Goal: Task Accomplishment & Management: Complete application form

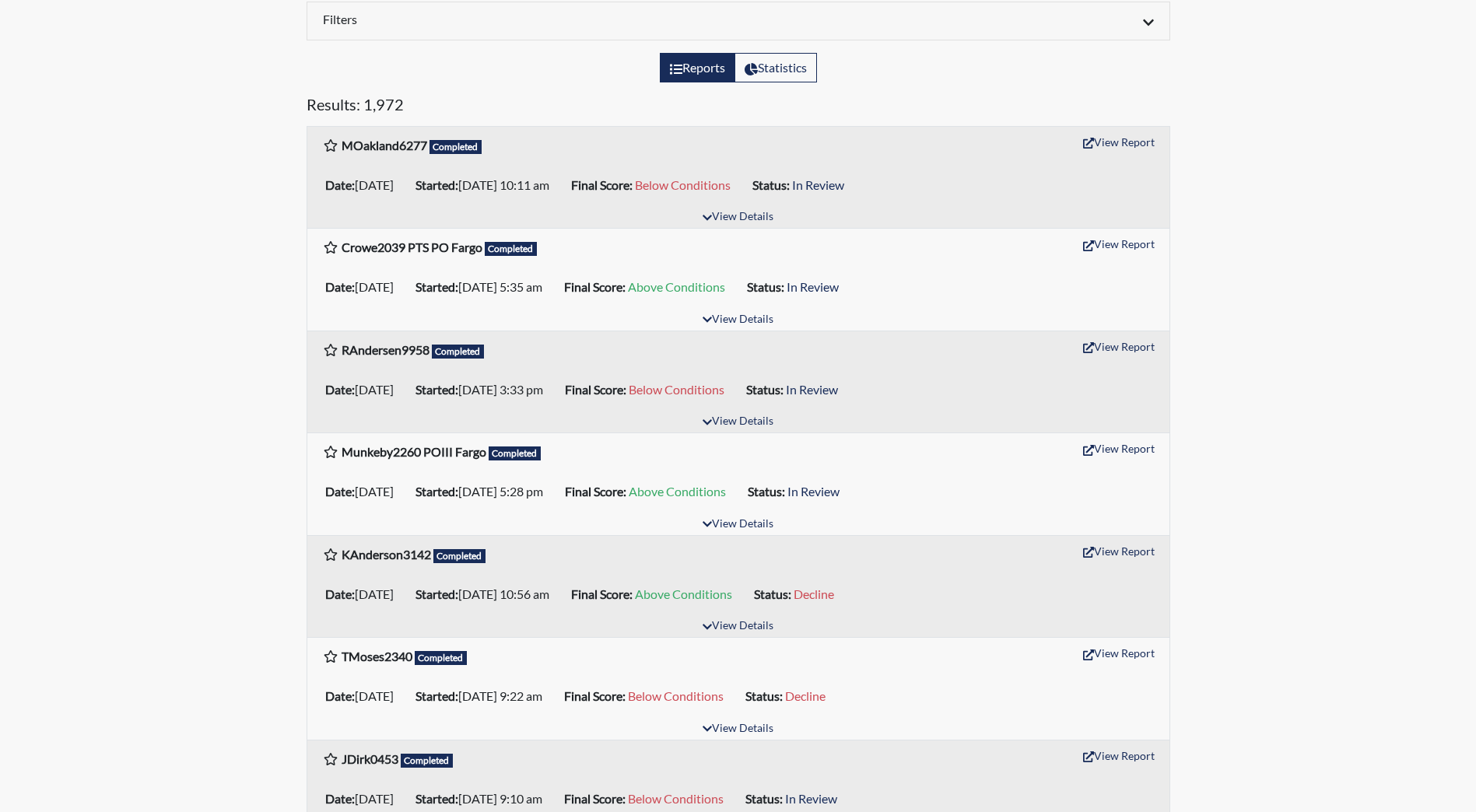
scroll to position [233, 0]
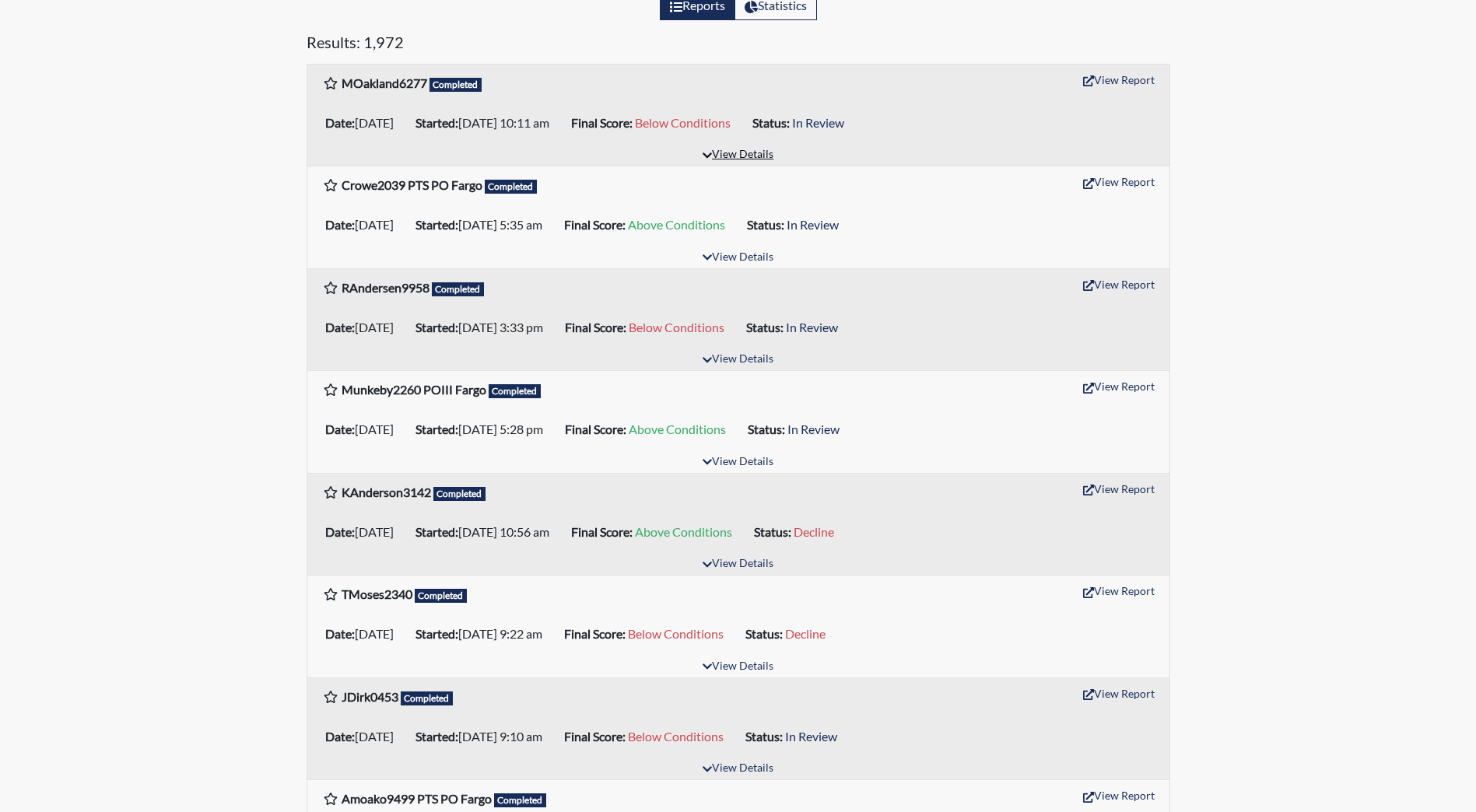
click at [742, 157] on button "View Details" at bounding box center [738, 155] width 85 height 21
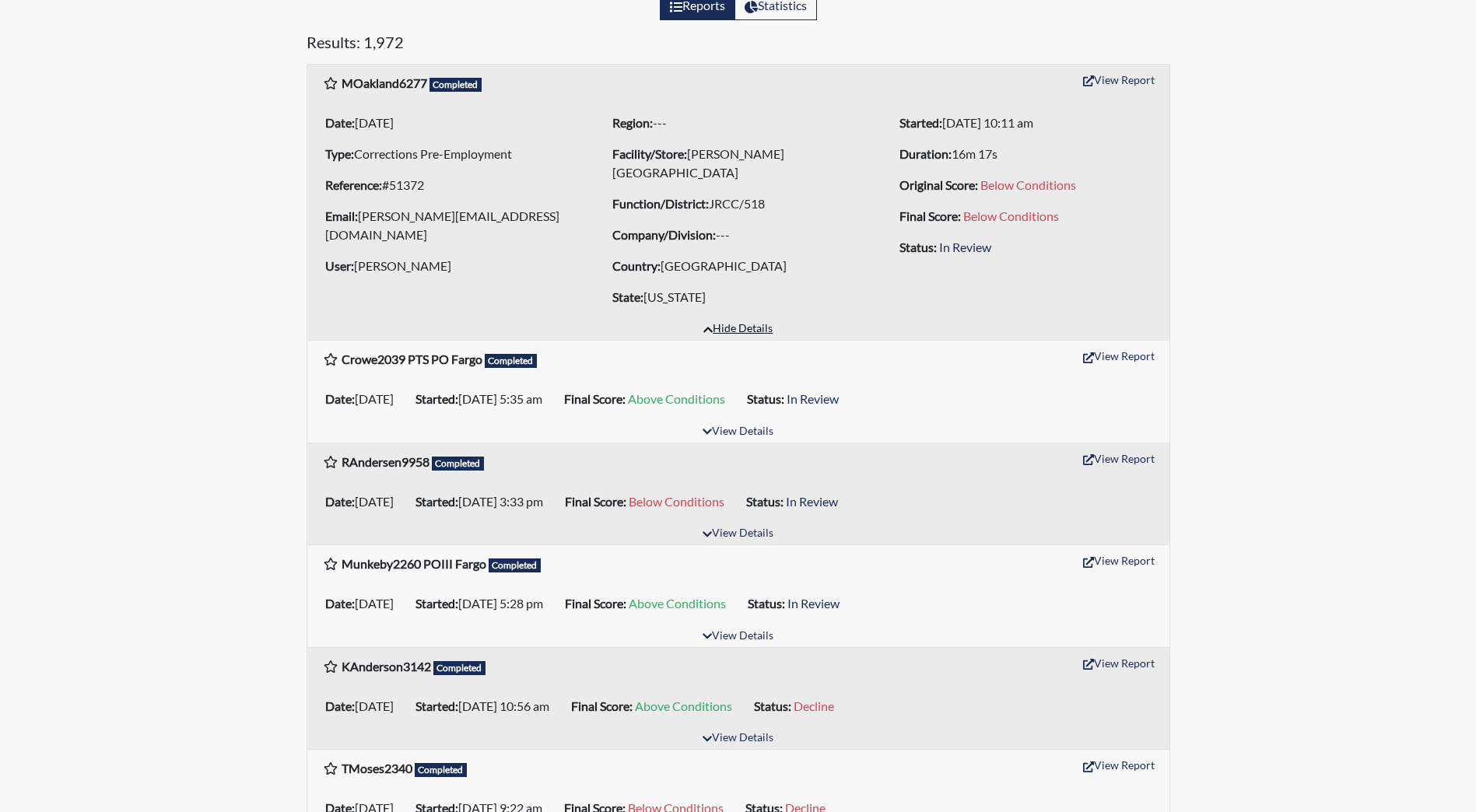
click at [749, 328] on button "Hide Details" at bounding box center [738, 329] width 83 height 21
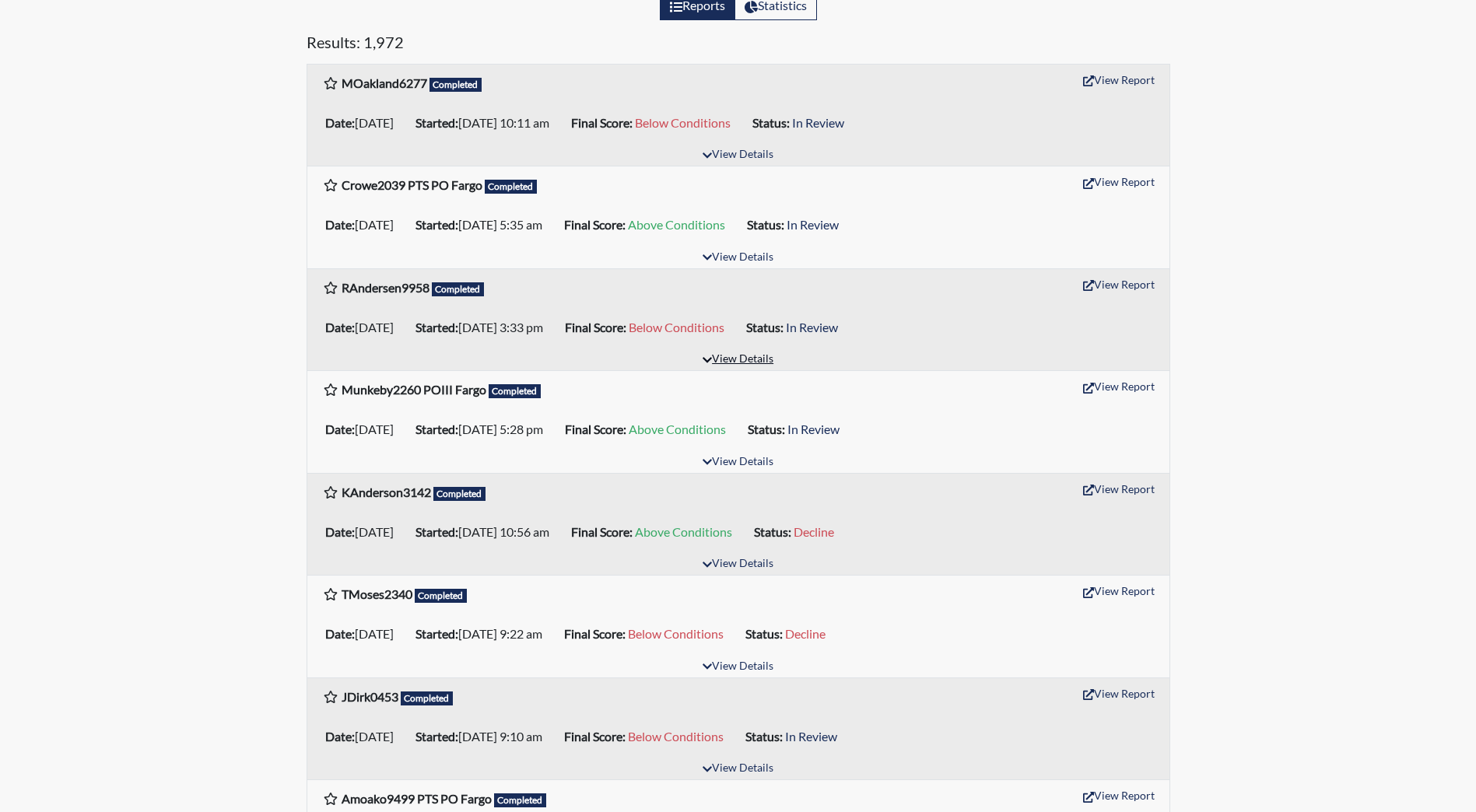
click at [739, 362] on button "View Details" at bounding box center [738, 359] width 85 height 21
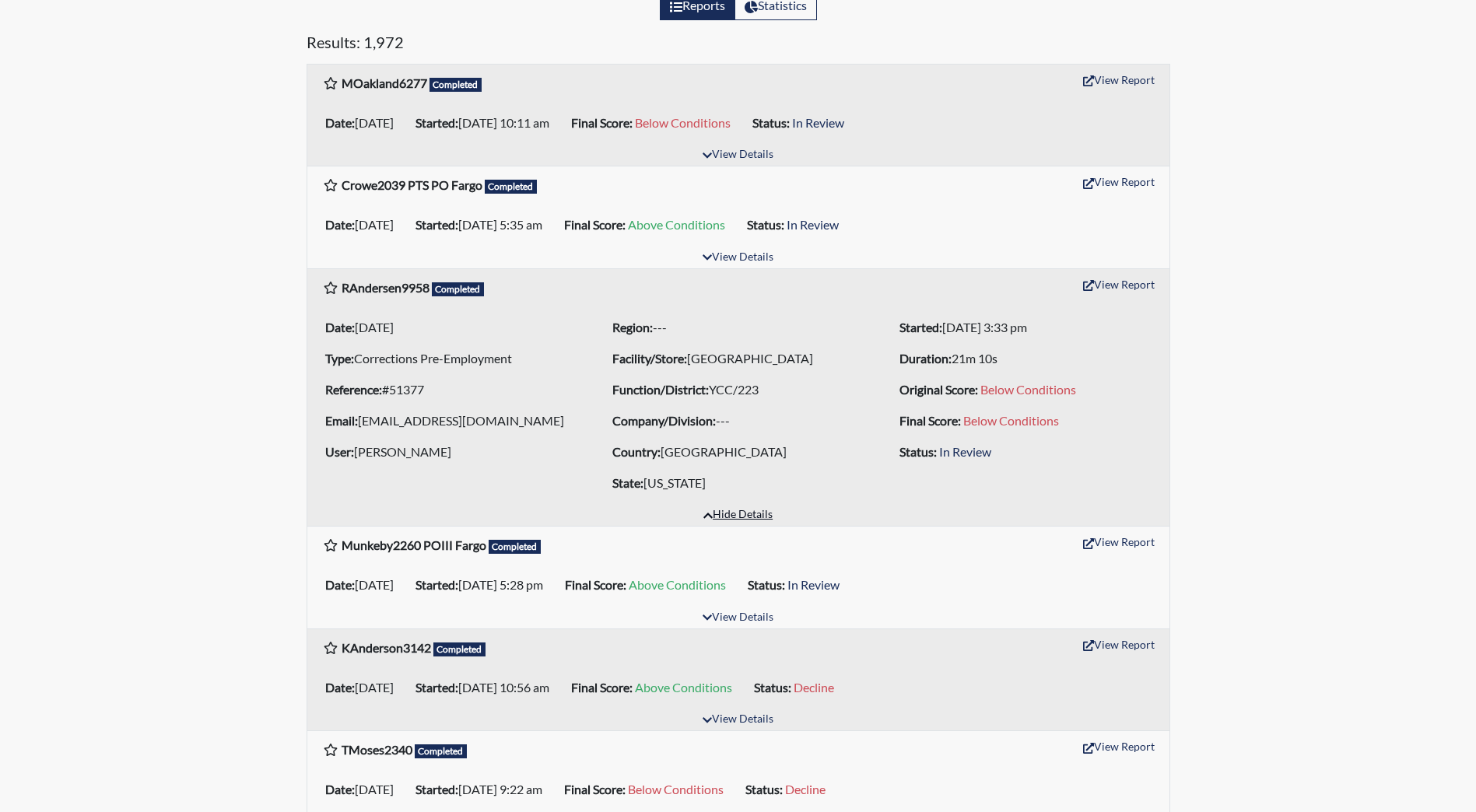
click at [741, 519] on button "Hide Details" at bounding box center [738, 514] width 83 height 21
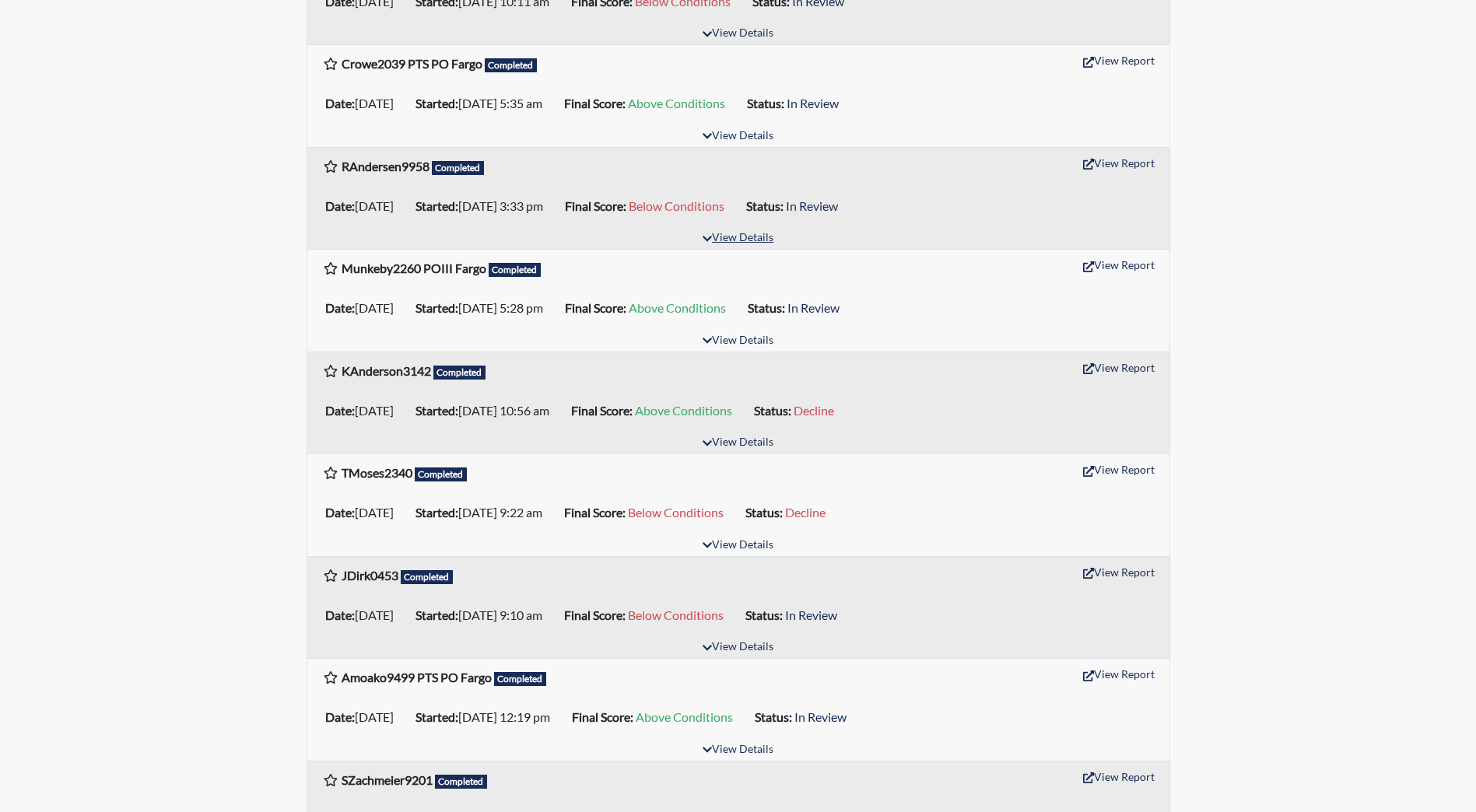
scroll to position [467, 0]
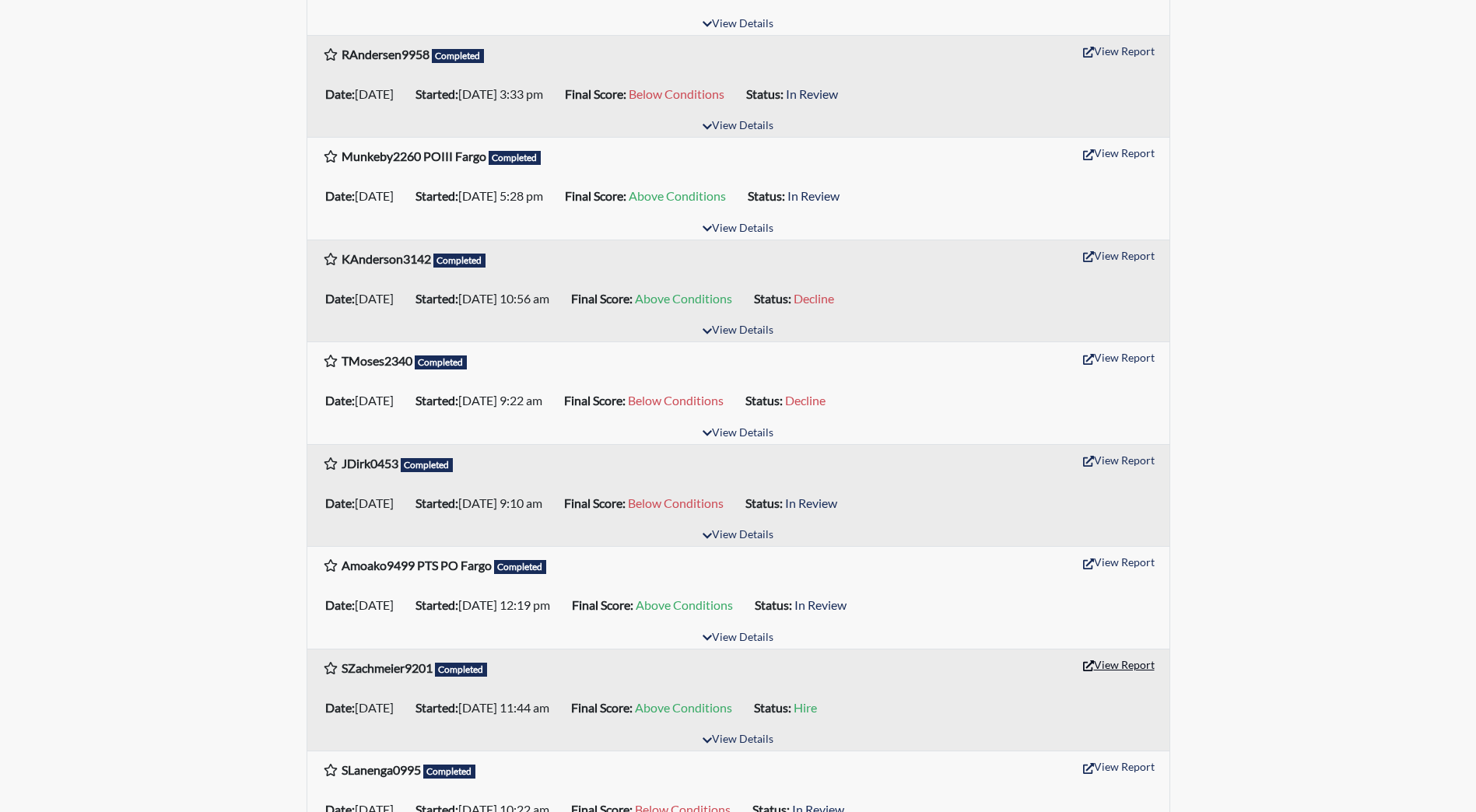
click at [1118, 660] on button "View Report" at bounding box center [1118, 664] width 86 height 24
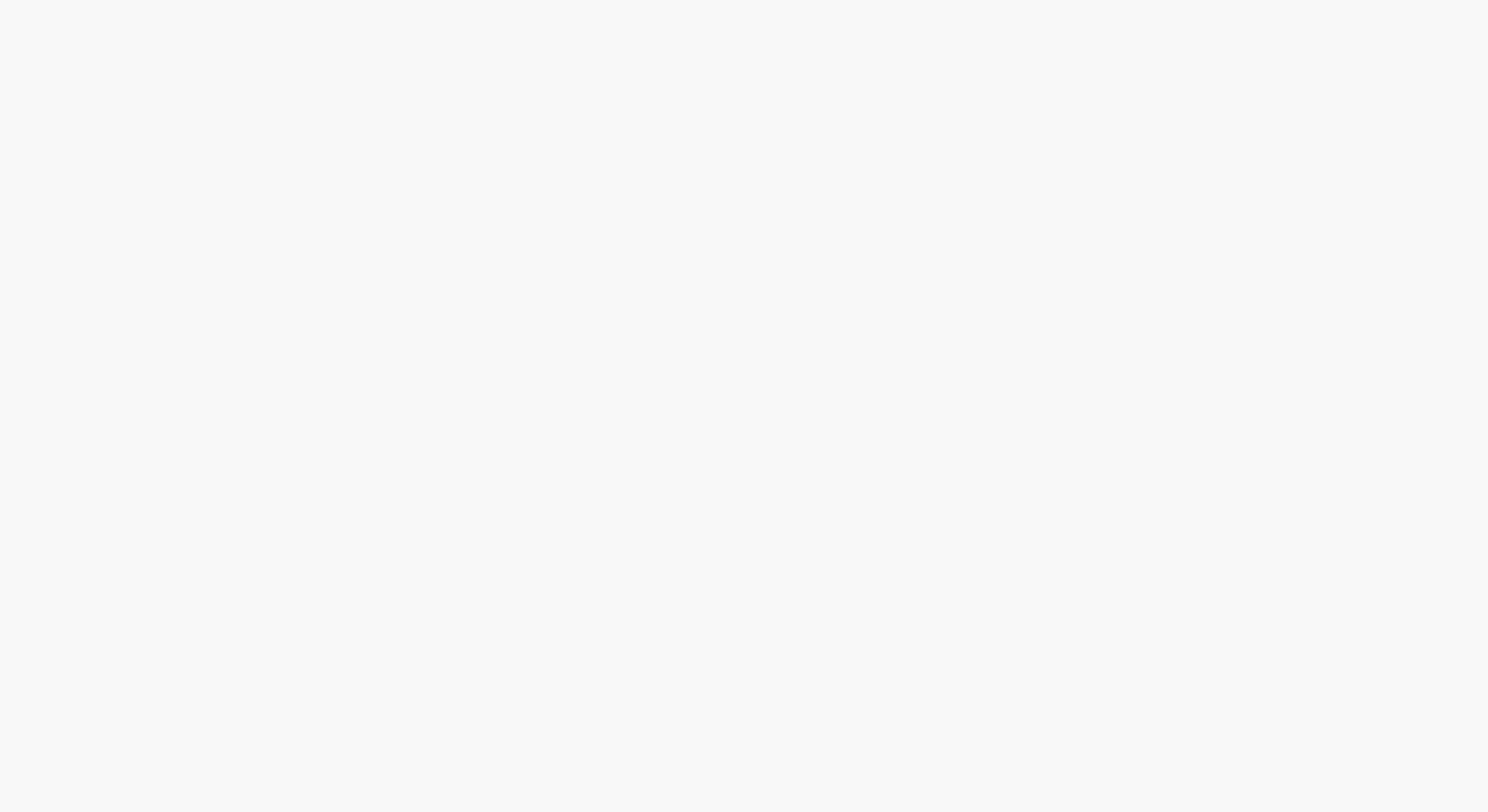
select select "hire"
select select
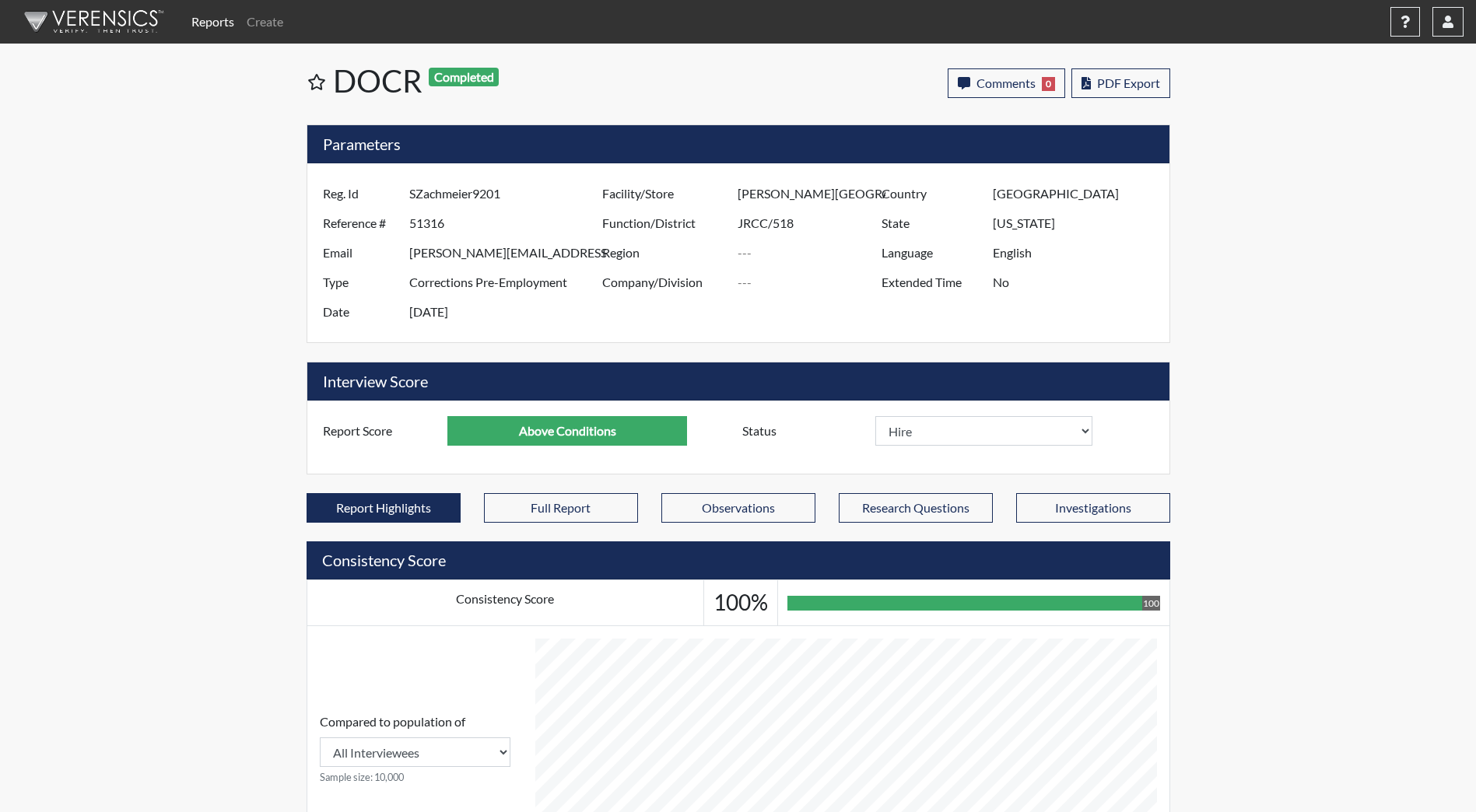
scroll to position [258, 646]
click at [1149, 82] on span "PDF Export" at bounding box center [1128, 83] width 63 height 15
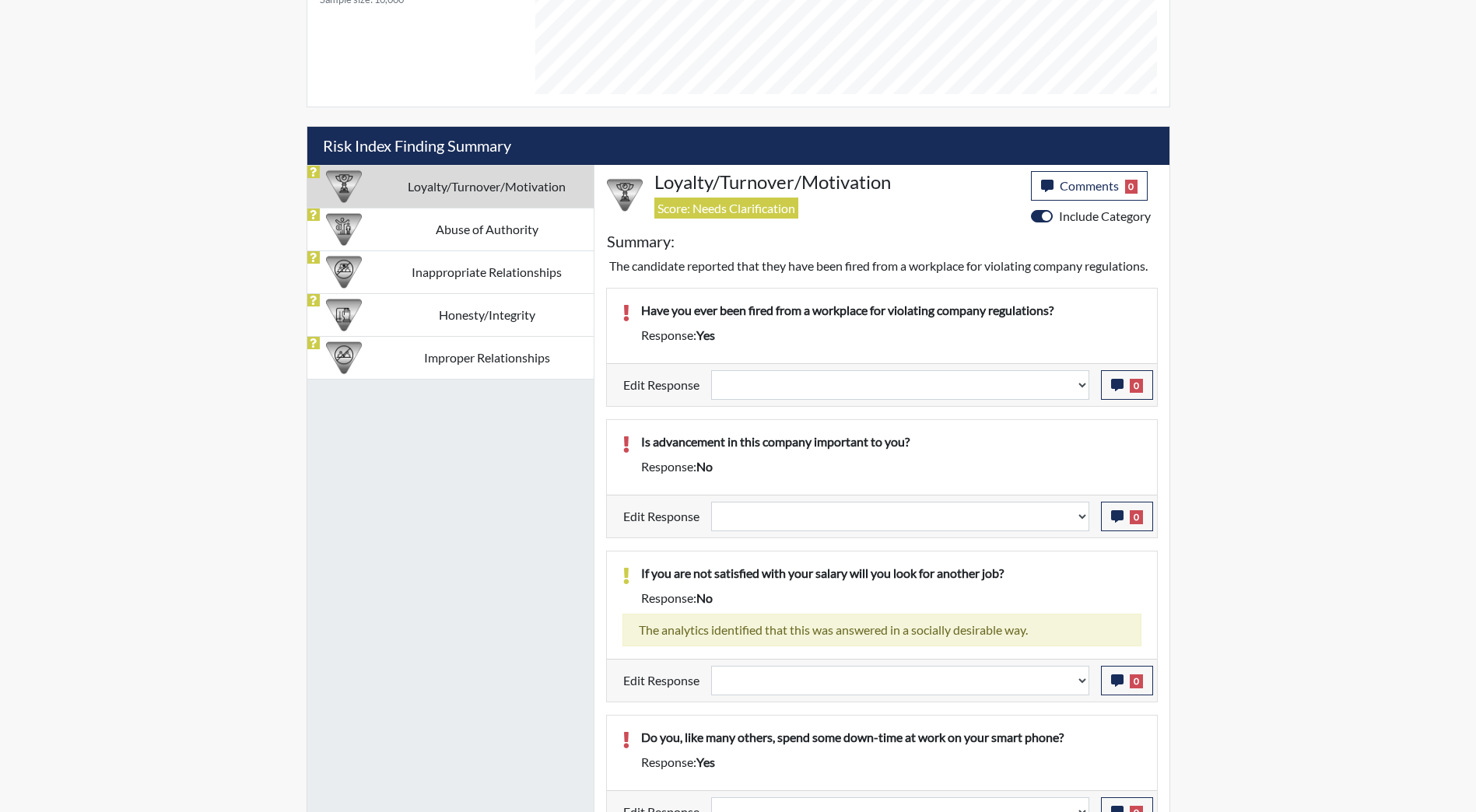
scroll to position [819, 0]
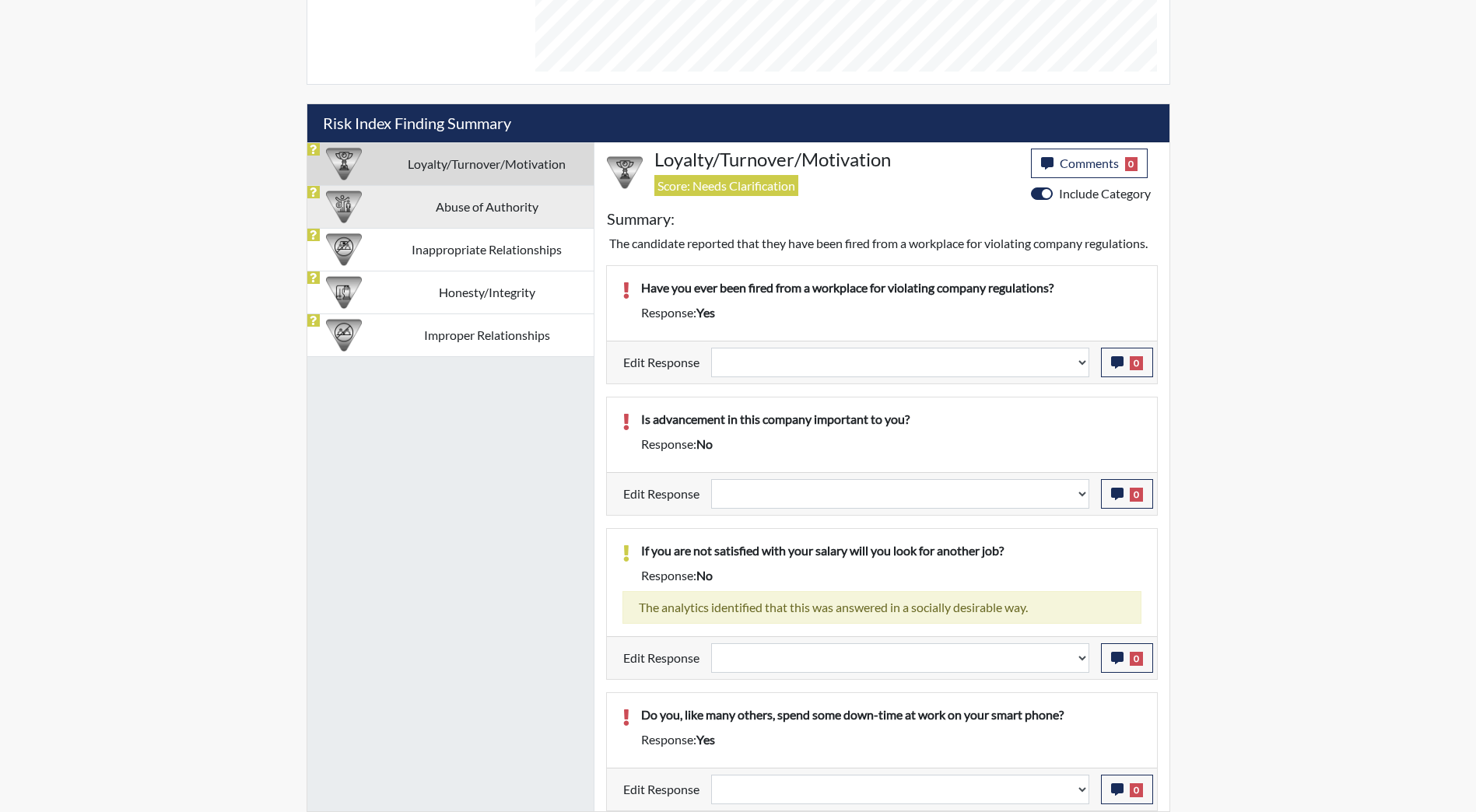
click at [495, 195] on td "Abuse of Authority" at bounding box center [487, 206] width 213 height 43
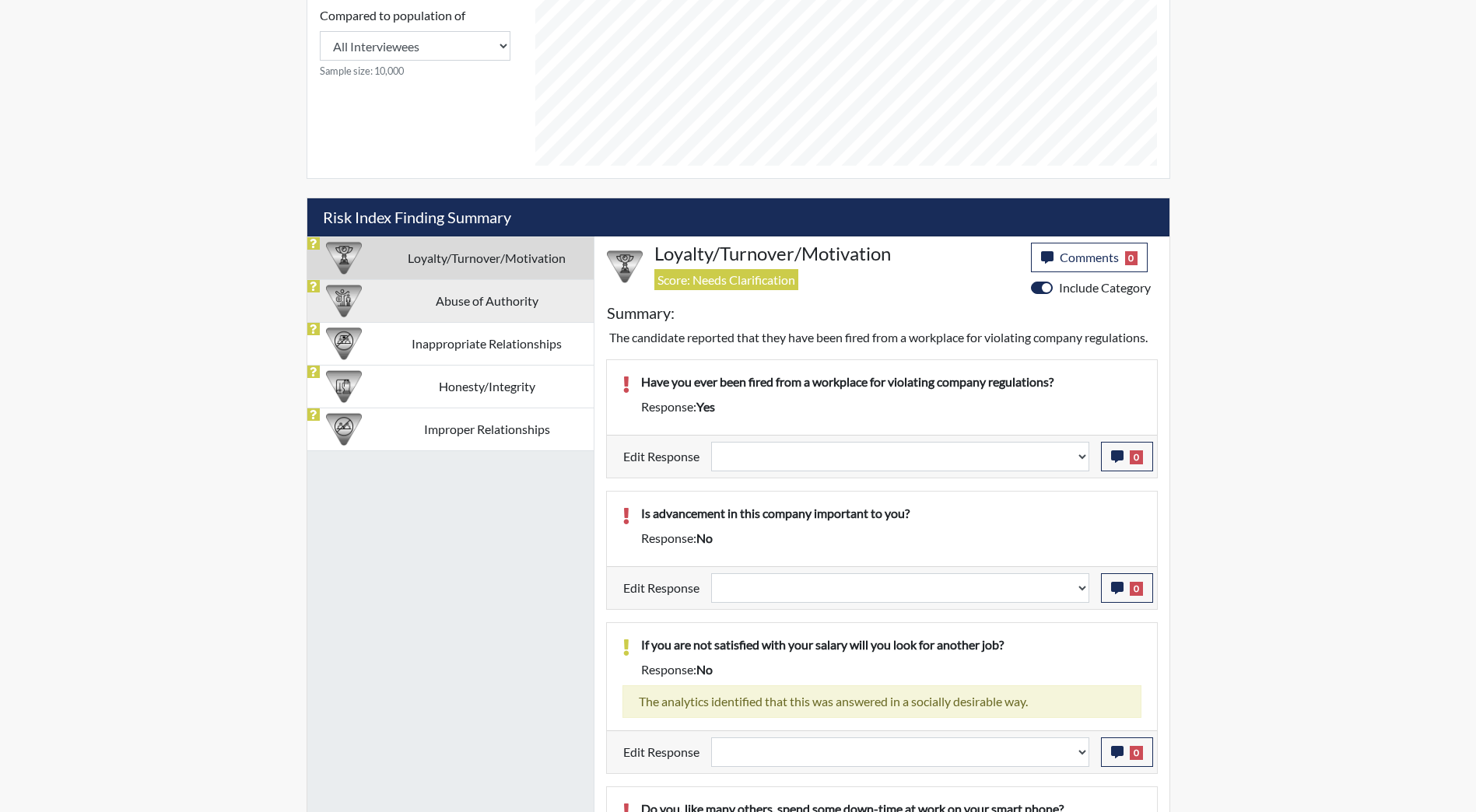
select select
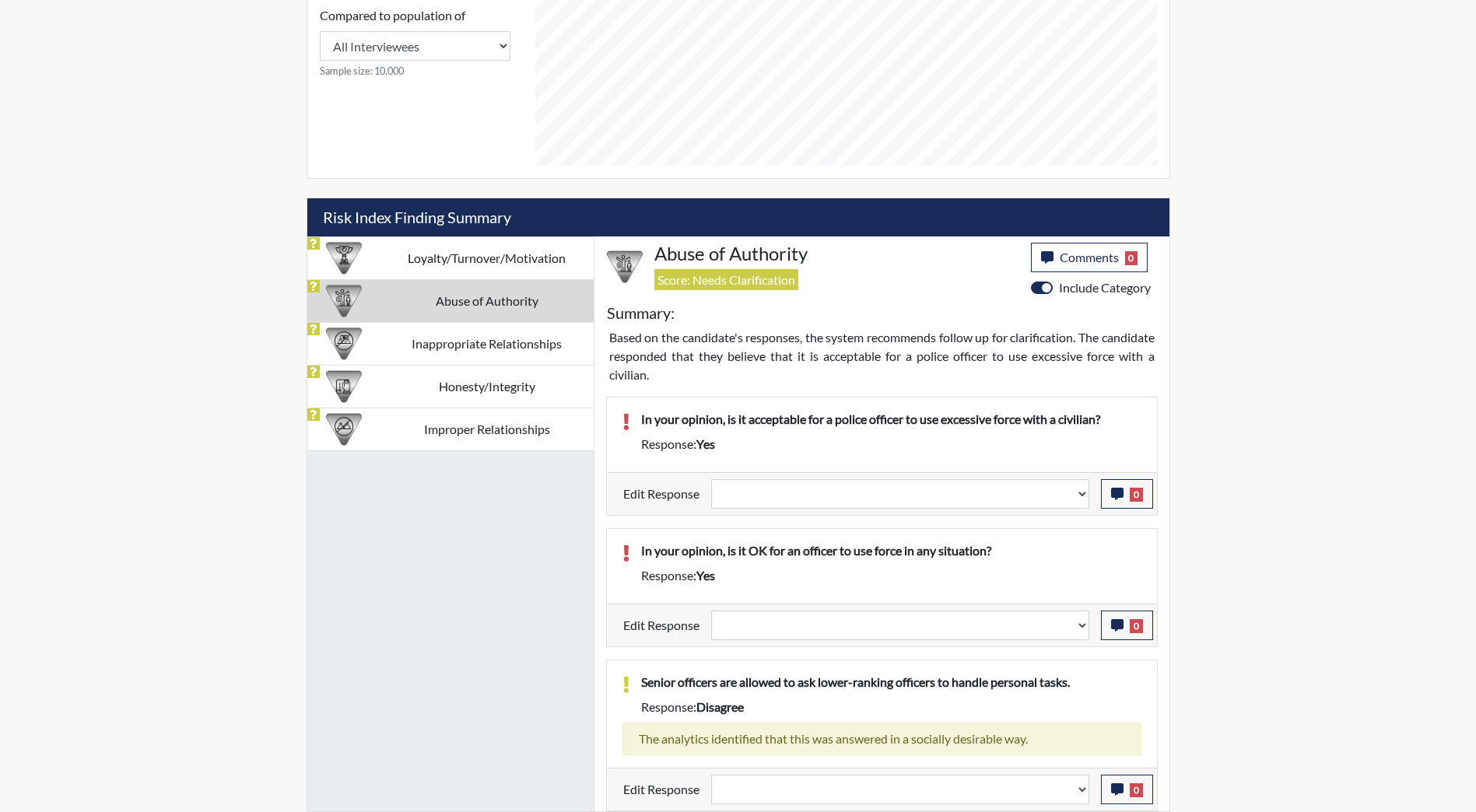
click at [474, 340] on td "Inappropriate Relationships" at bounding box center [487, 343] width 213 height 43
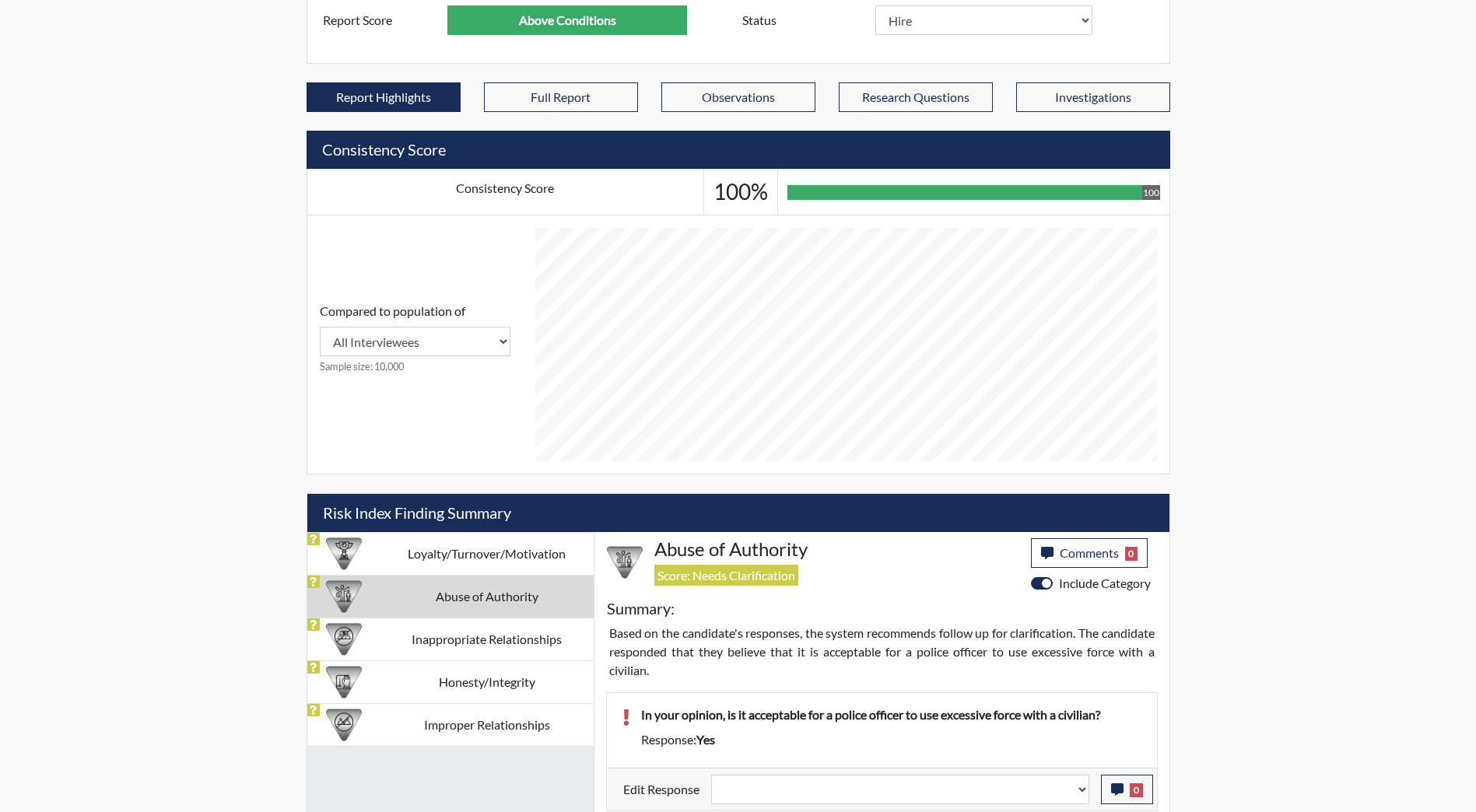
select select
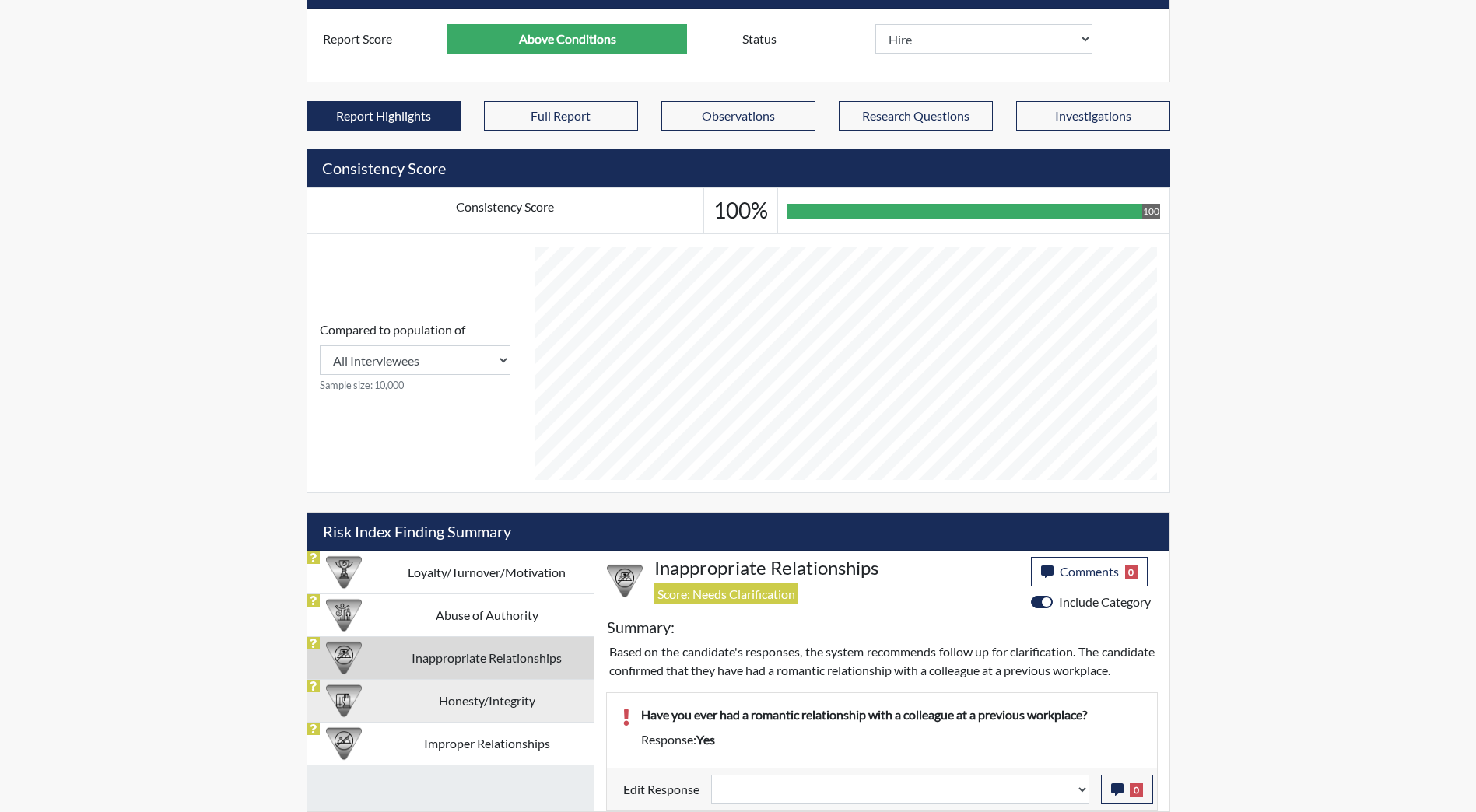
click at [495, 679] on td "Honesty/Integrity" at bounding box center [487, 699] width 213 height 43
select select
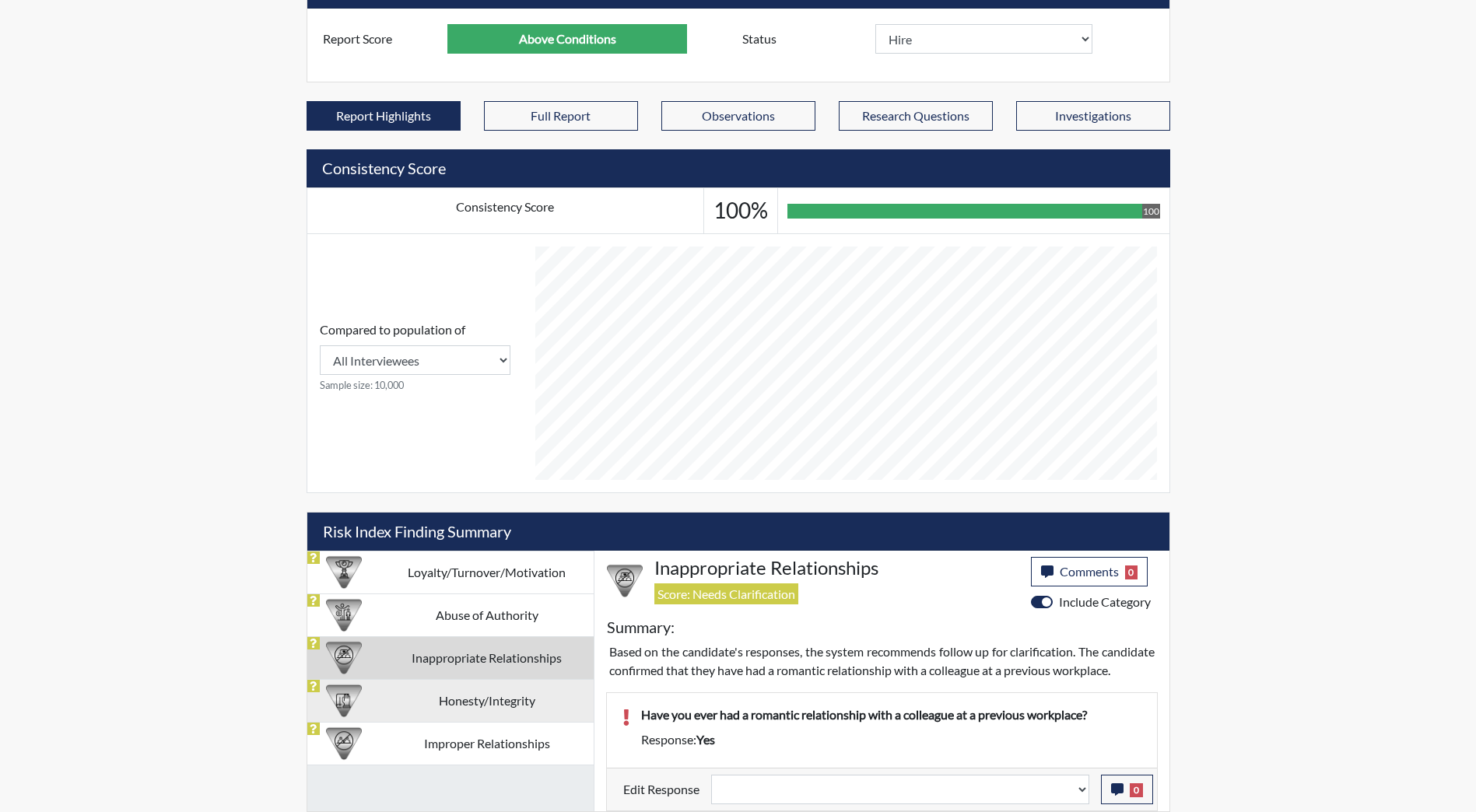
select select
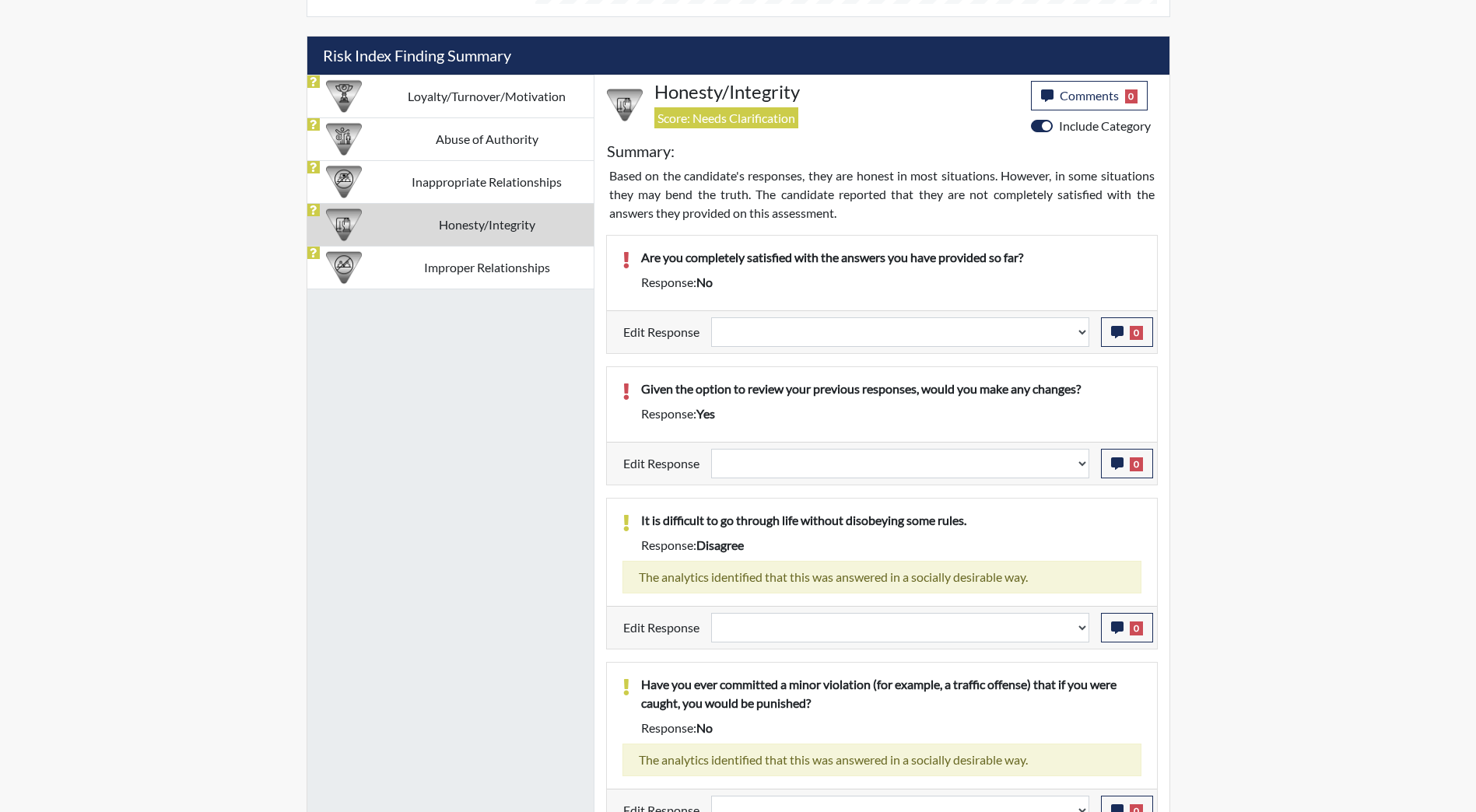
scroll to position [889, 0]
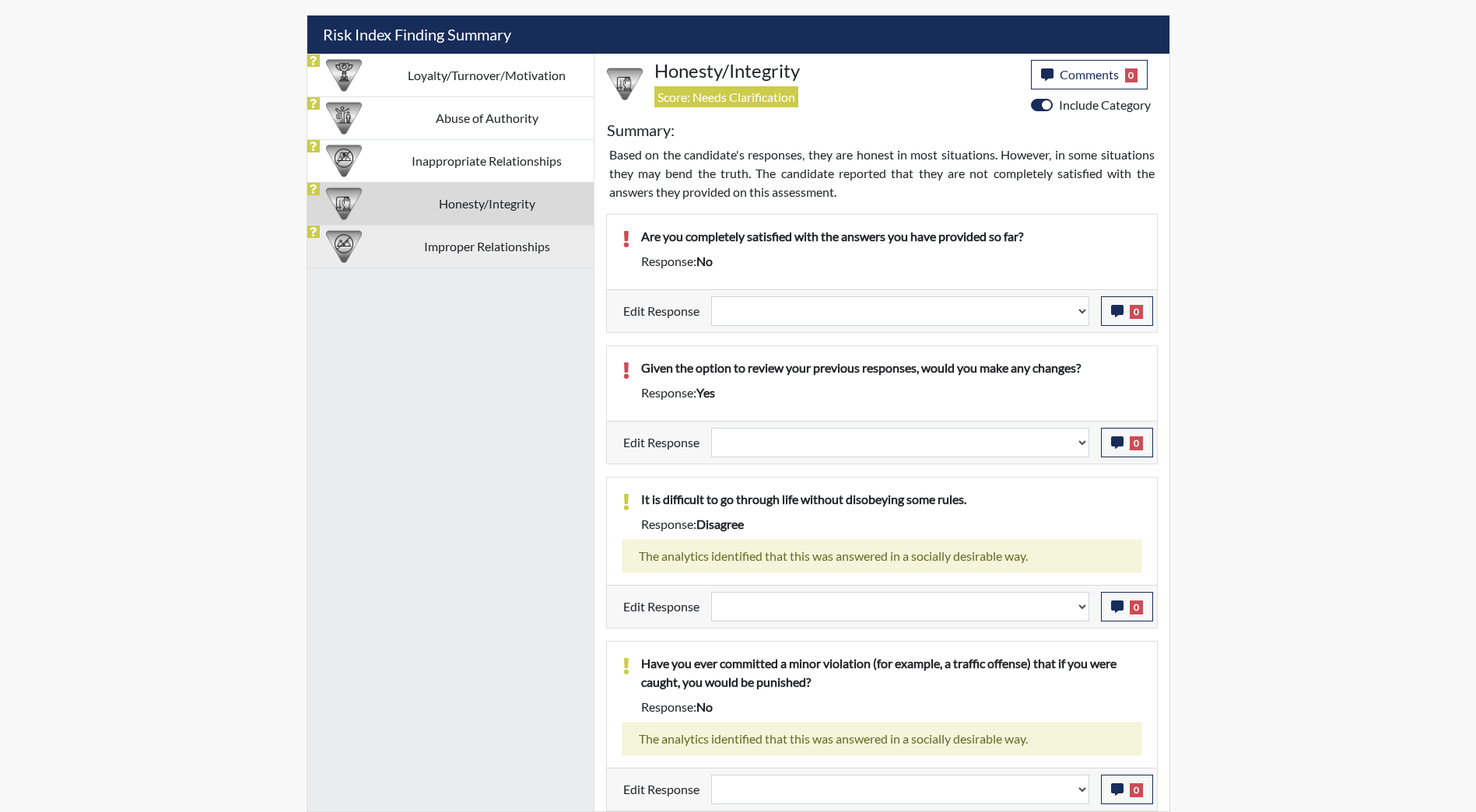
click at [444, 258] on td "Improper Relationships" at bounding box center [487, 246] width 213 height 43
select select
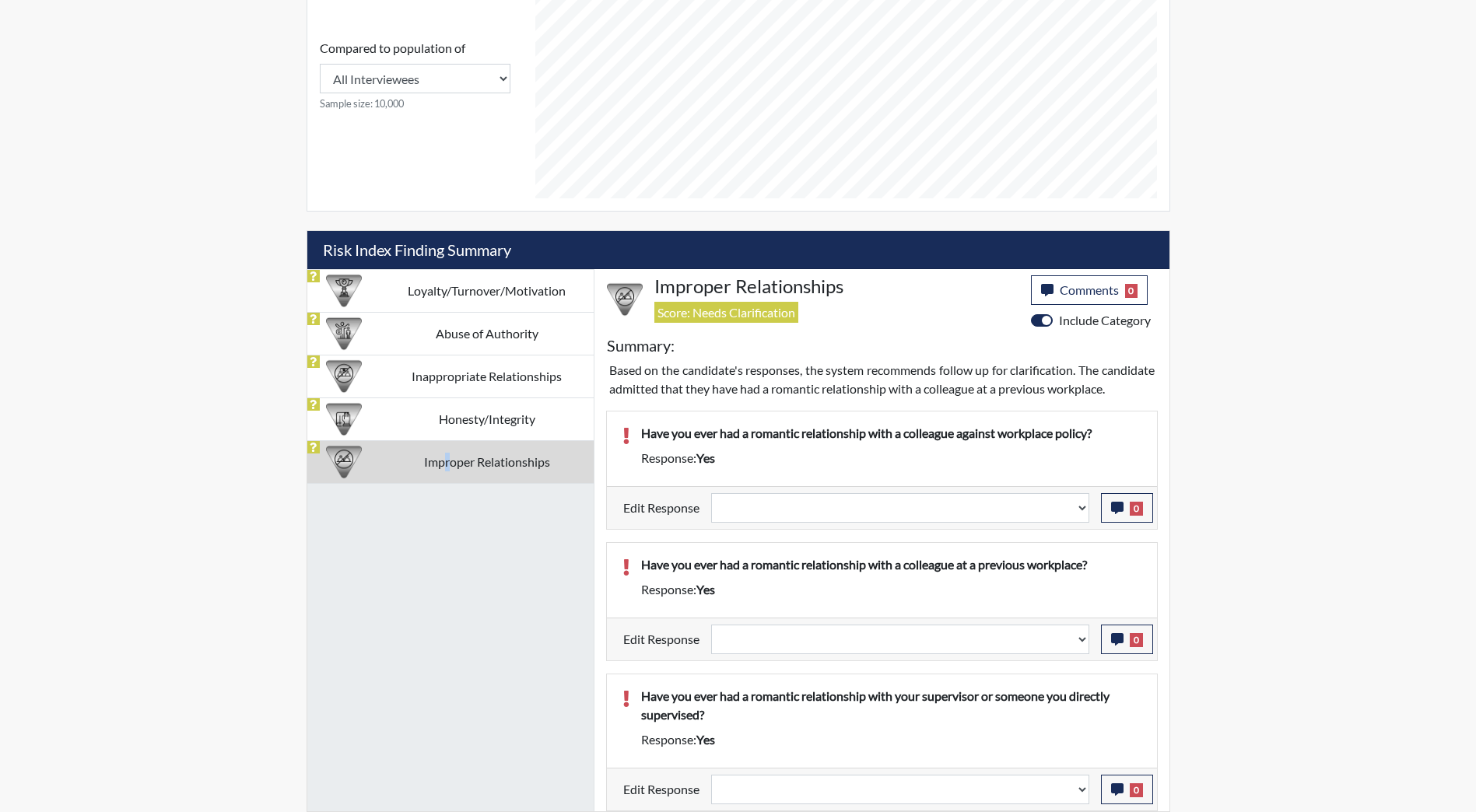
scroll to position [692, 0]
click at [1288, 563] on div "Reports Create Help Center × Verensics Best Practices How to successfully use t…" at bounding box center [738, 69] width 1476 height 1486
select select
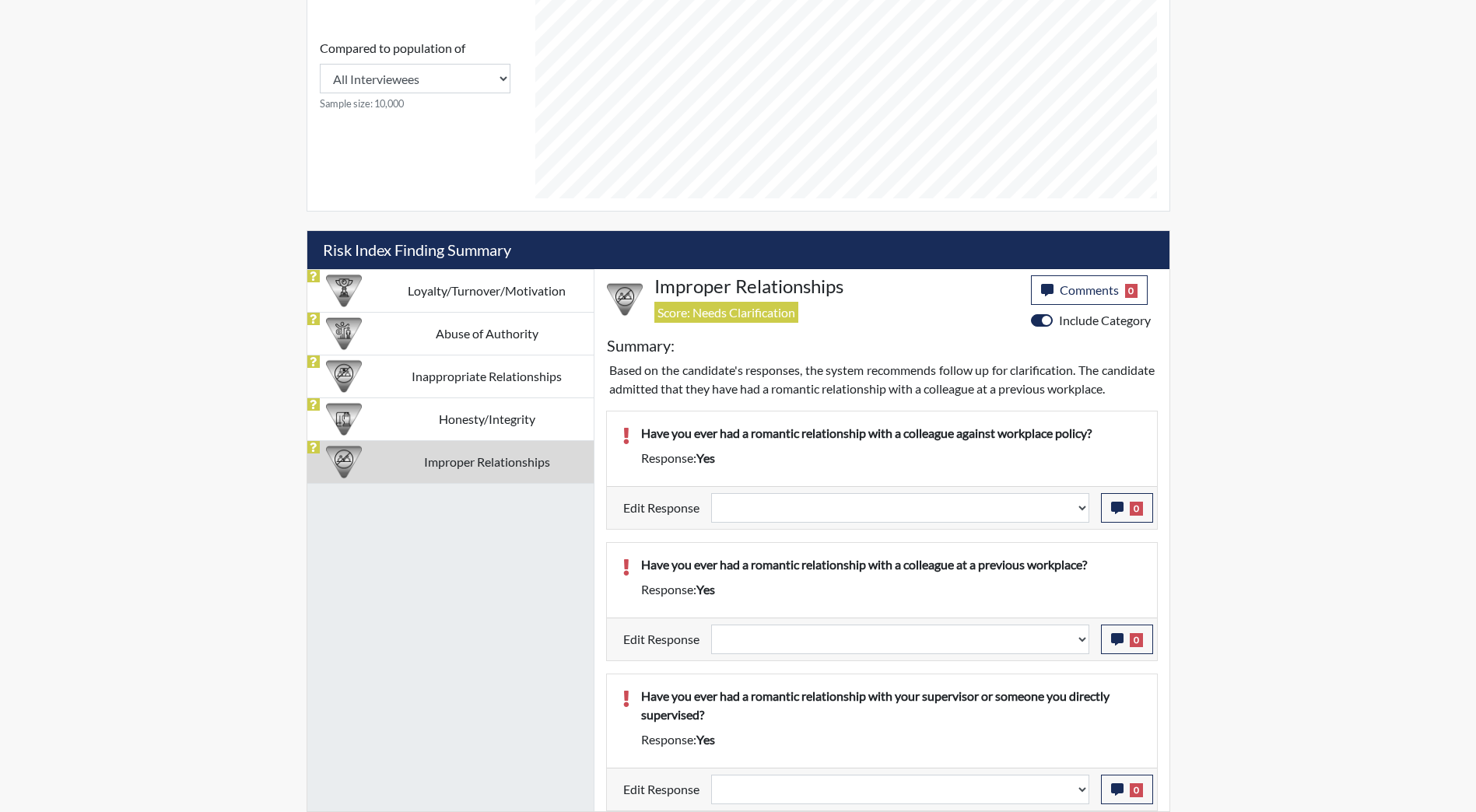
select select
click at [1419, 126] on div "Reports Create Help Center × Verensics Best Practices How to successfully use t…" at bounding box center [738, 69] width 1476 height 1486
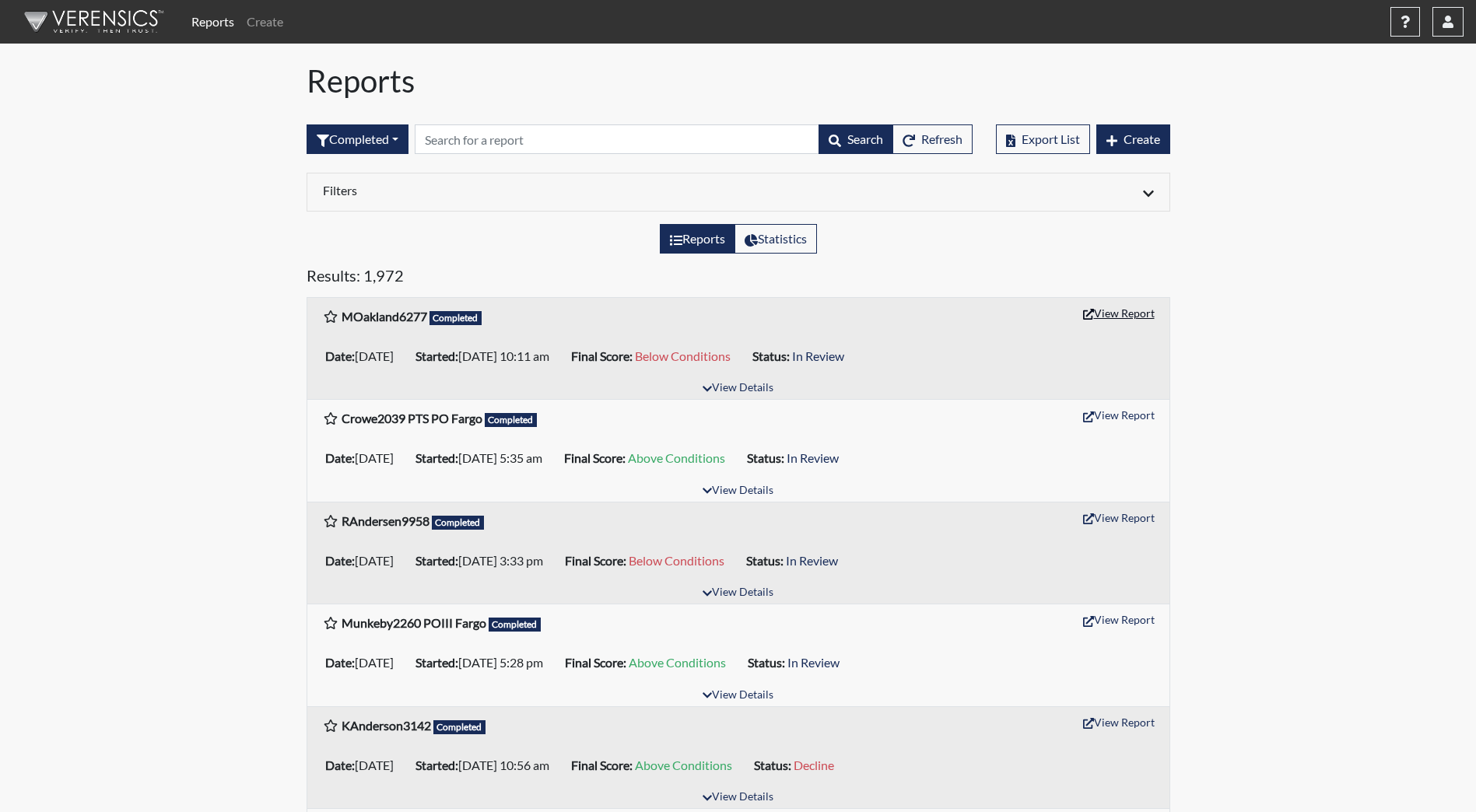
click at [1114, 313] on button "View Report" at bounding box center [1118, 313] width 86 height 24
click at [751, 590] on button "View Details" at bounding box center [738, 593] width 85 height 21
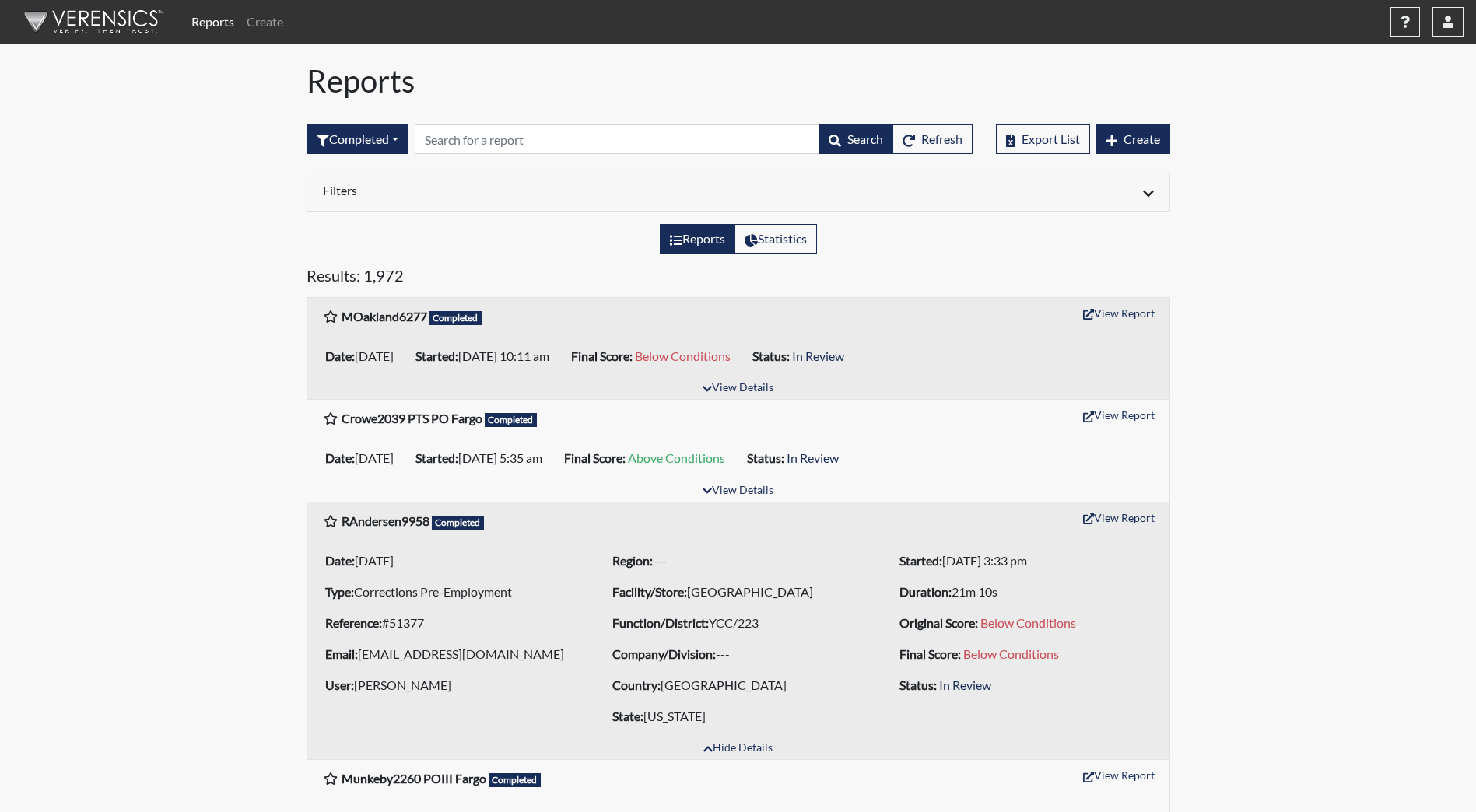
click at [744, 737] on div "Date: 09/18/2025 Type: Corrections Pre-Employment Reference: #51377 Email: hear…" at bounding box center [739, 639] width 862 height 199
click at [748, 754] on button "Hide Details" at bounding box center [738, 748] width 83 height 21
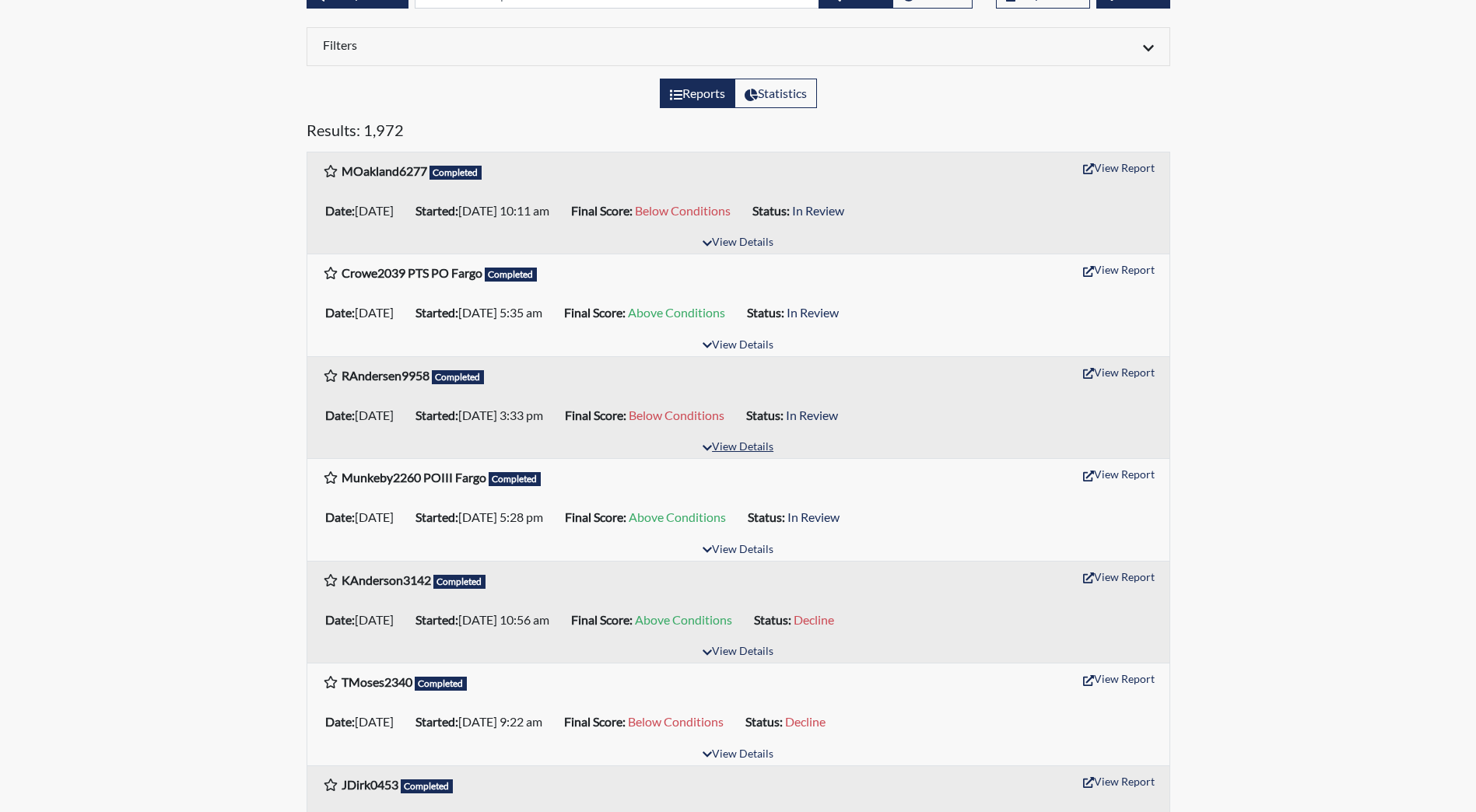
scroll to position [388, 0]
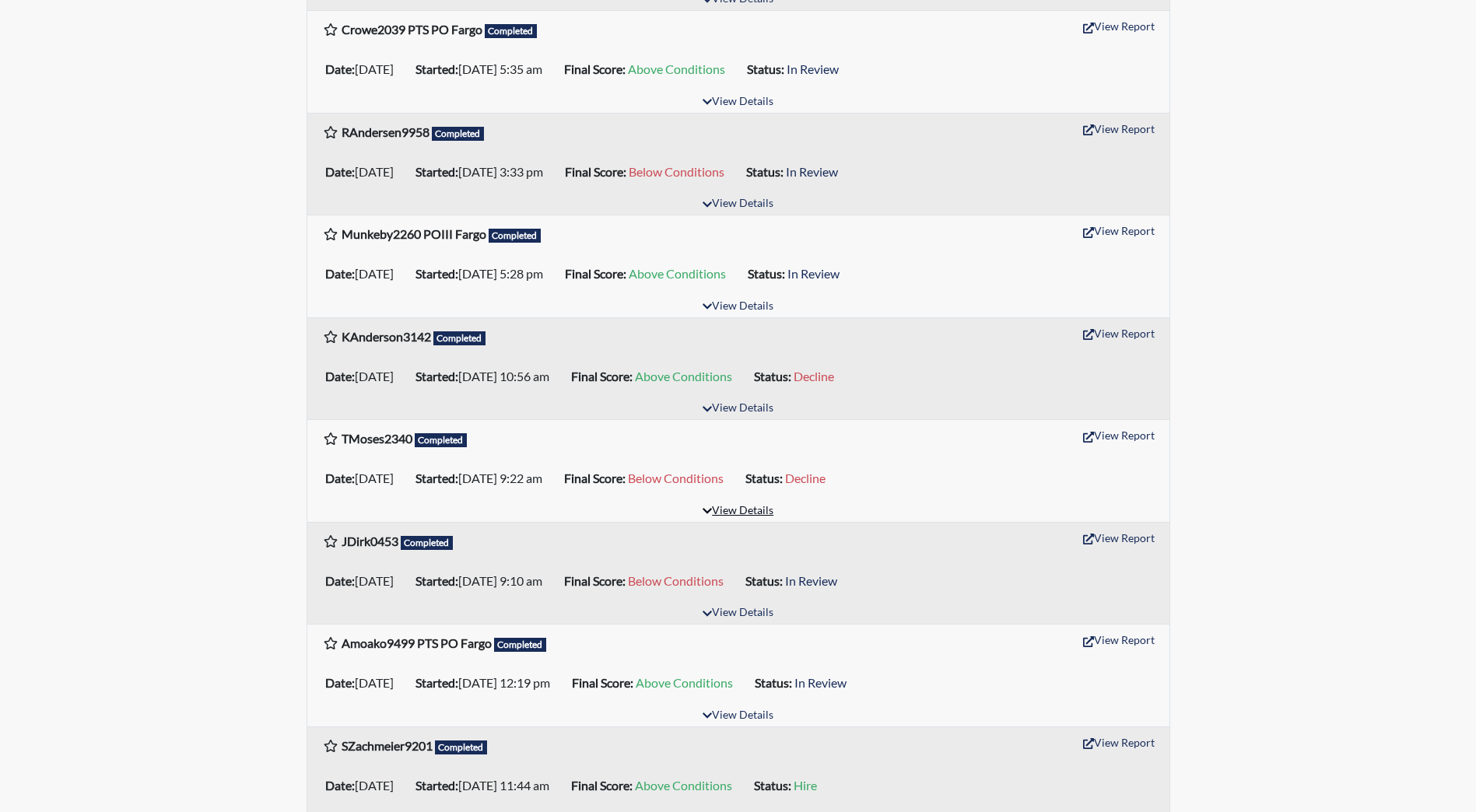
click at [730, 501] on button "View Details" at bounding box center [738, 511] width 85 height 21
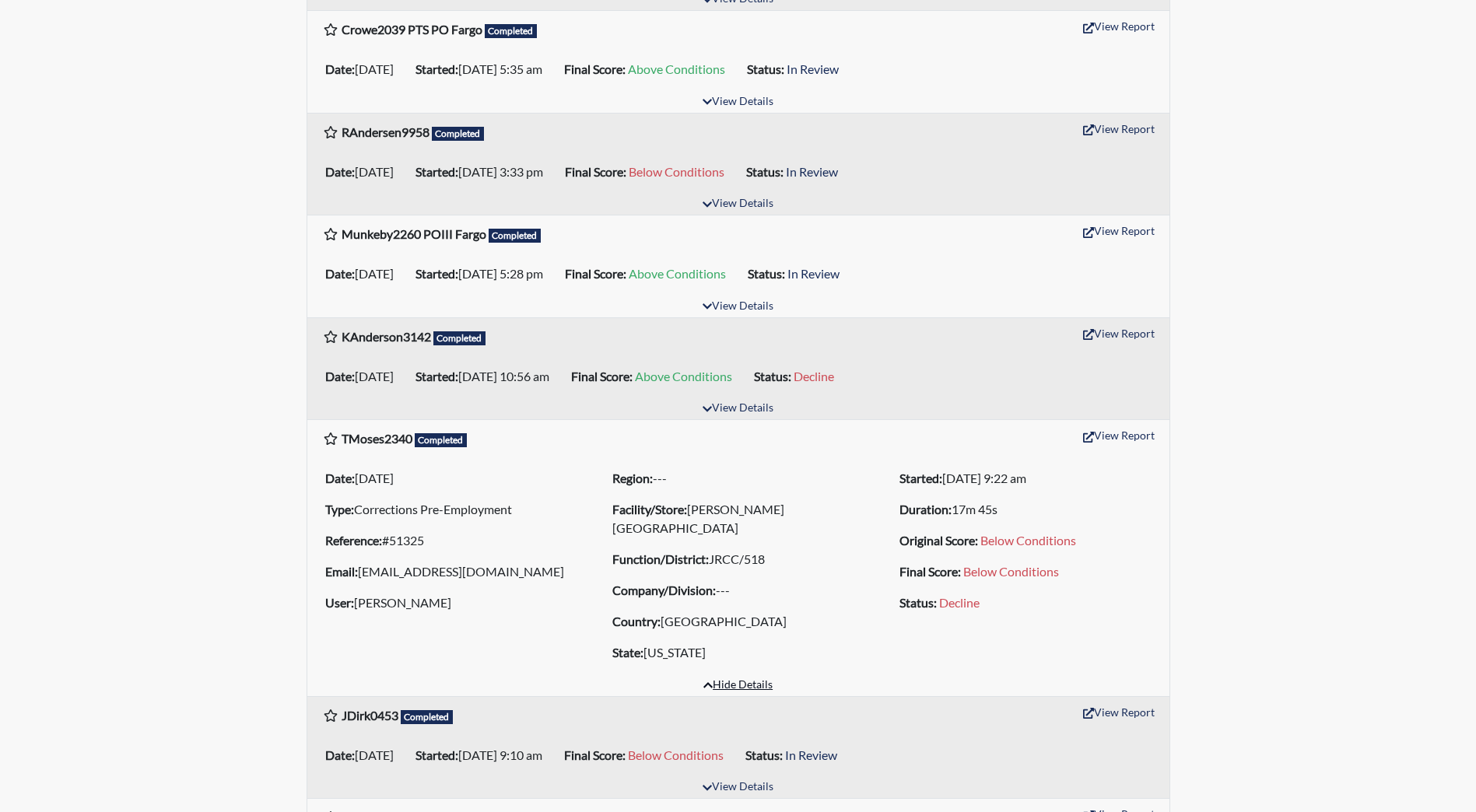
click at [746, 685] on button "Hide Details" at bounding box center [738, 685] width 83 height 21
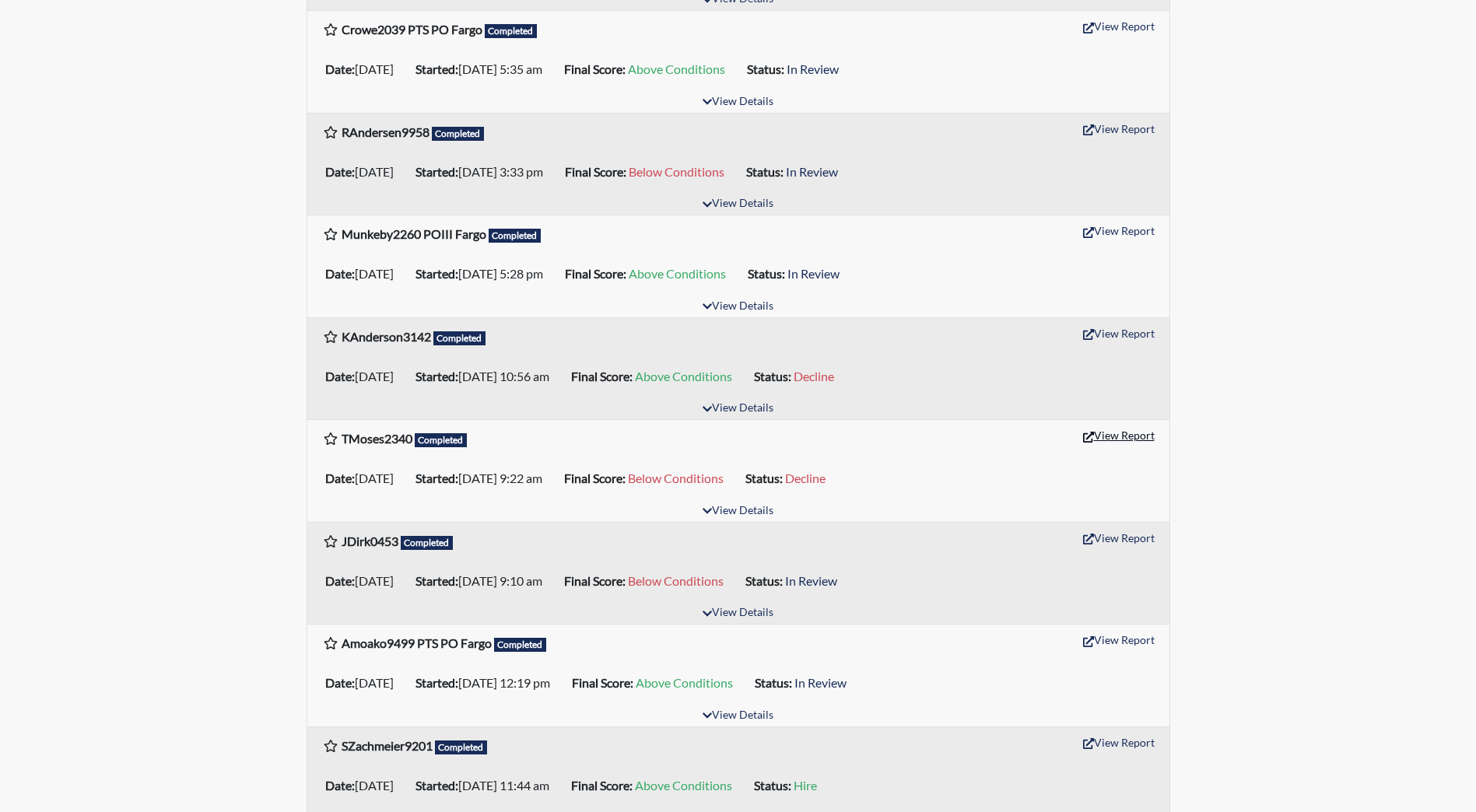
click at [1108, 434] on button "View Report" at bounding box center [1118, 435] width 86 height 24
click at [750, 622] on button "View Details" at bounding box center [738, 613] width 85 height 21
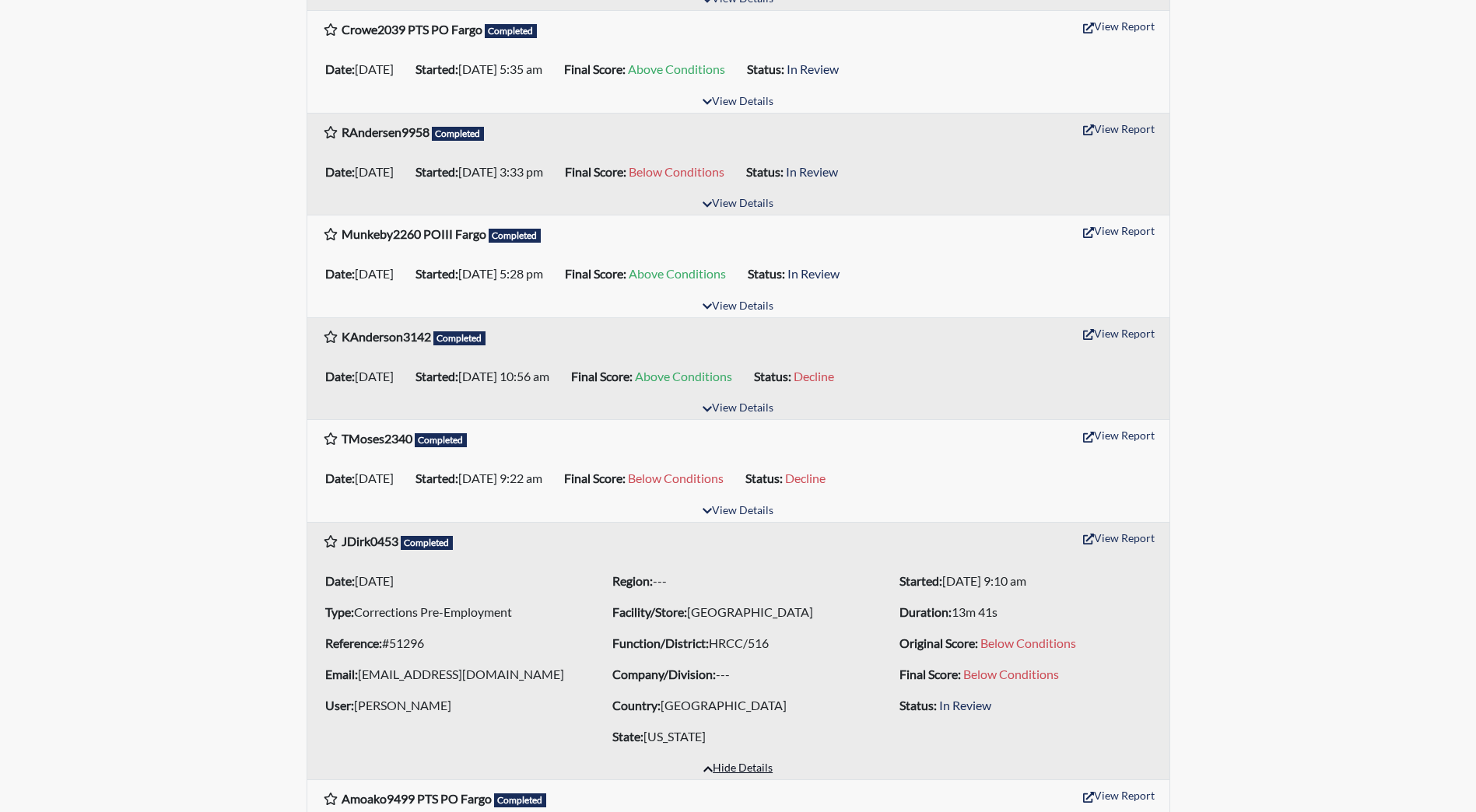
click at [720, 779] on button "Hide Details" at bounding box center [738, 769] width 83 height 21
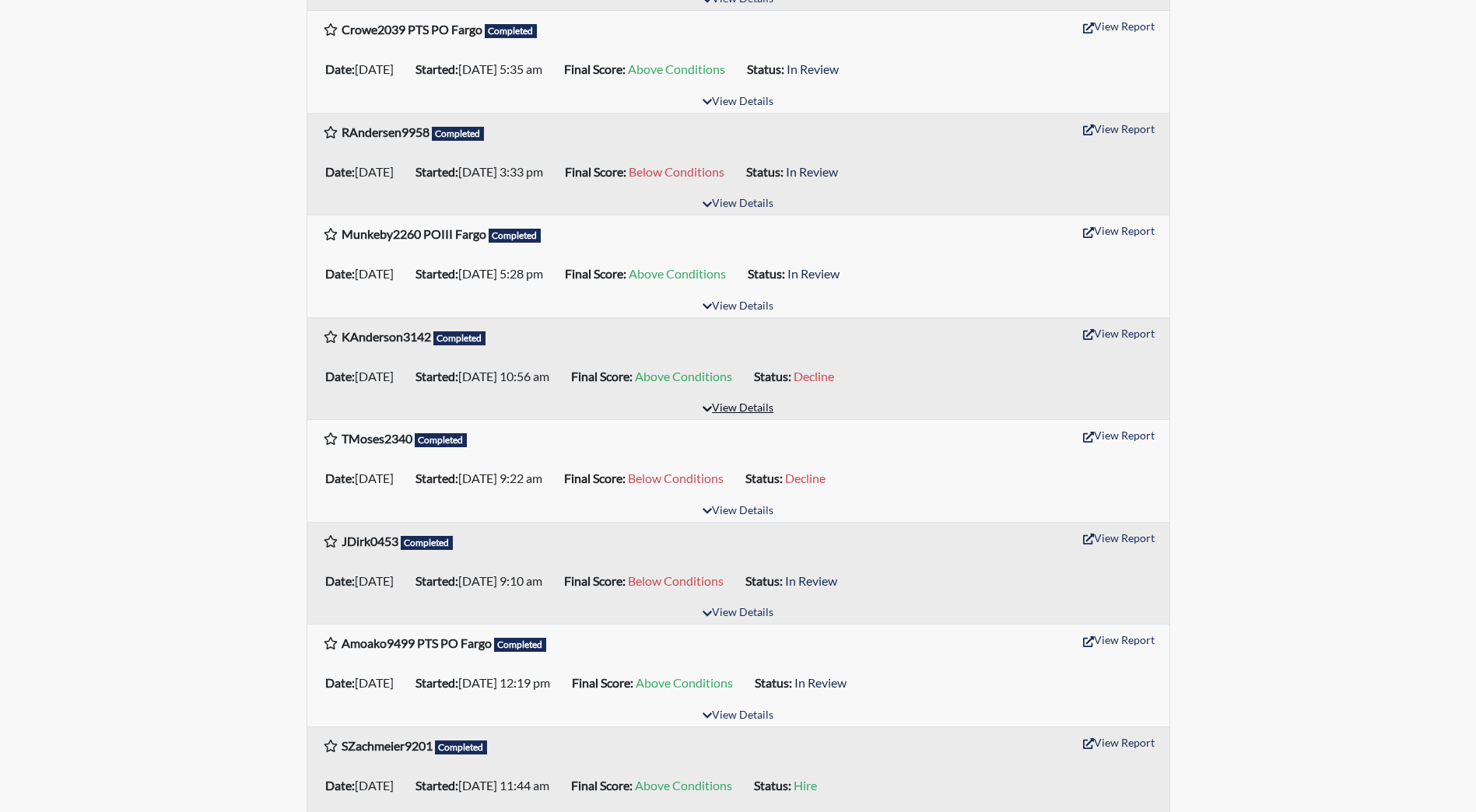
click at [761, 410] on button "View Details" at bounding box center [738, 409] width 85 height 21
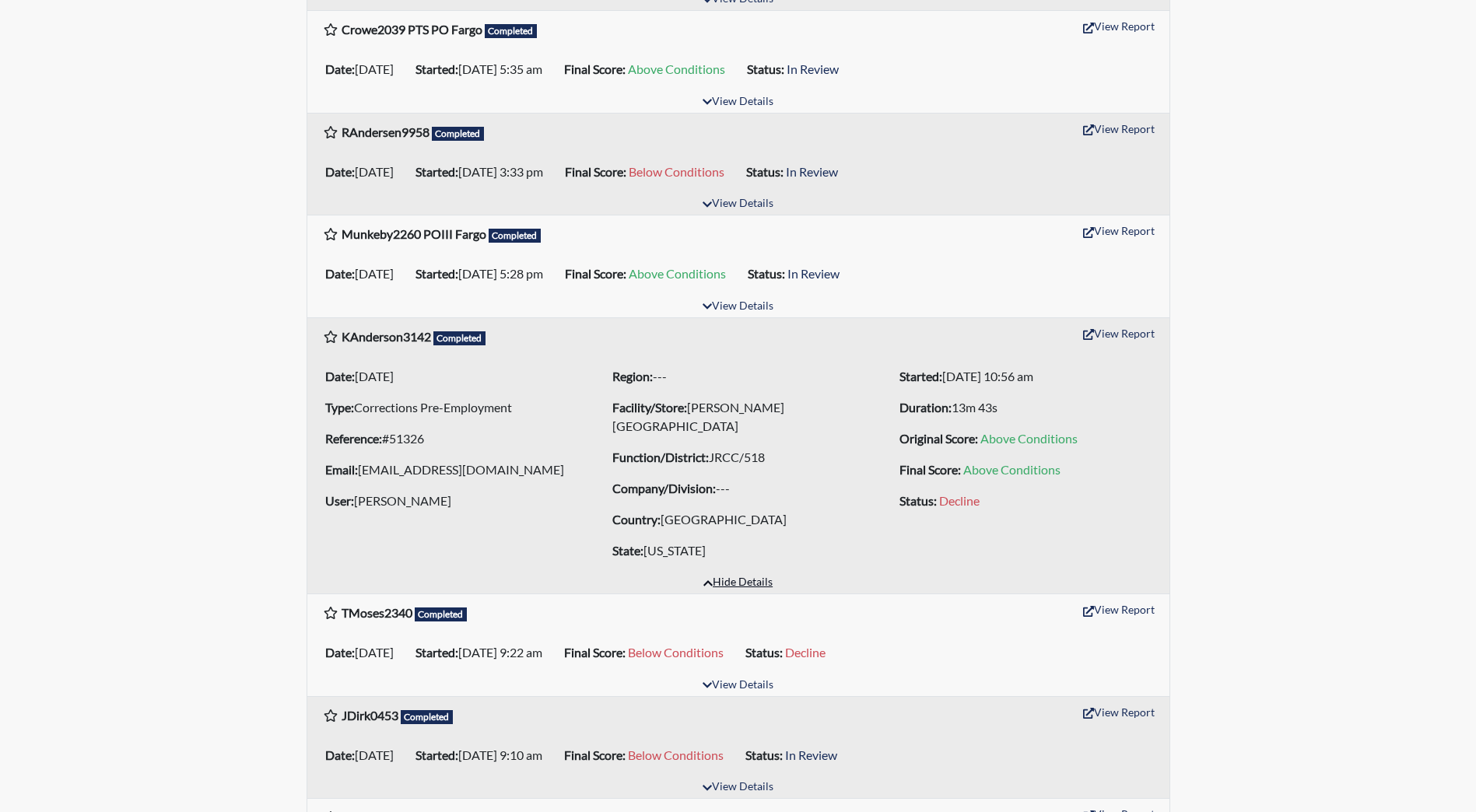
click at [759, 583] on button "Hide Details" at bounding box center [738, 583] width 83 height 21
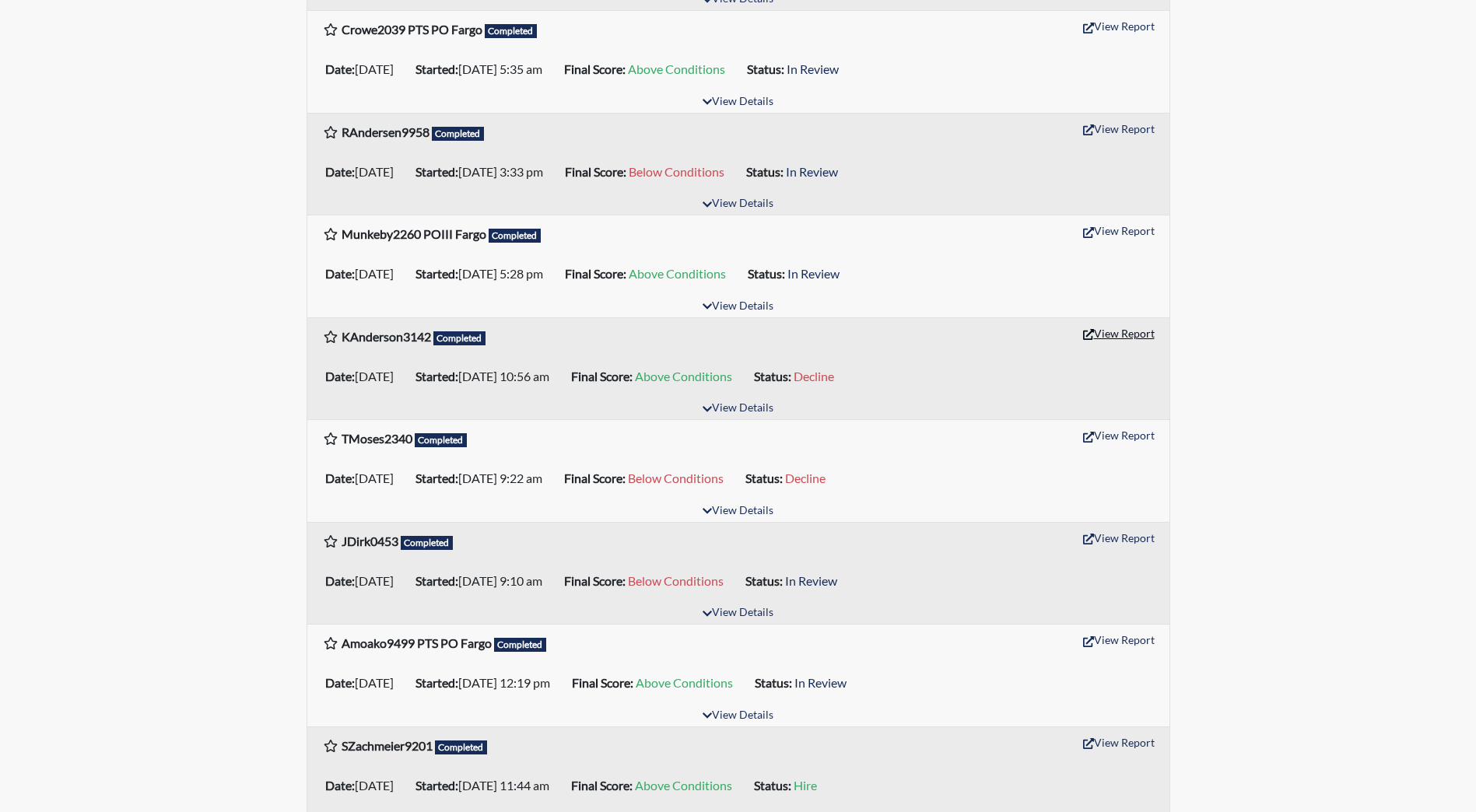
click at [1140, 336] on button "View Report" at bounding box center [1118, 333] width 86 height 24
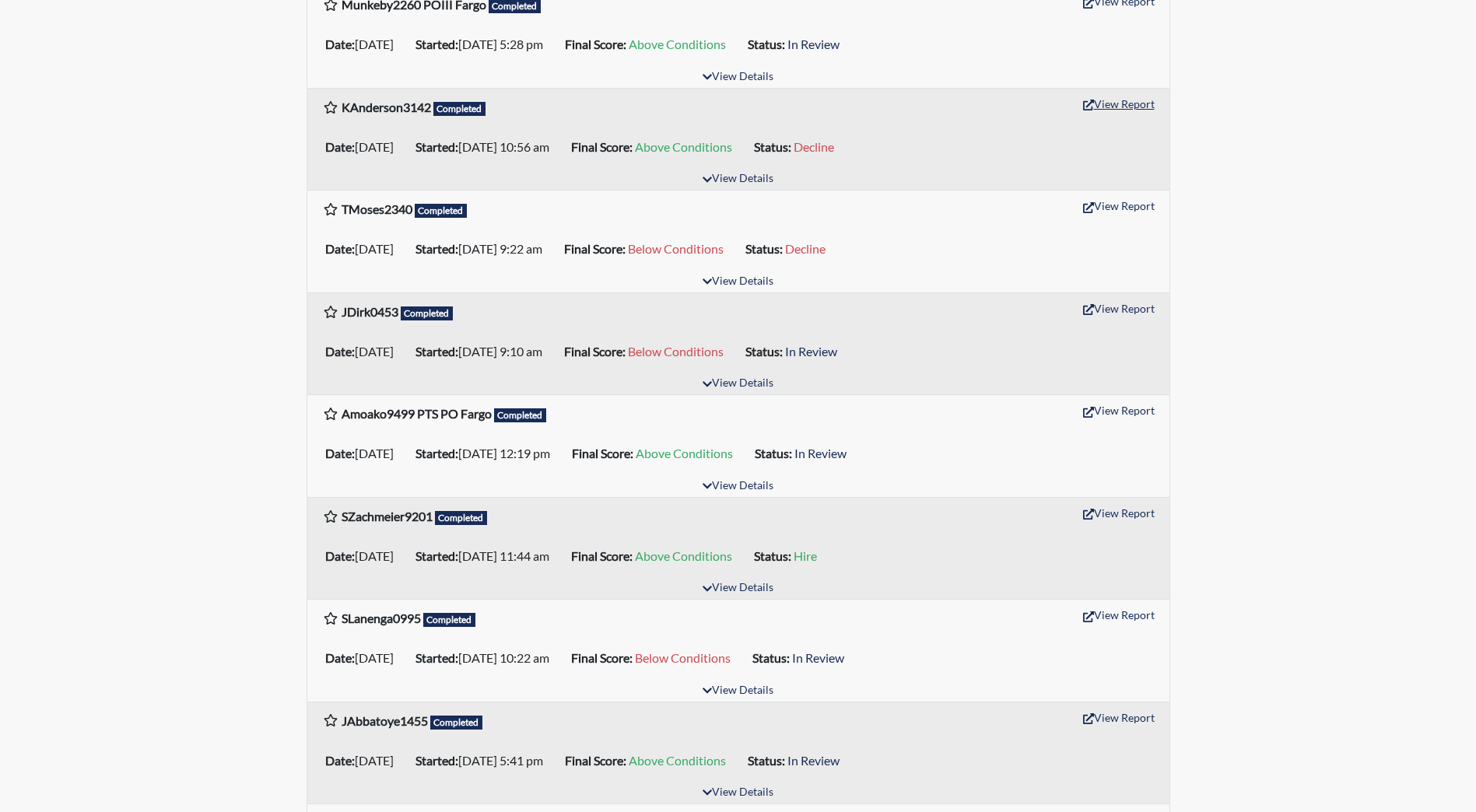
scroll to position [622, 0]
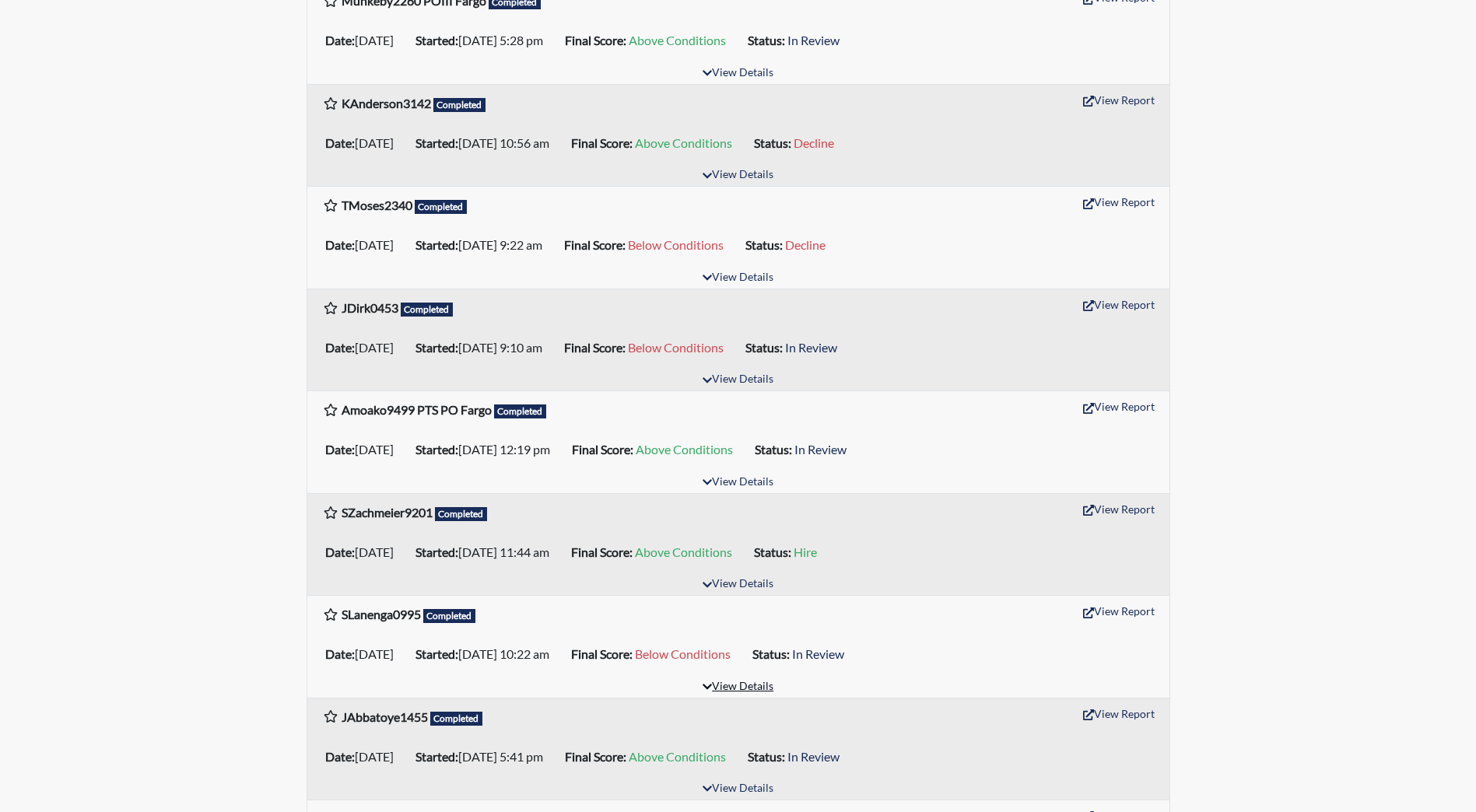
click at [735, 687] on button "View Details" at bounding box center [738, 687] width 85 height 21
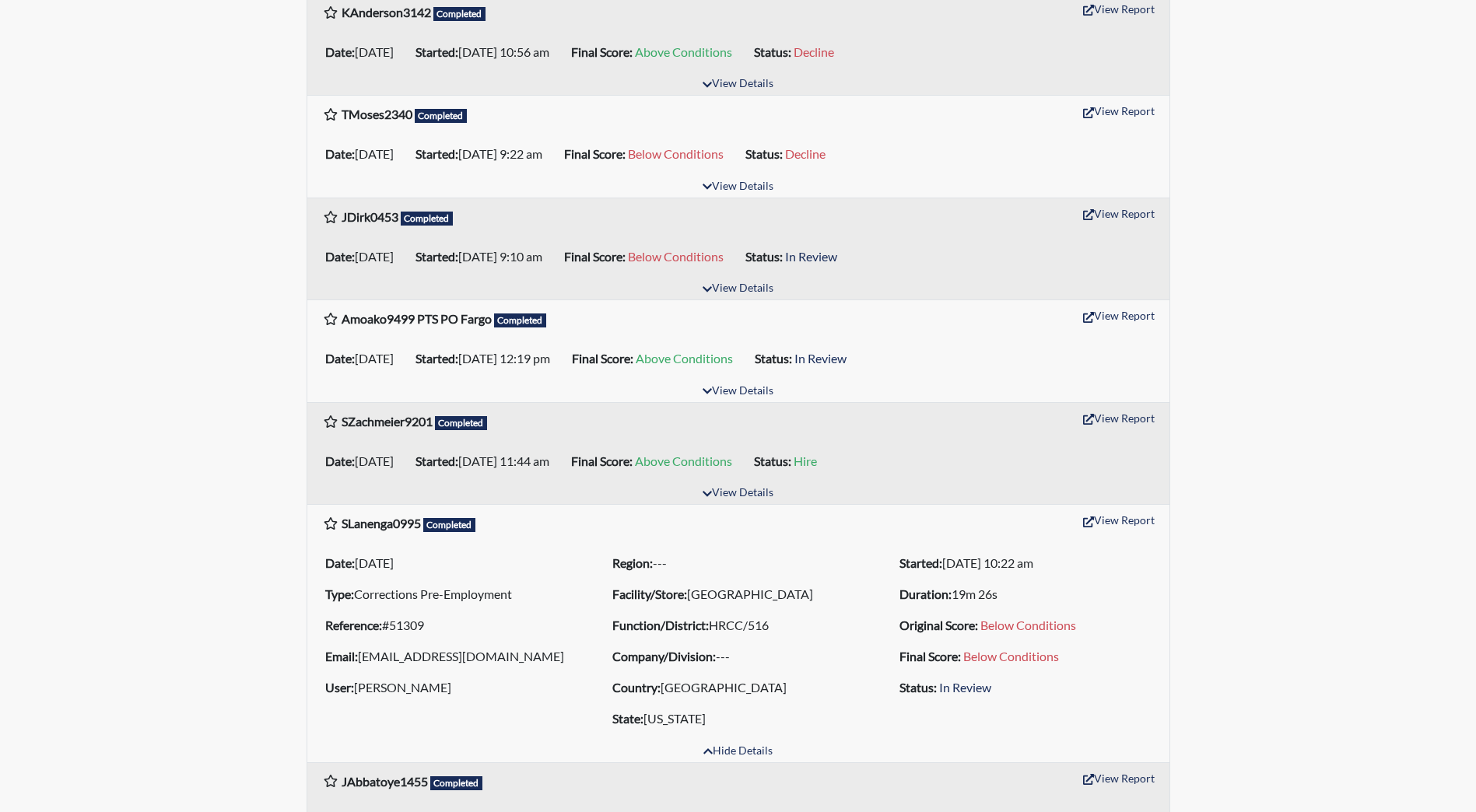
scroll to position [855, 0]
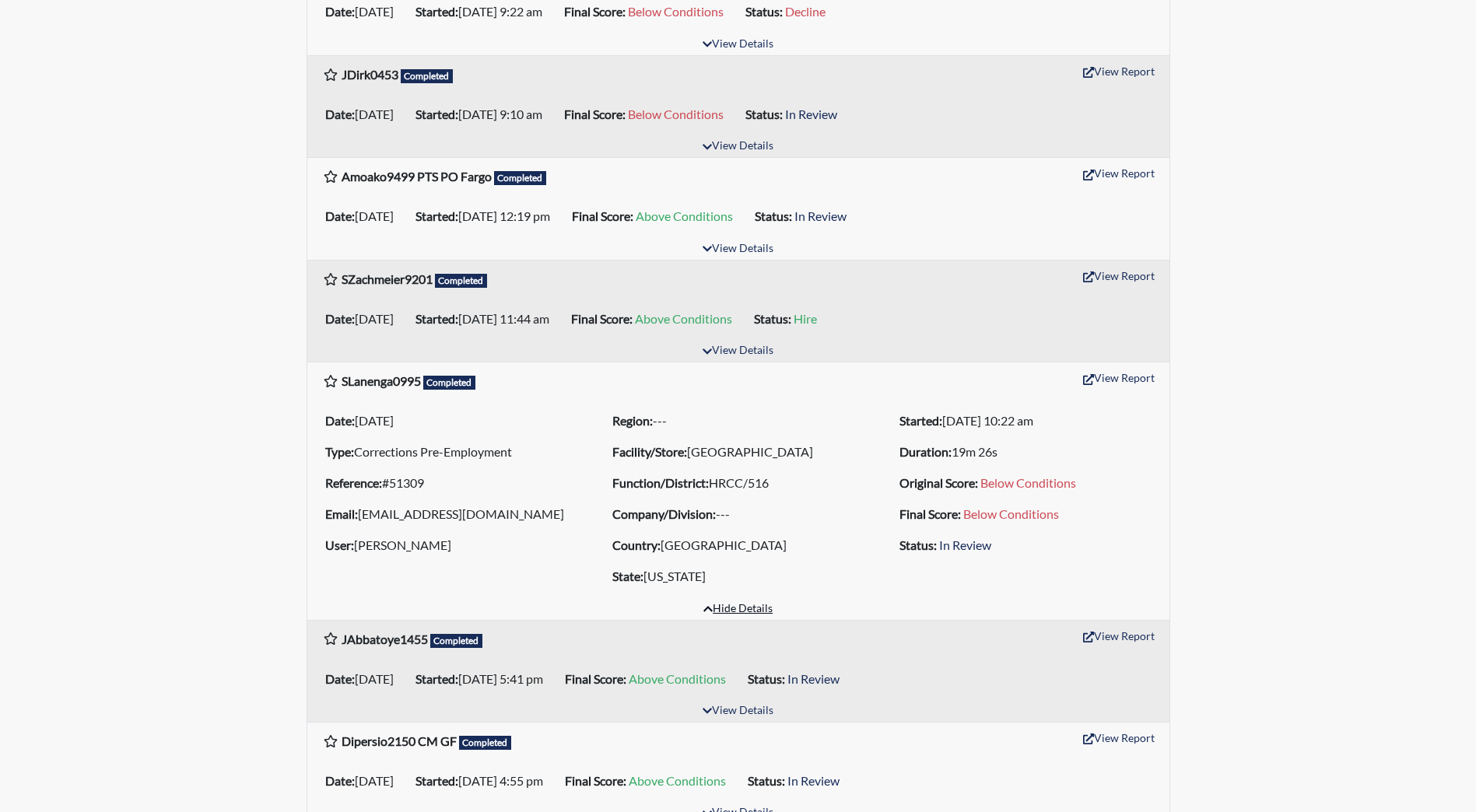
click at [741, 620] on button "Hide Details" at bounding box center [738, 609] width 83 height 21
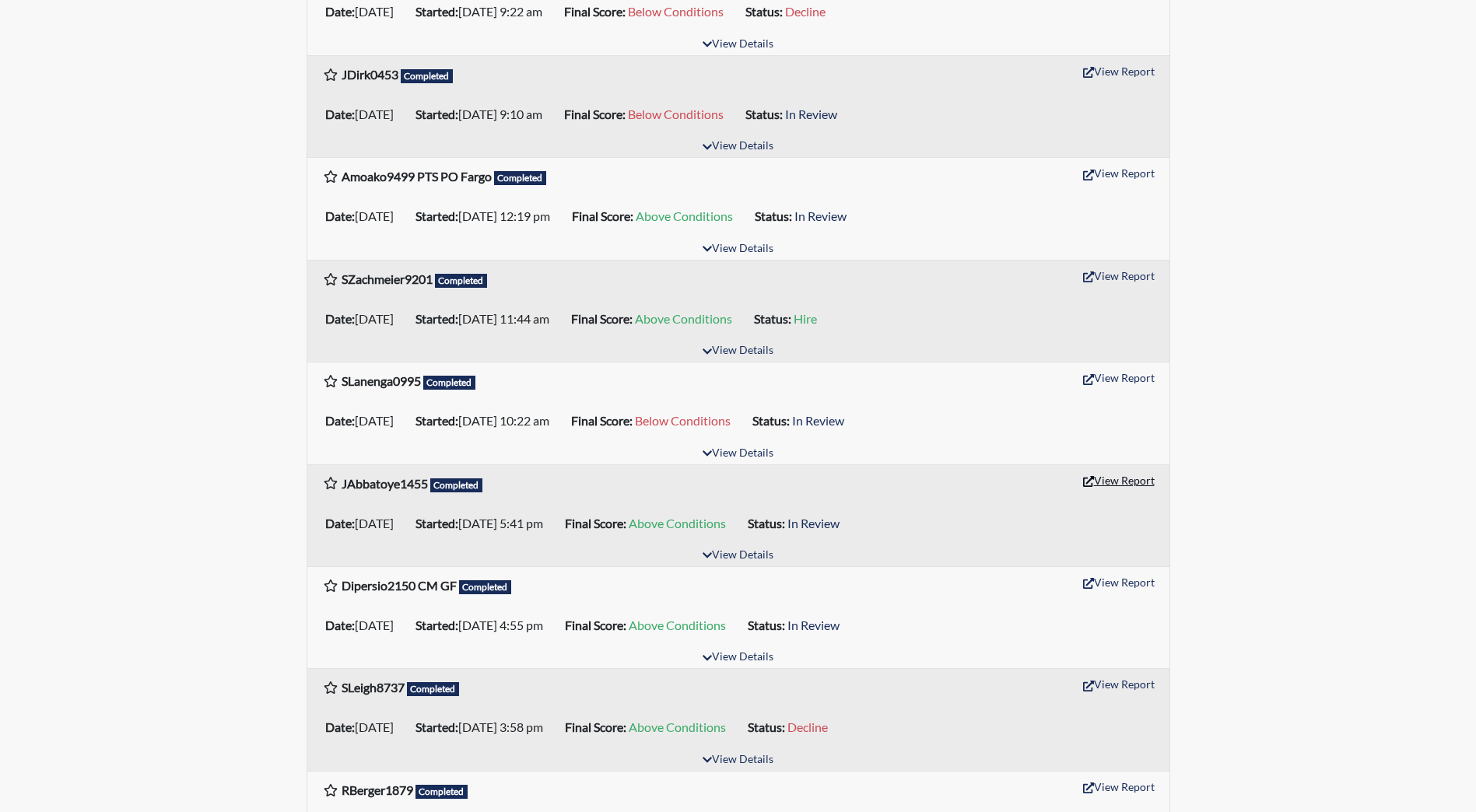
click at [1105, 471] on button "View Report" at bounding box center [1118, 480] width 86 height 24
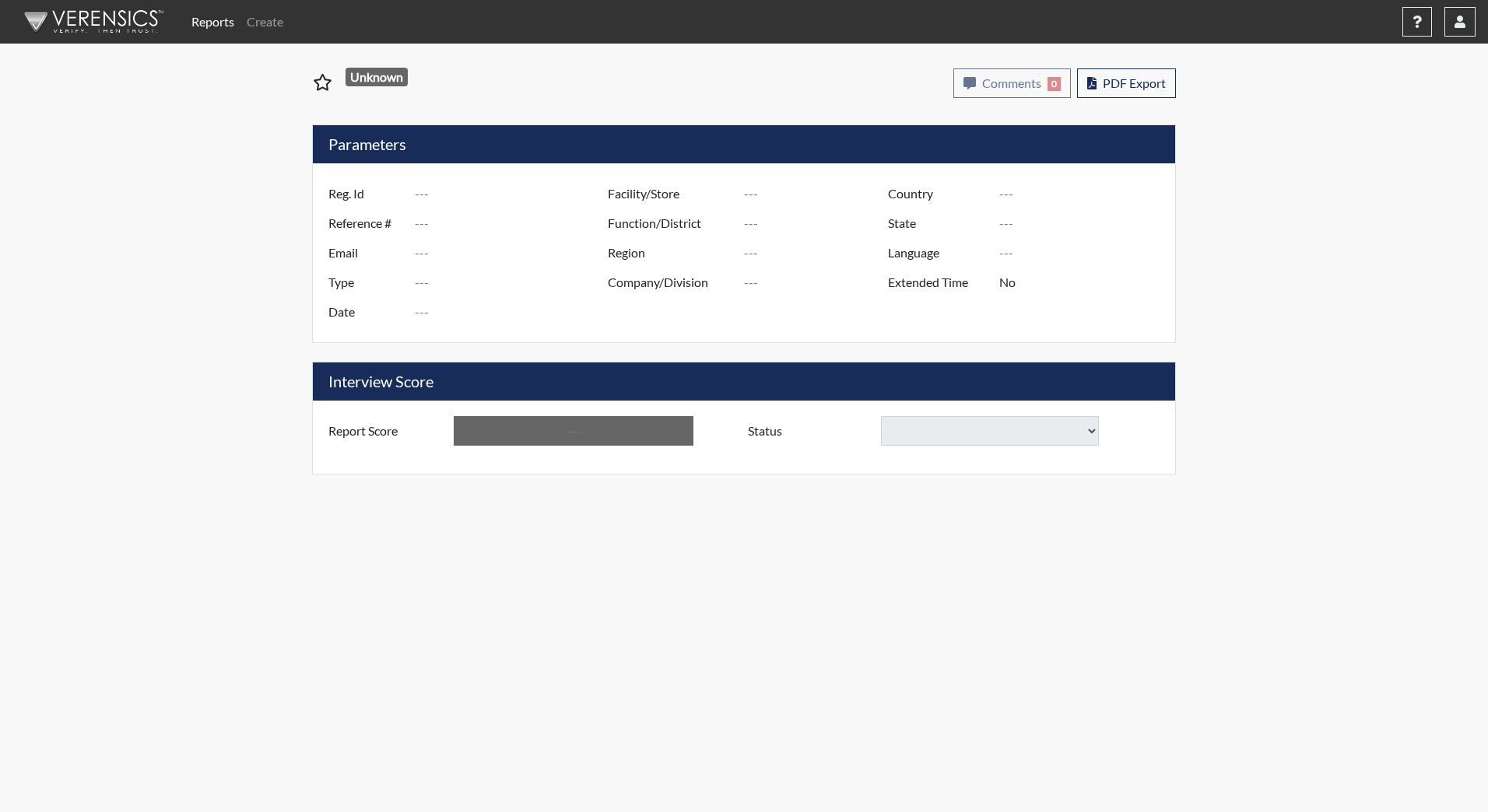
type input "MOakland6277"
type input "51372"
type input "[PERSON_NAME][EMAIL_ADDRESS][DOMAIN_NAME]"
type input "Corrections Pre-Employment"
type input "[DATE]"
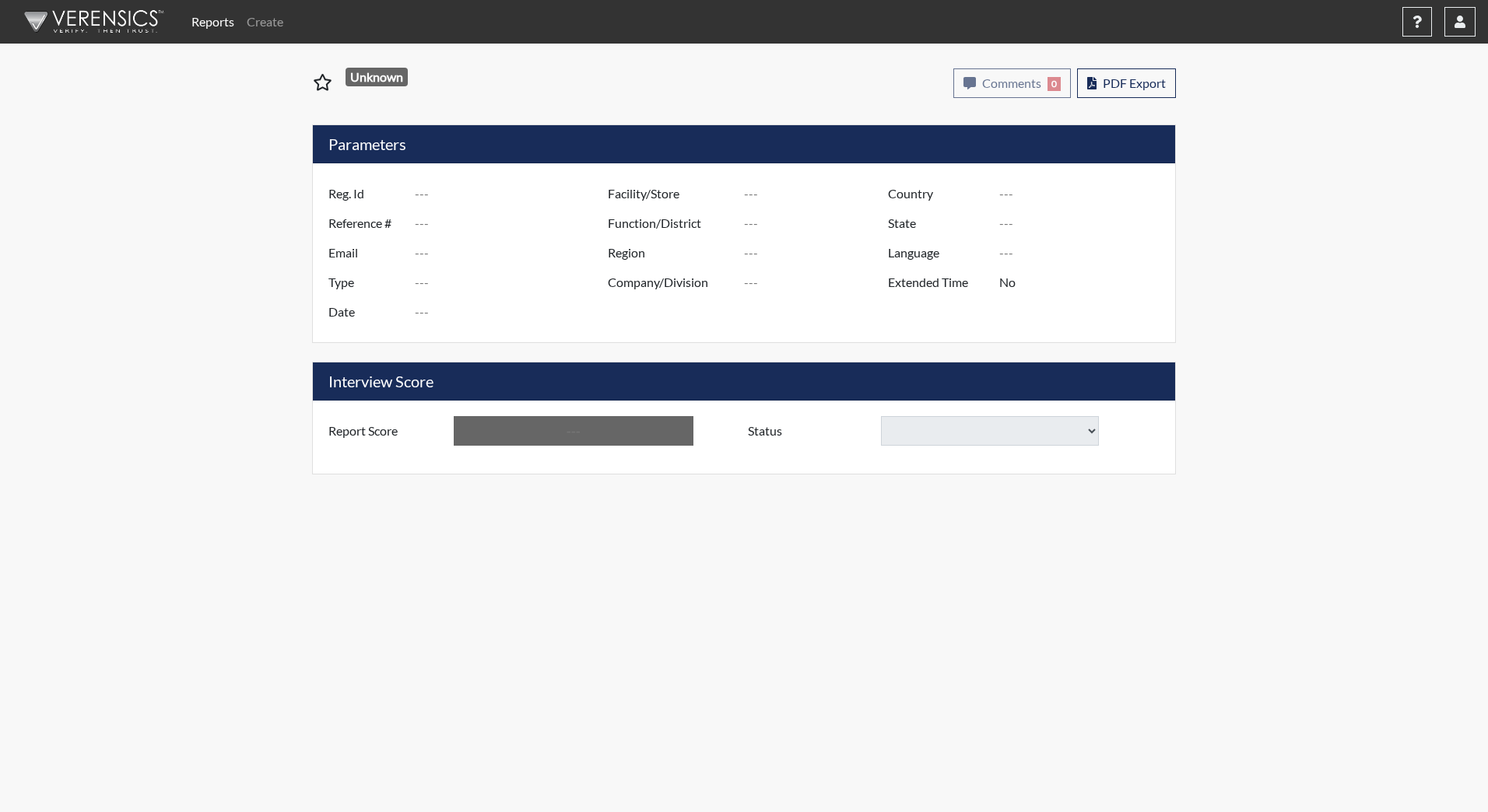
type input "[PERSON_NAME][GEOGRAPHIC_DATA]"
type input "JRCC/518"
type input "[GEOGRAPHIC_DATA]"
type input "[US_STATE]"
type input "English"
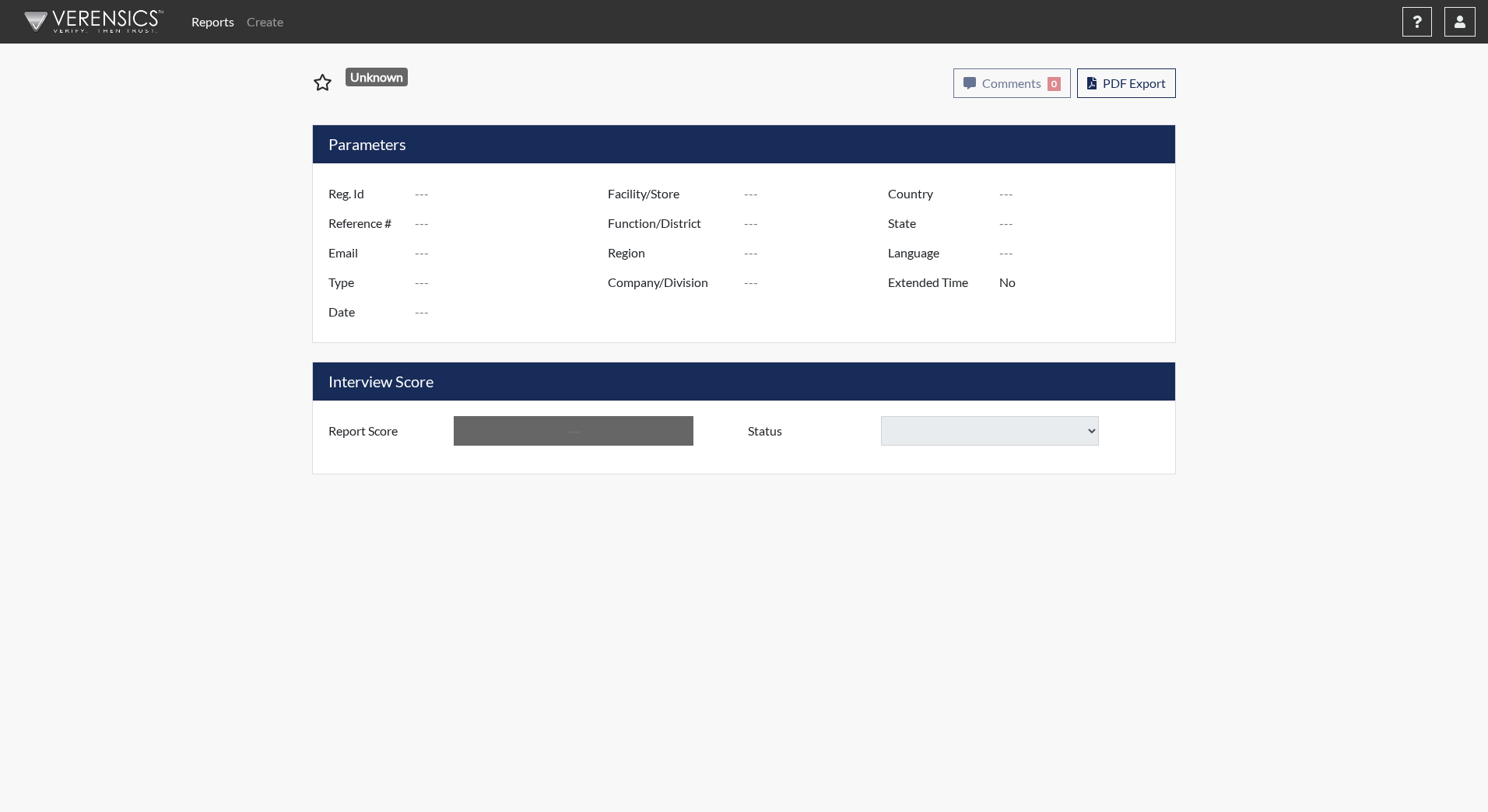
type input "Below Conditions"
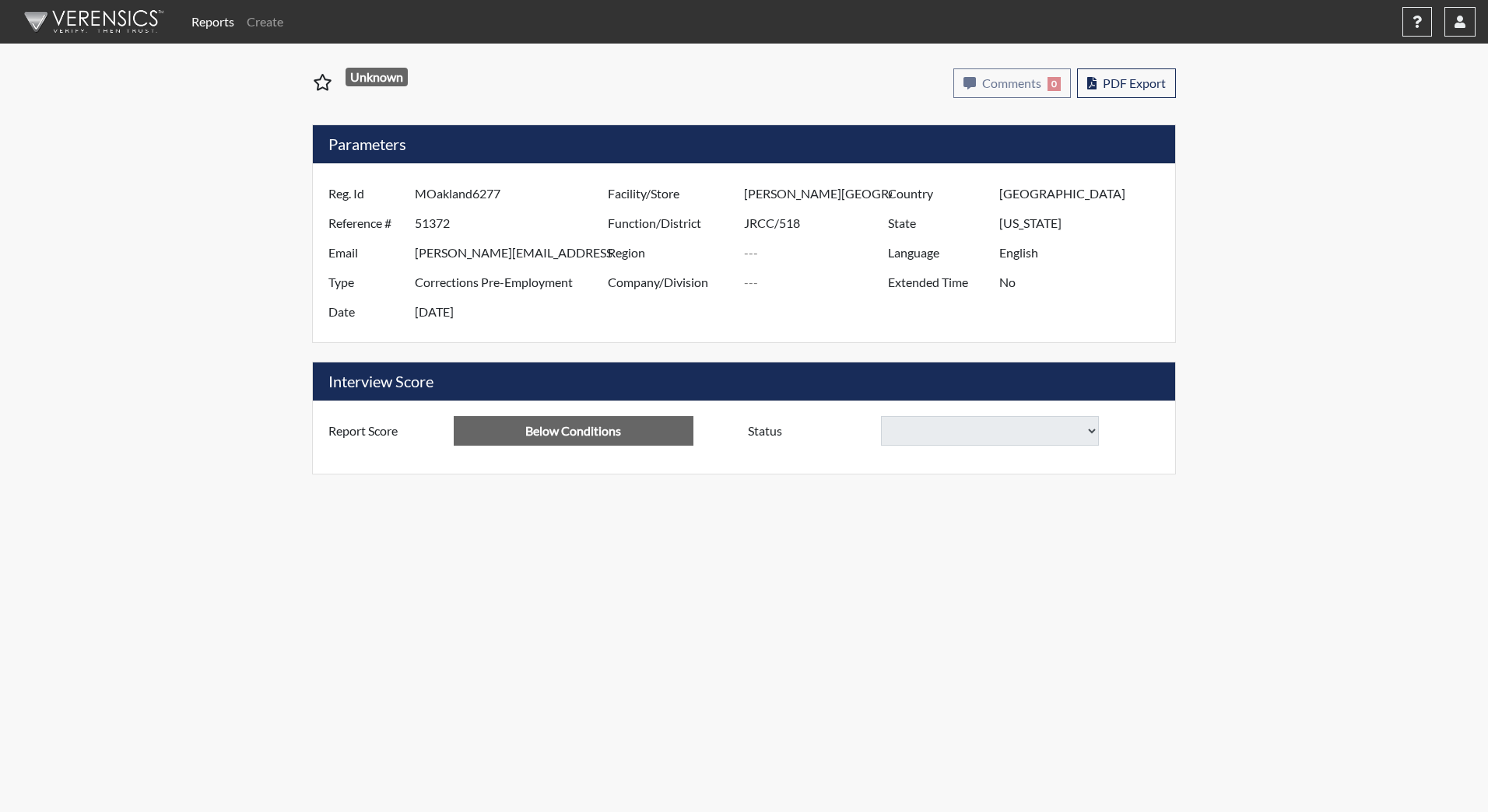
select select
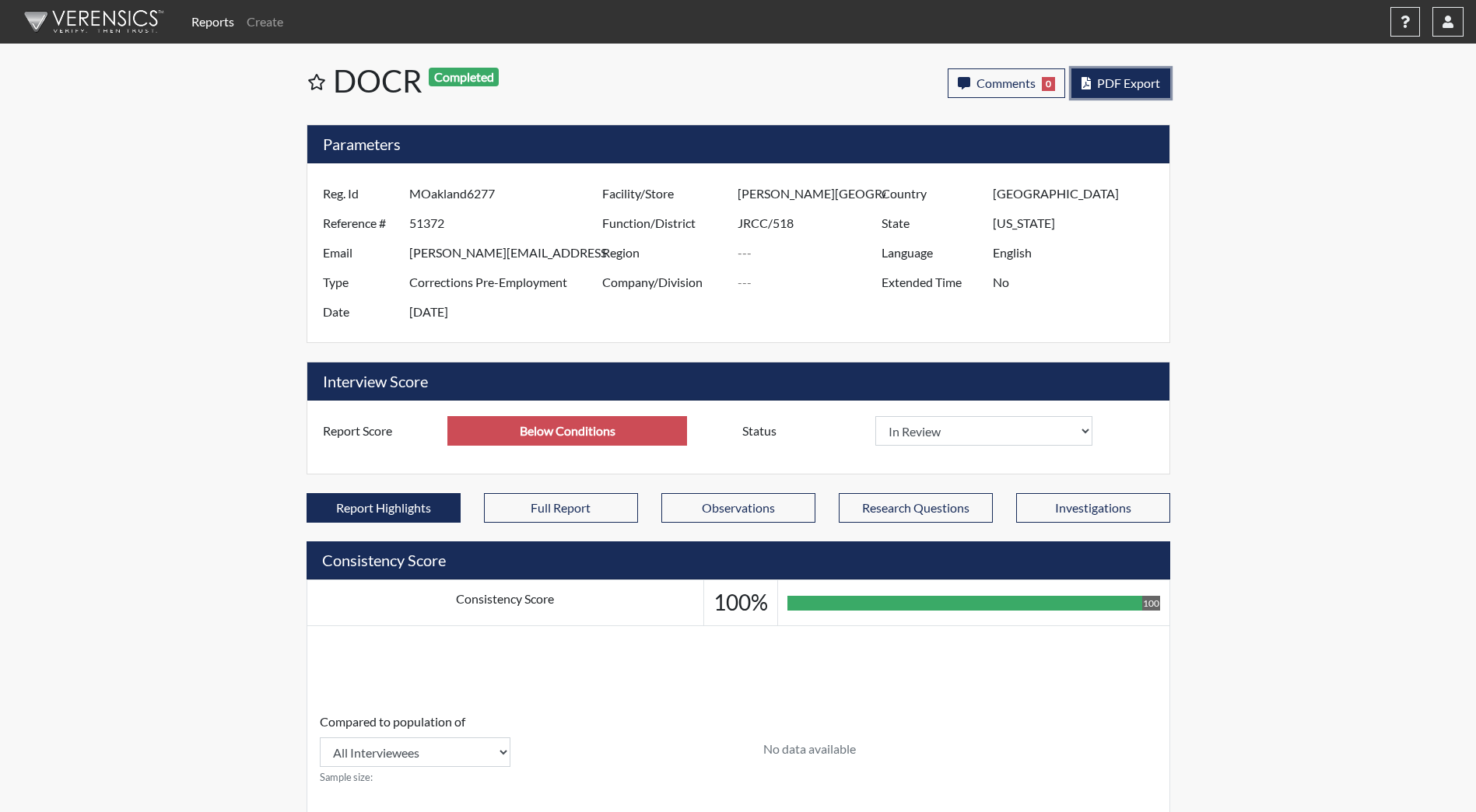
click at [1150, 80] on span "PDF Export" at bounding box center [1128, 83] width 63 height 15
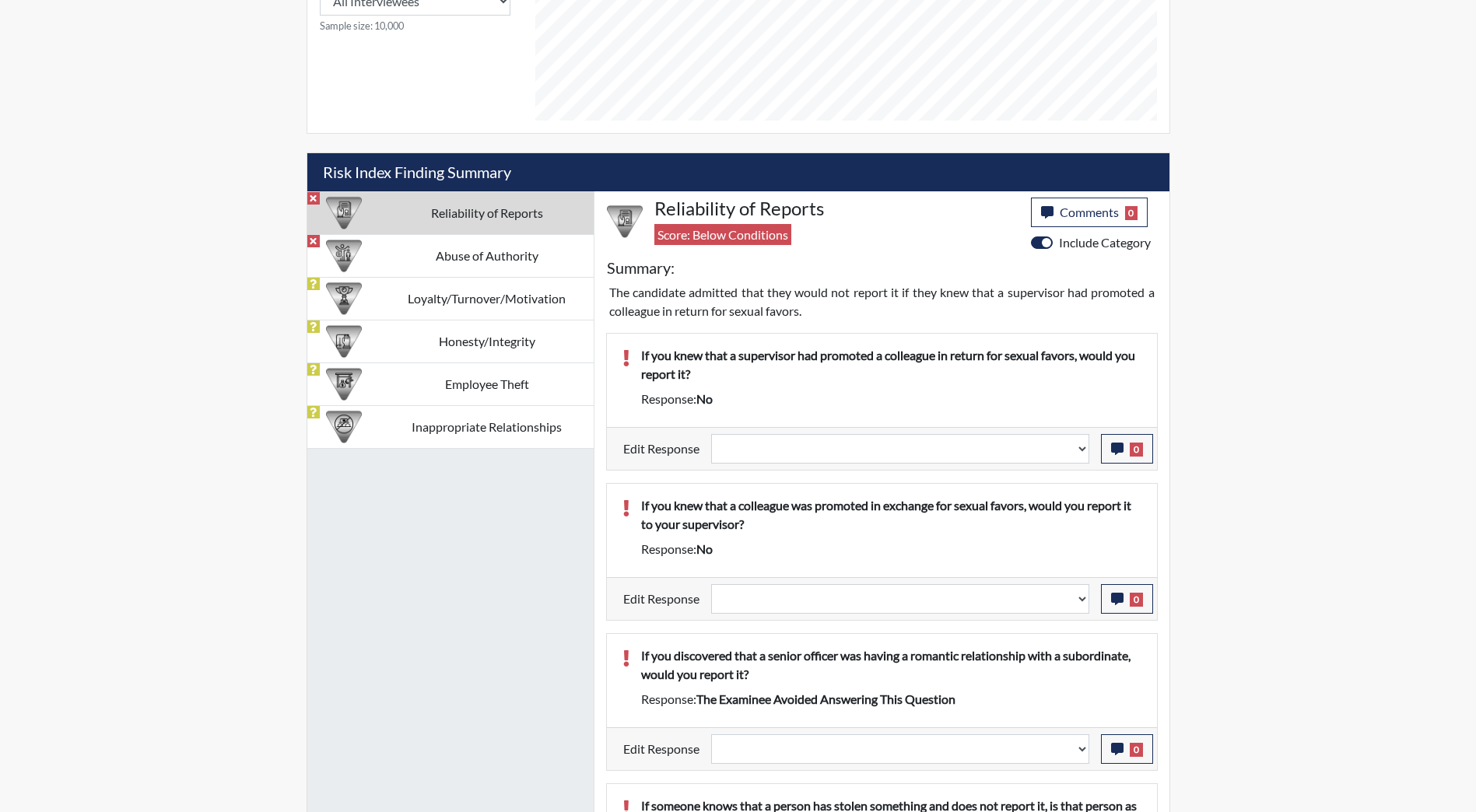
scroll to position [861, 0]
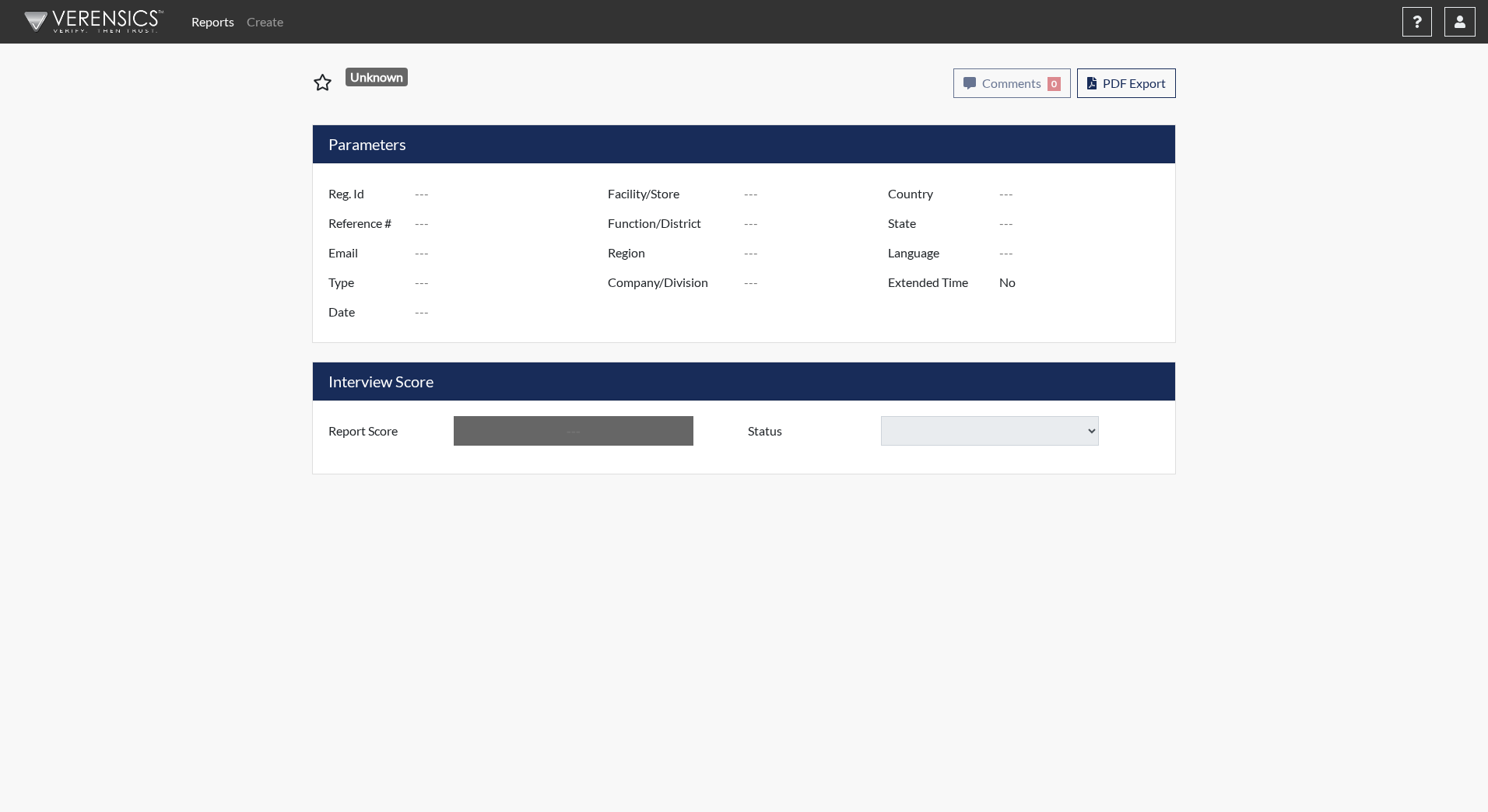
type input "KAnderson3142"
type input "51326"
type input "[EMAIL_ADDRESS][DOMAIN_NAME]"
type input "Corrections Pre-Employment"
type input "[DATE]"
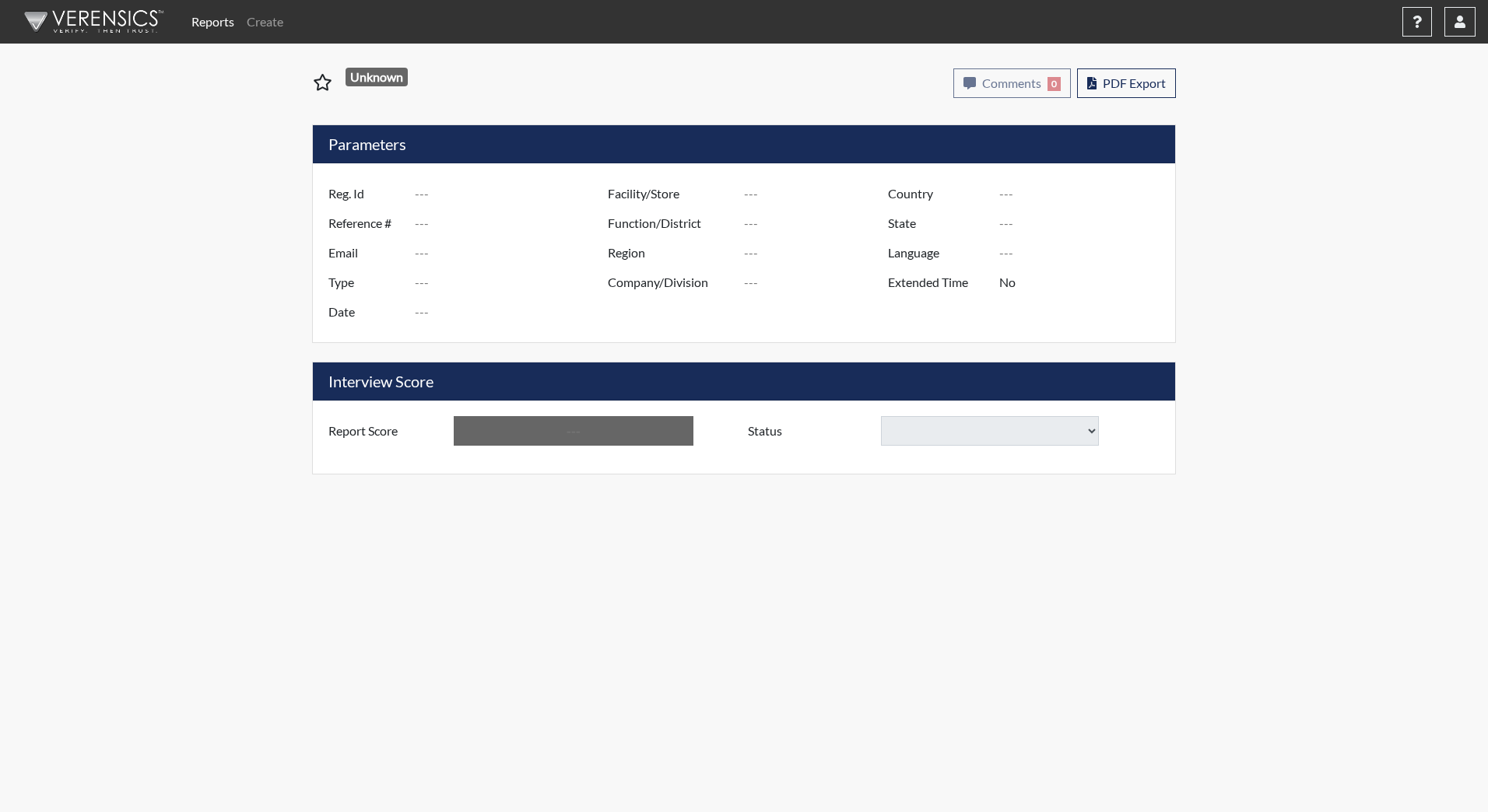
type input "[PERSON_NAME][GEOGRAPHIC_DATA]"
type input "JRCC/518"
type input "[GEOGRAPHIC_DATA]"
type input "[US_STATE]"
type input "English"
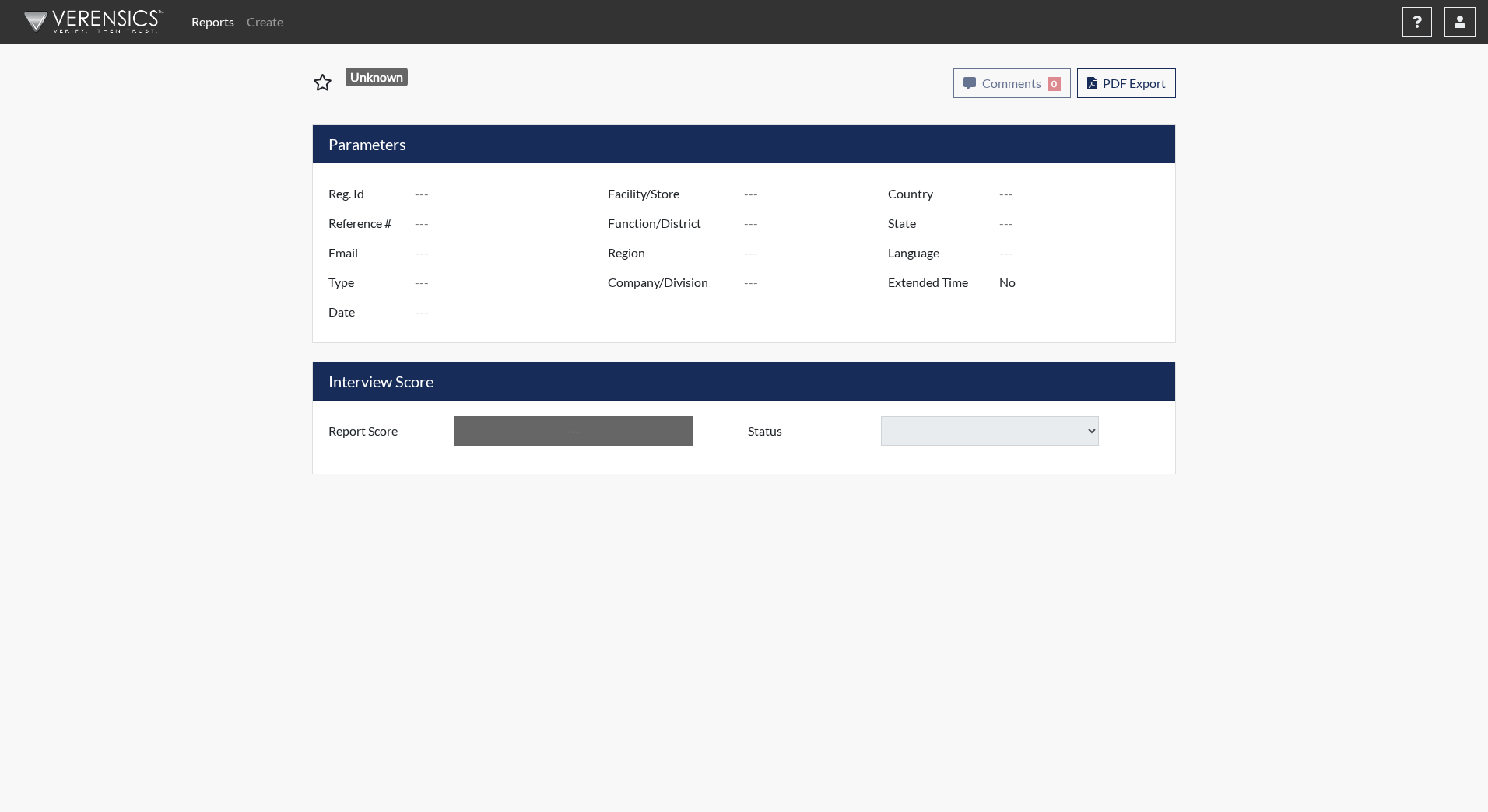
type input "Above Conditions"
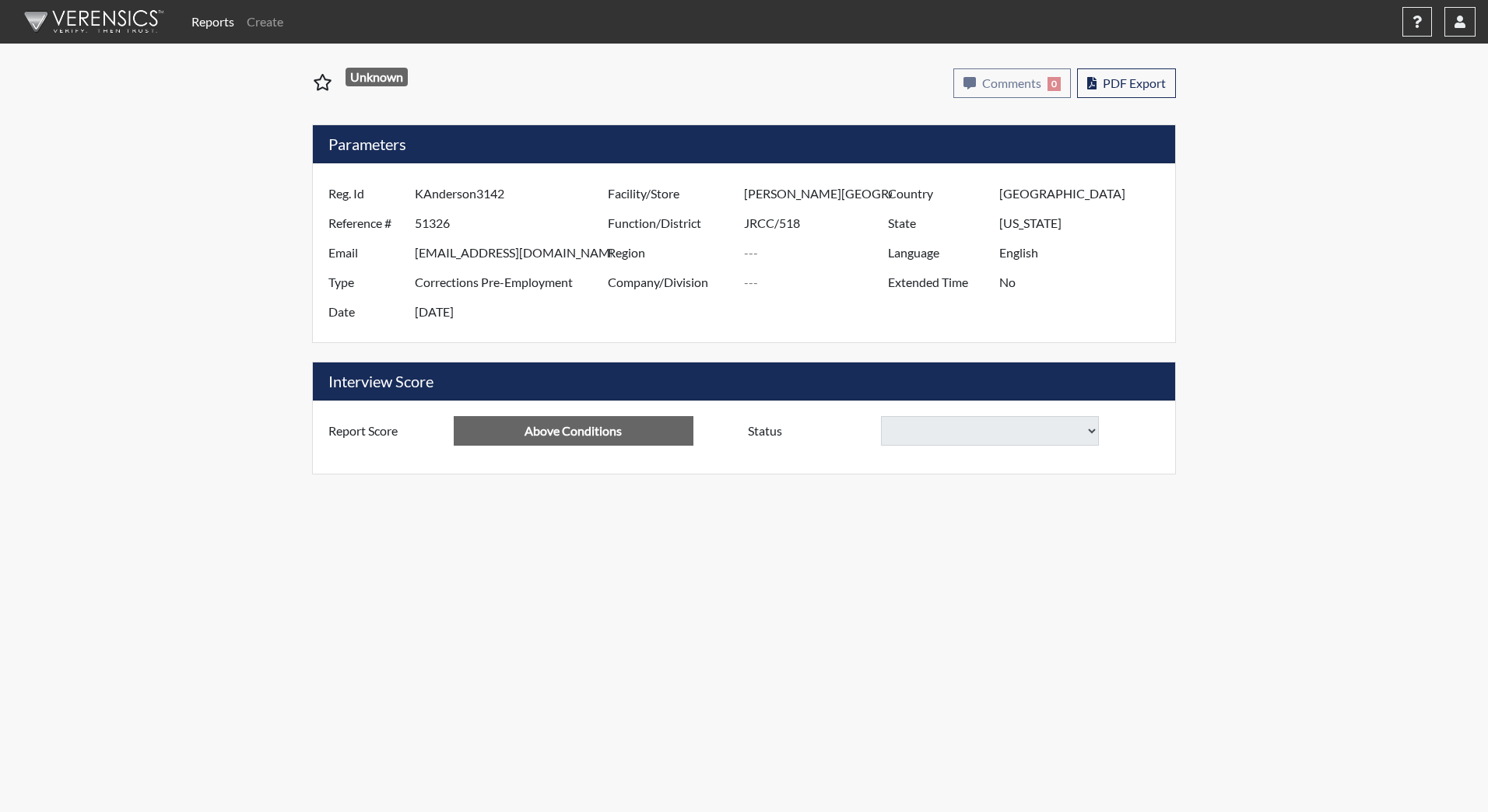
select select "decline"
select select
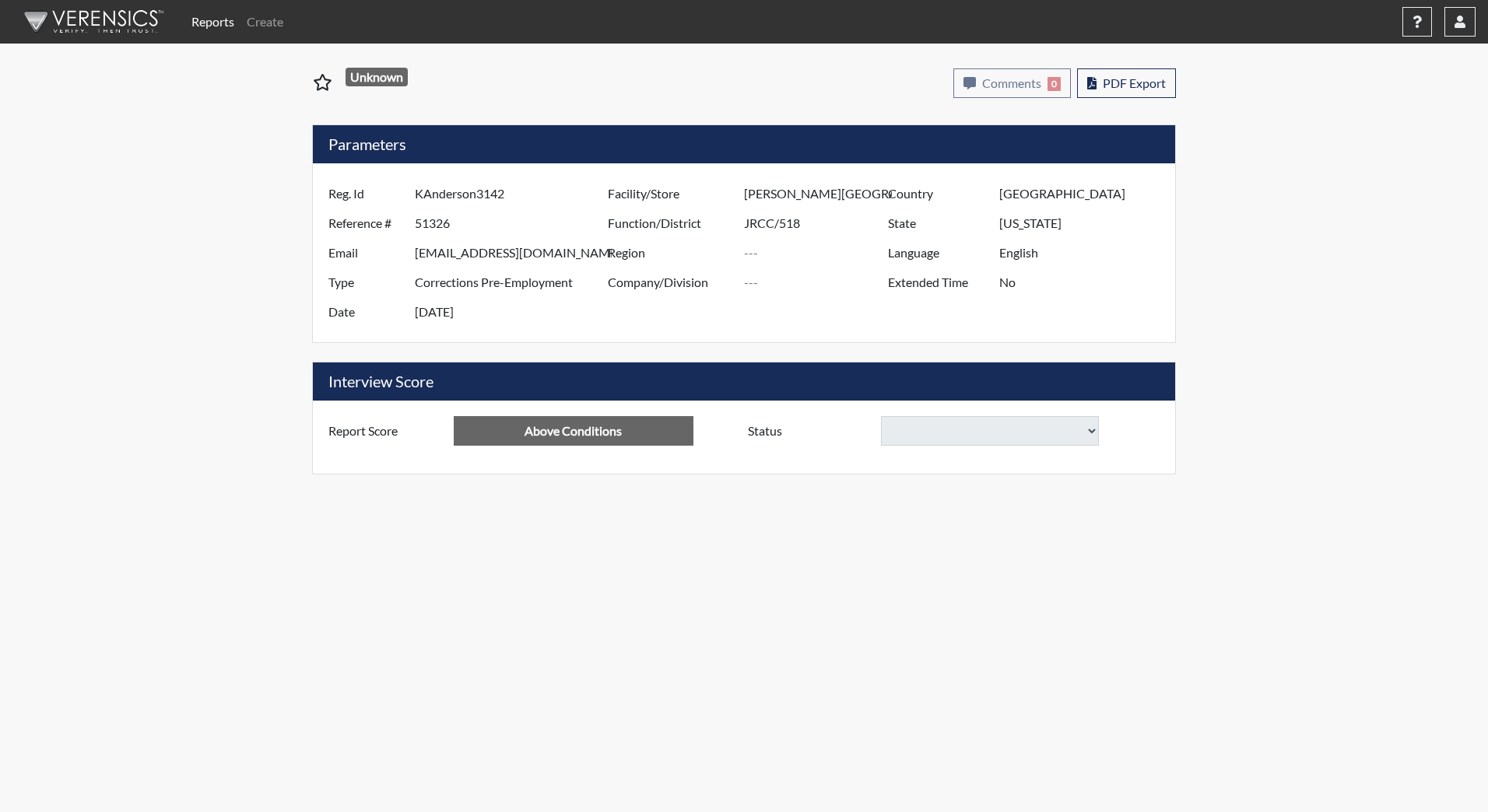
select select
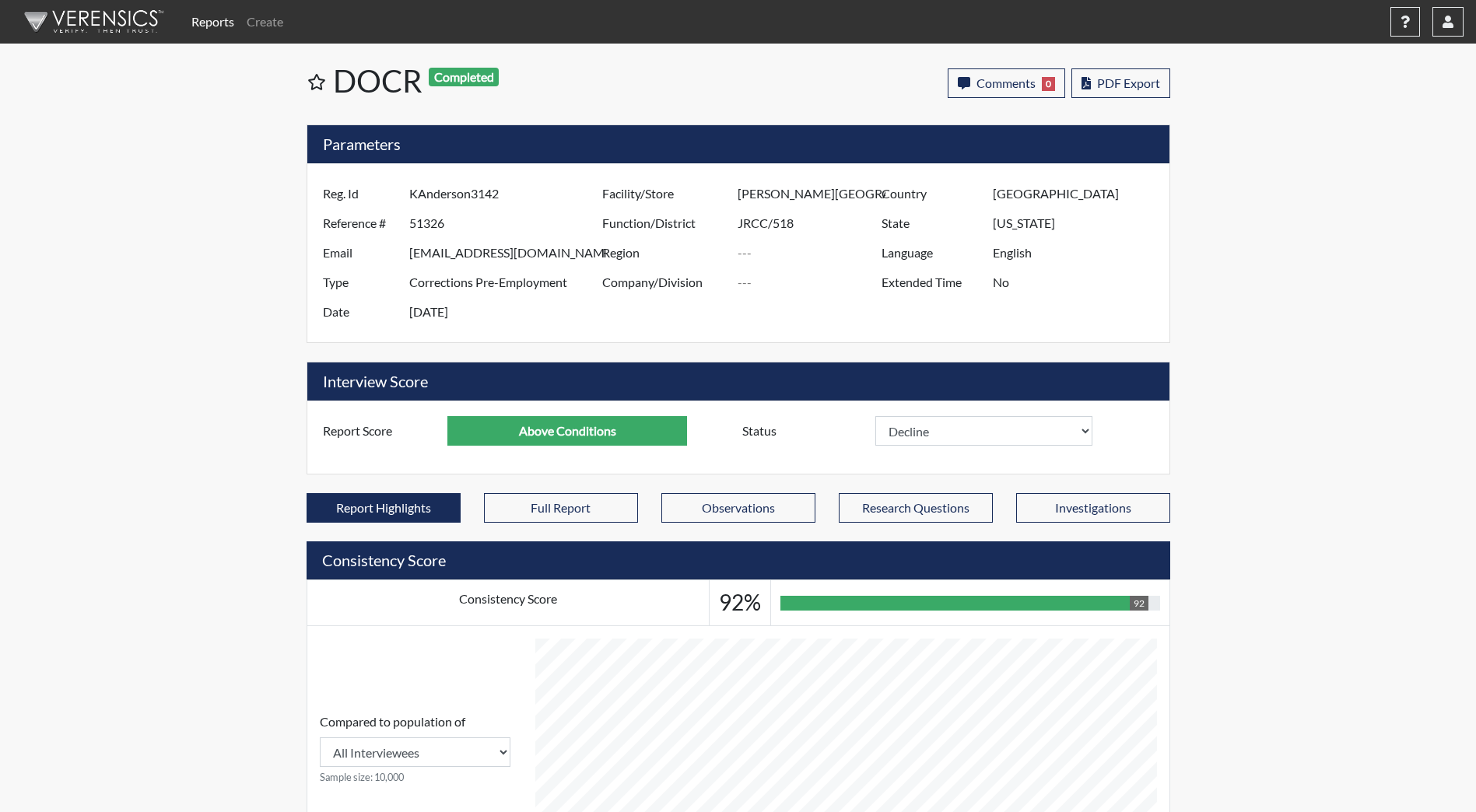
scroll to position [258, 646]
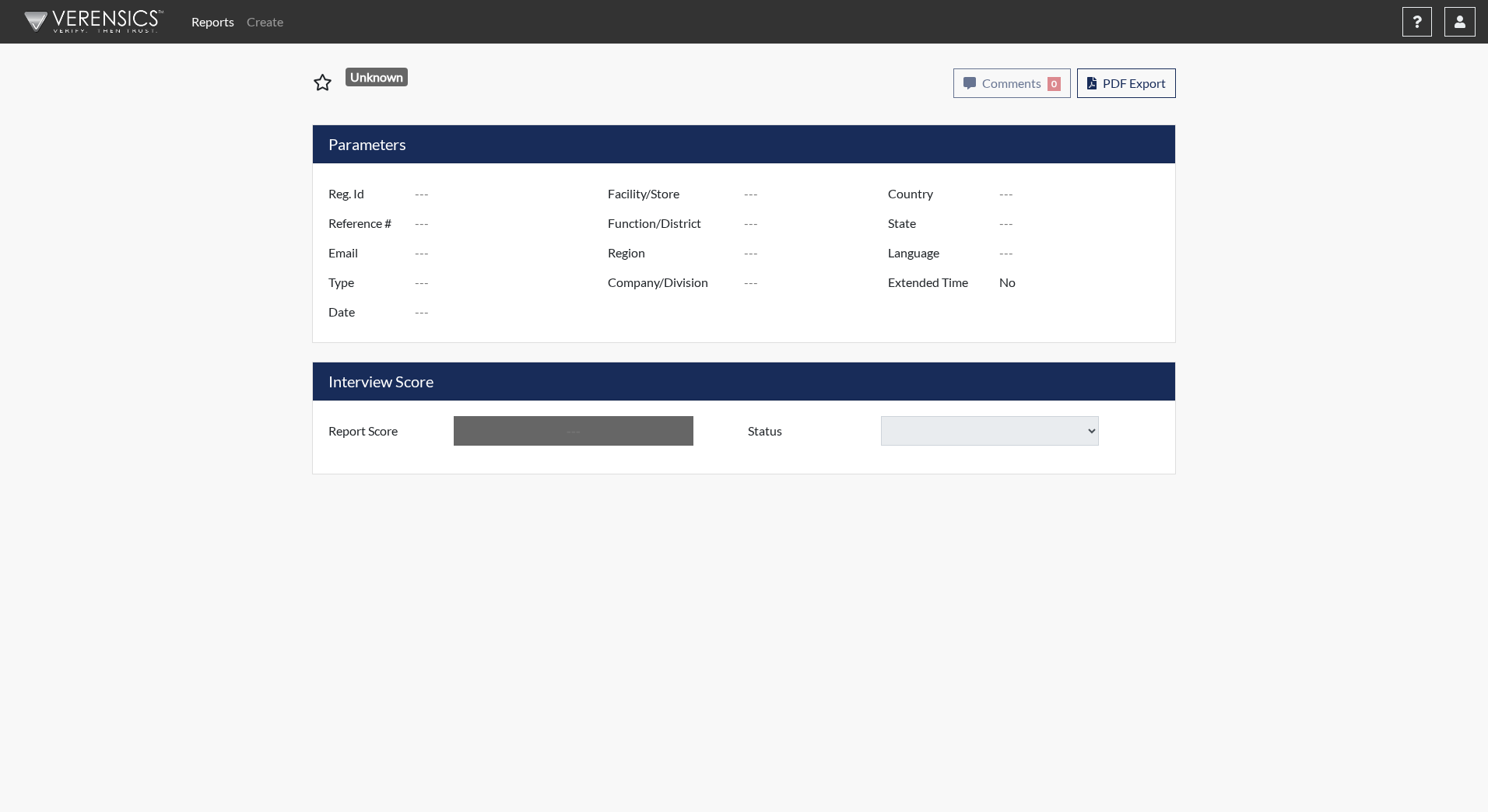
type input "JAbbatoye1455"
type input "51299"
type input "abbatoyej@gmail.com"
type input "Corrections Pre-Employment"
type input "Sep 15, 2025"
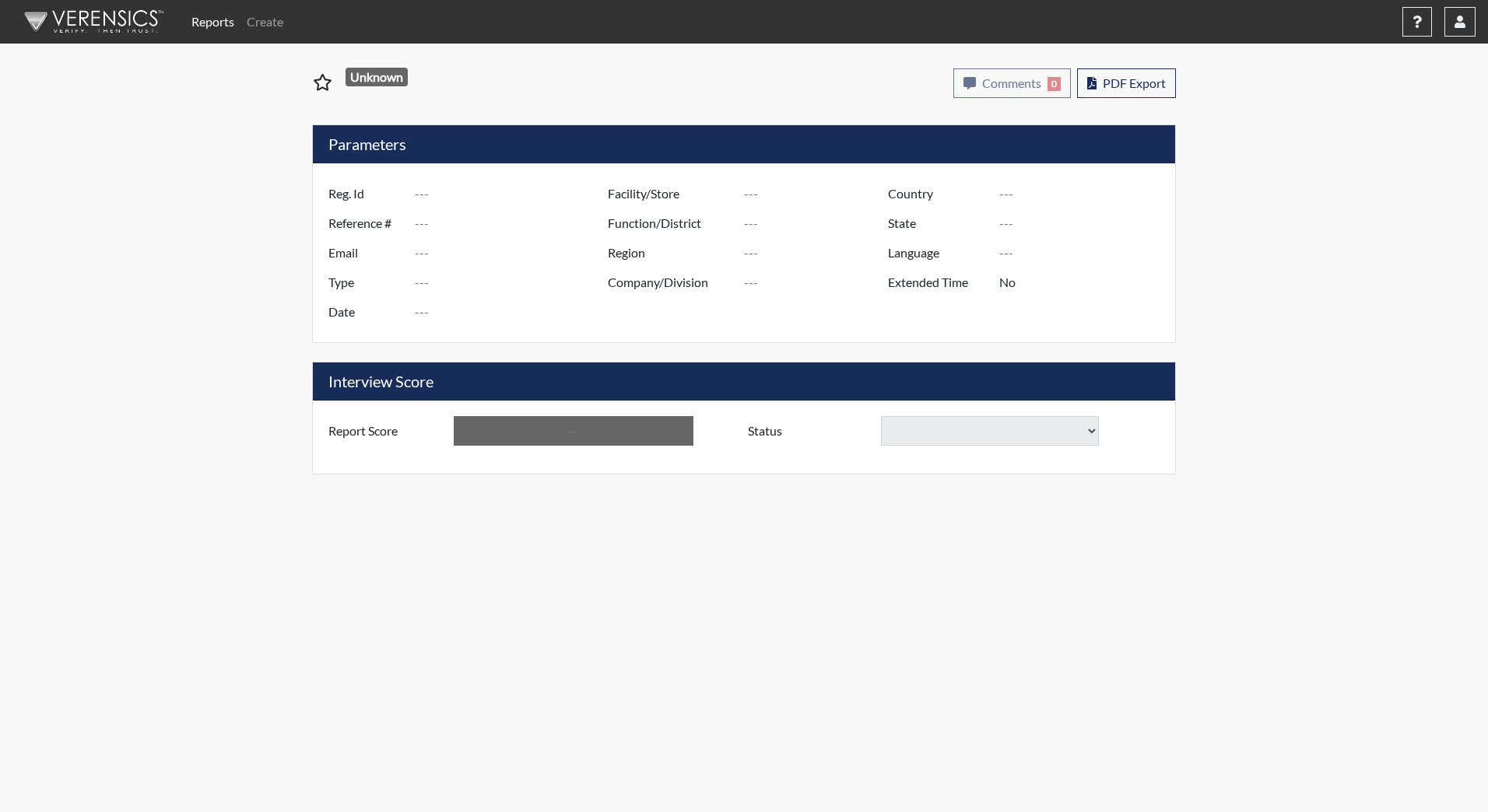
type input "[PERSON_NAME][GEOGRAPHIC_DATA]"
type input "JRCC/518"
type input "[GEOGRAPHIC_DATA]"
type input "[US_STATE]"
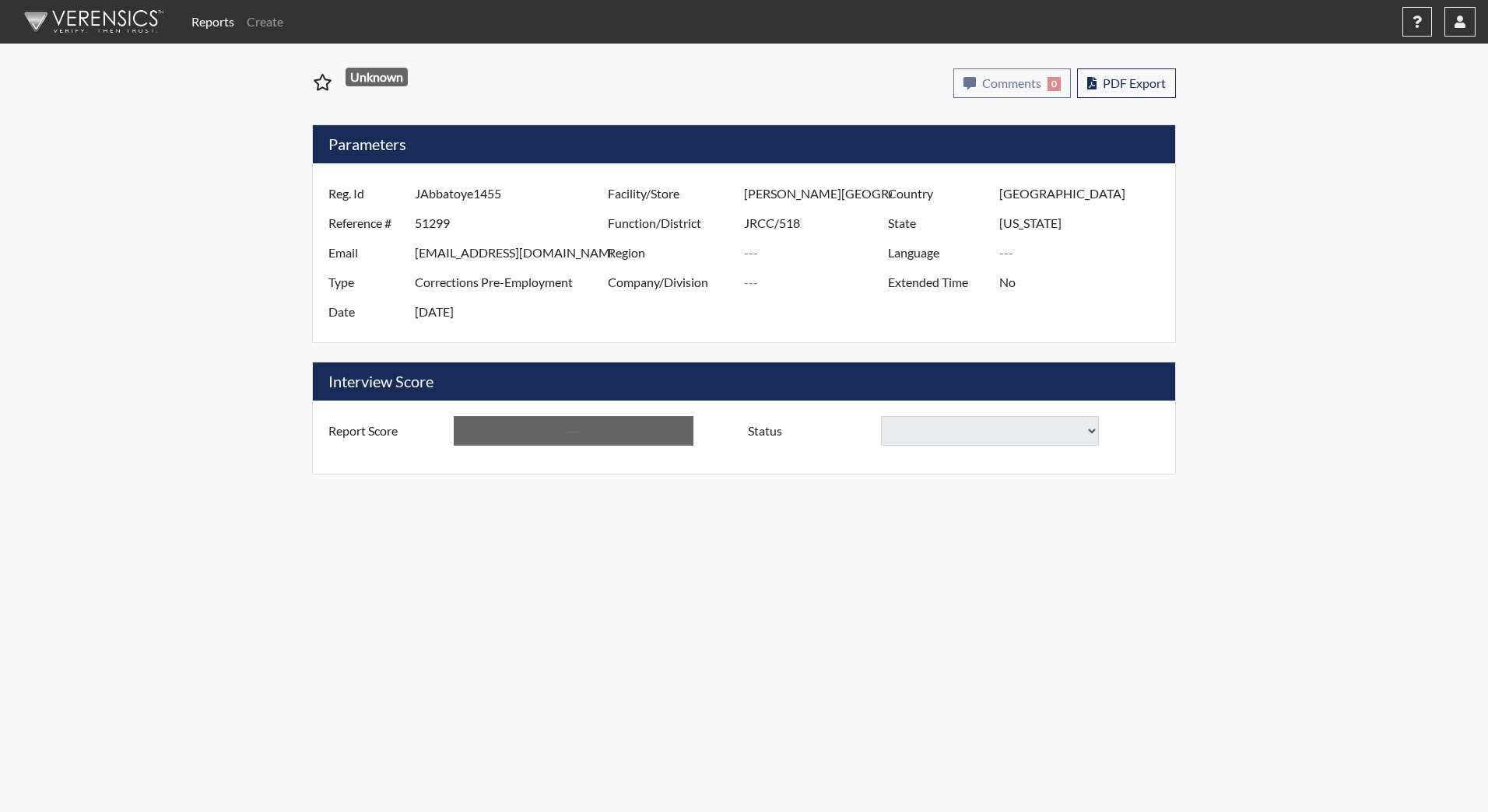
type input "English"
type input "Above Conditions"
select select
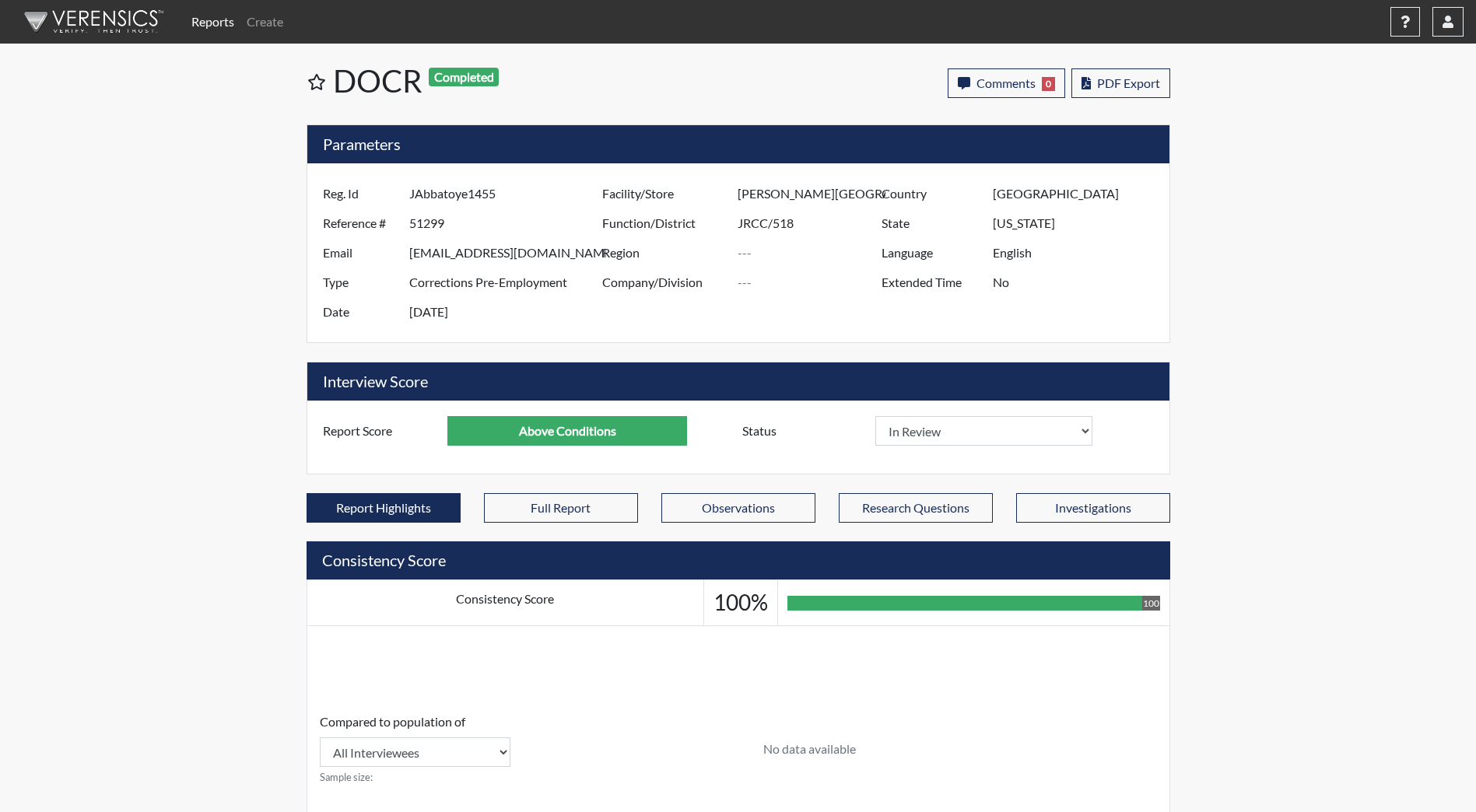
click at [921, 406] on div "Report Score Above Conditions Status In Review Hire Decline Status In Review" at bounding box center [739, 437] width 862 height 73
click at [919, 437] on select "In Review Hire Decline" at bounding box center [984, 430] width 218 height 29
select select "decline"
select select
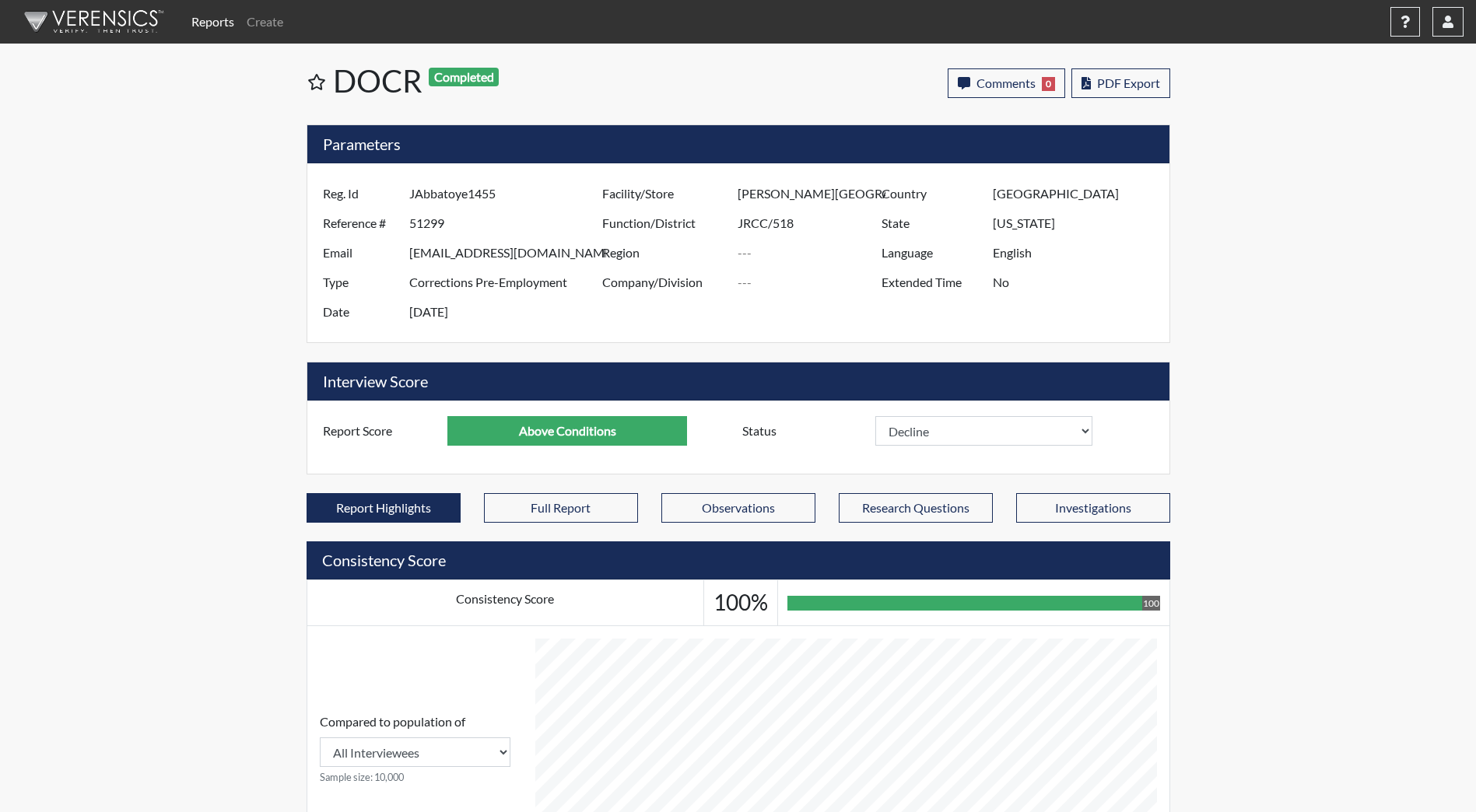
select select
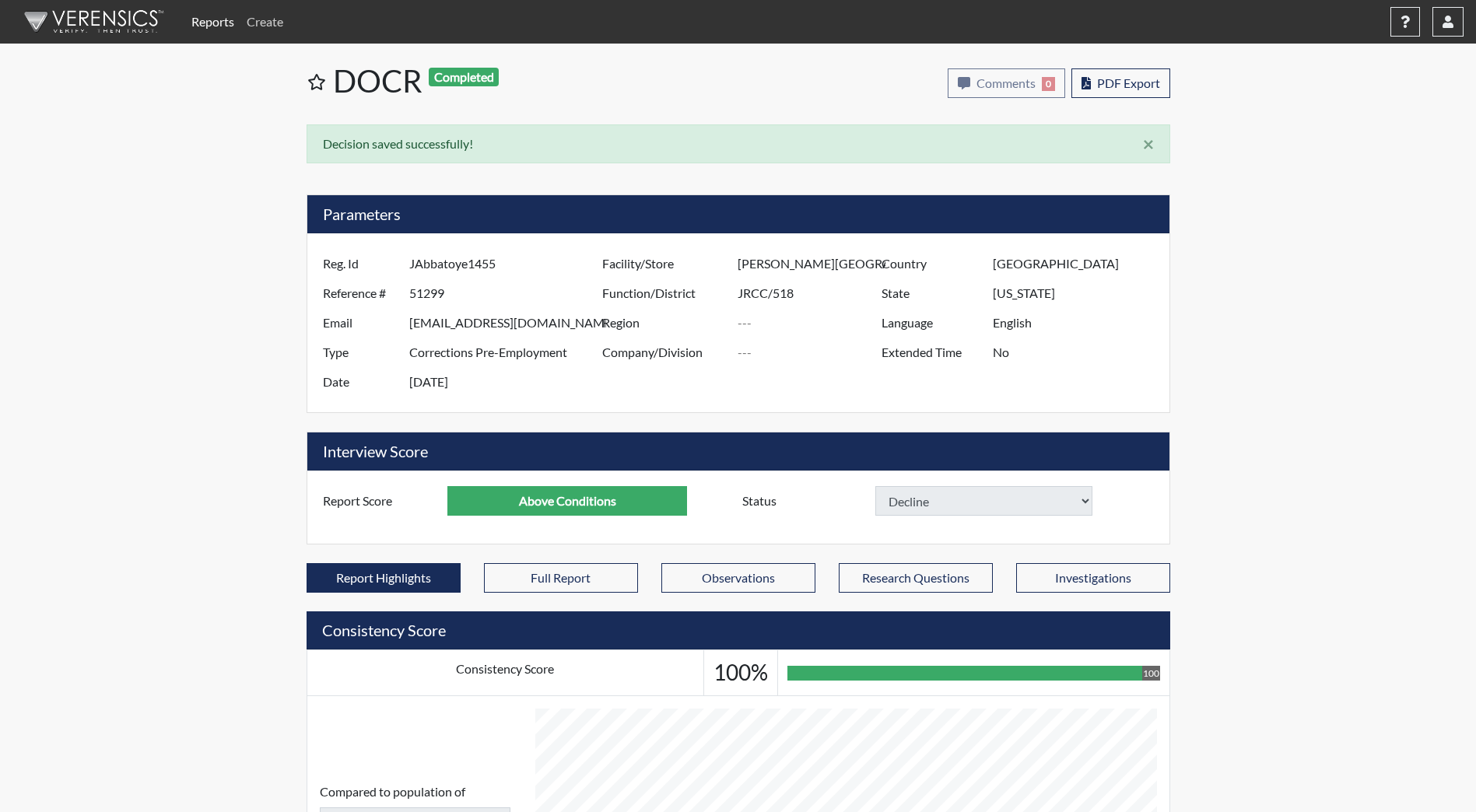
select select
click at [119, 18] on img at bounding box center [91, 22] width 179 height 47
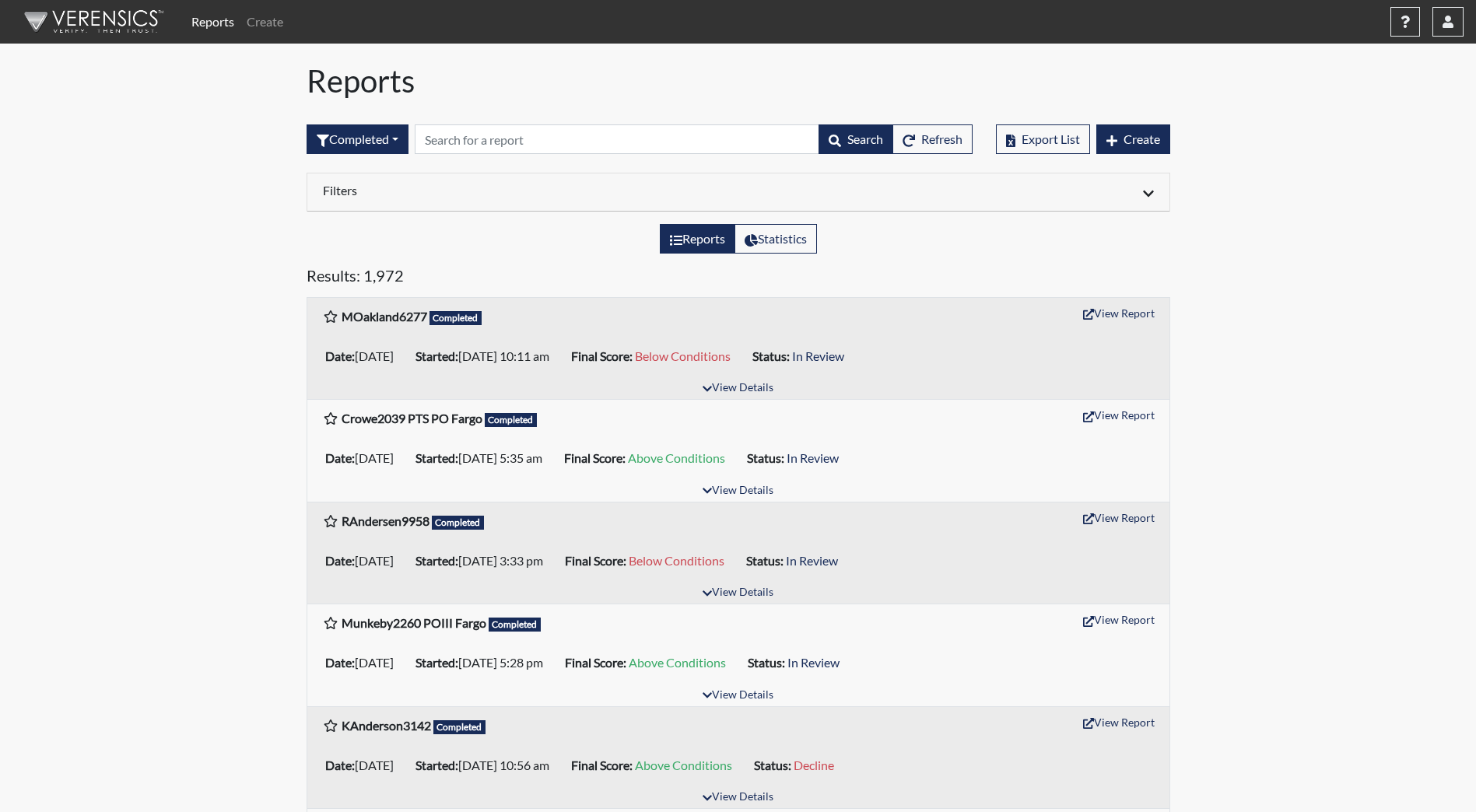
click at [573, 203] on div "Filters" at bounding box center [739, 193] width 862 height 38
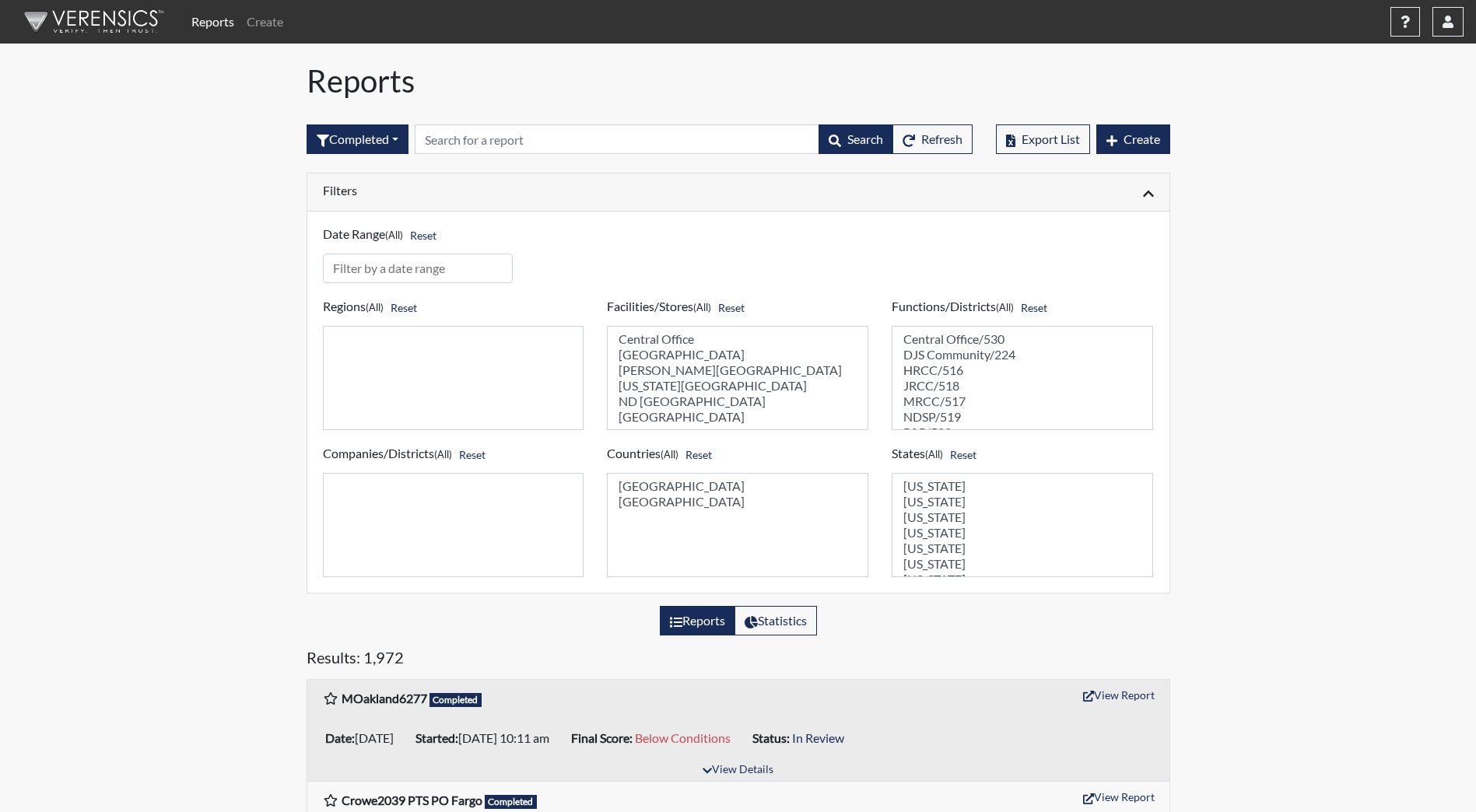
select select "98df86d5-ace5-42b8-a35c-ae8b77e46ca8"
click at [667, 373] on option "[PERSON_NAME][GEOGRAPHIC_DATA]" at bounding box center [737, 370] width 241 height 16
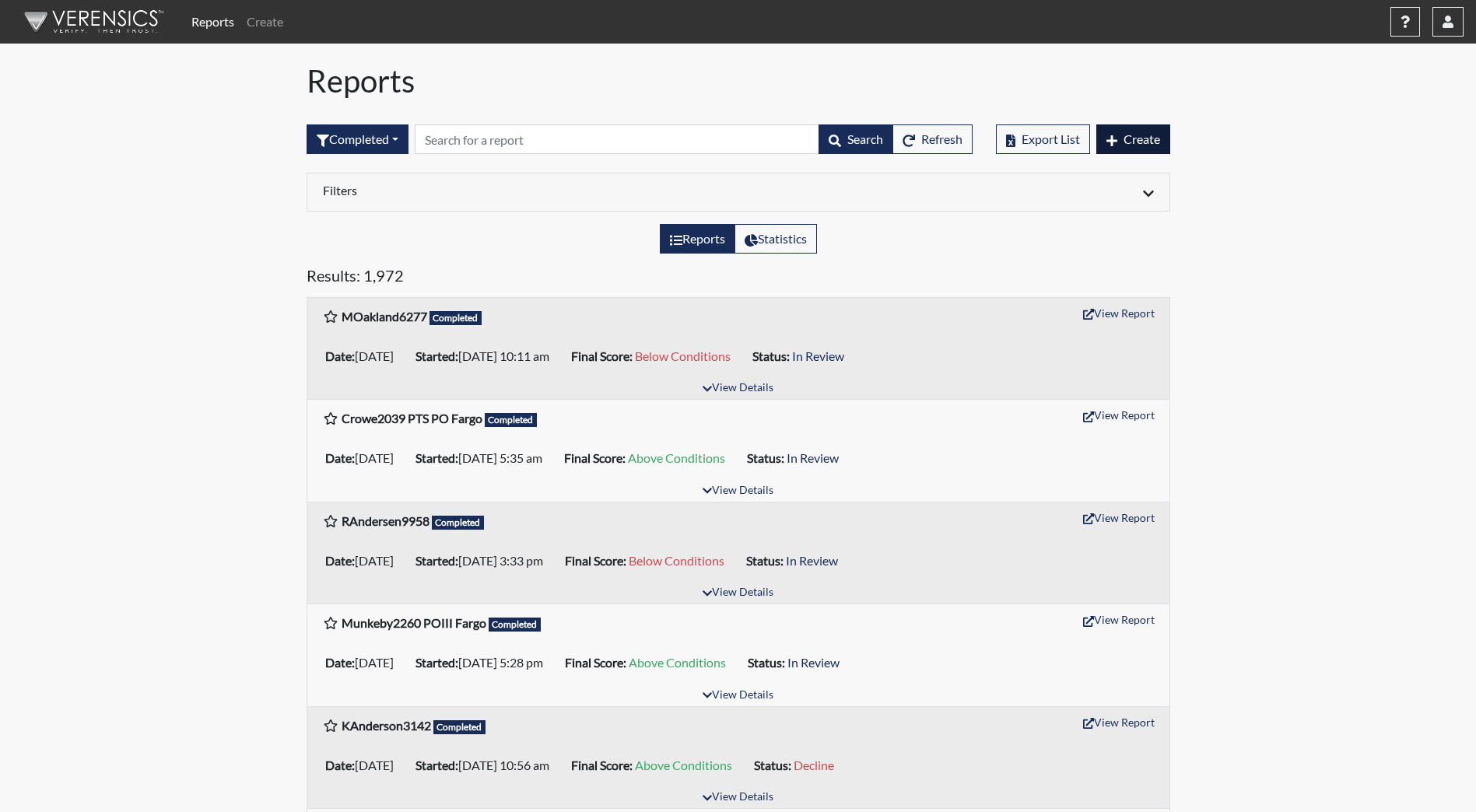
click at [1144, 128] on div "Export List Create" at bounding box center [1082, 139] width 174 height 67
click at [1143, 129] on button "Create" at bounding box center [1133, 138] width 74 height 29
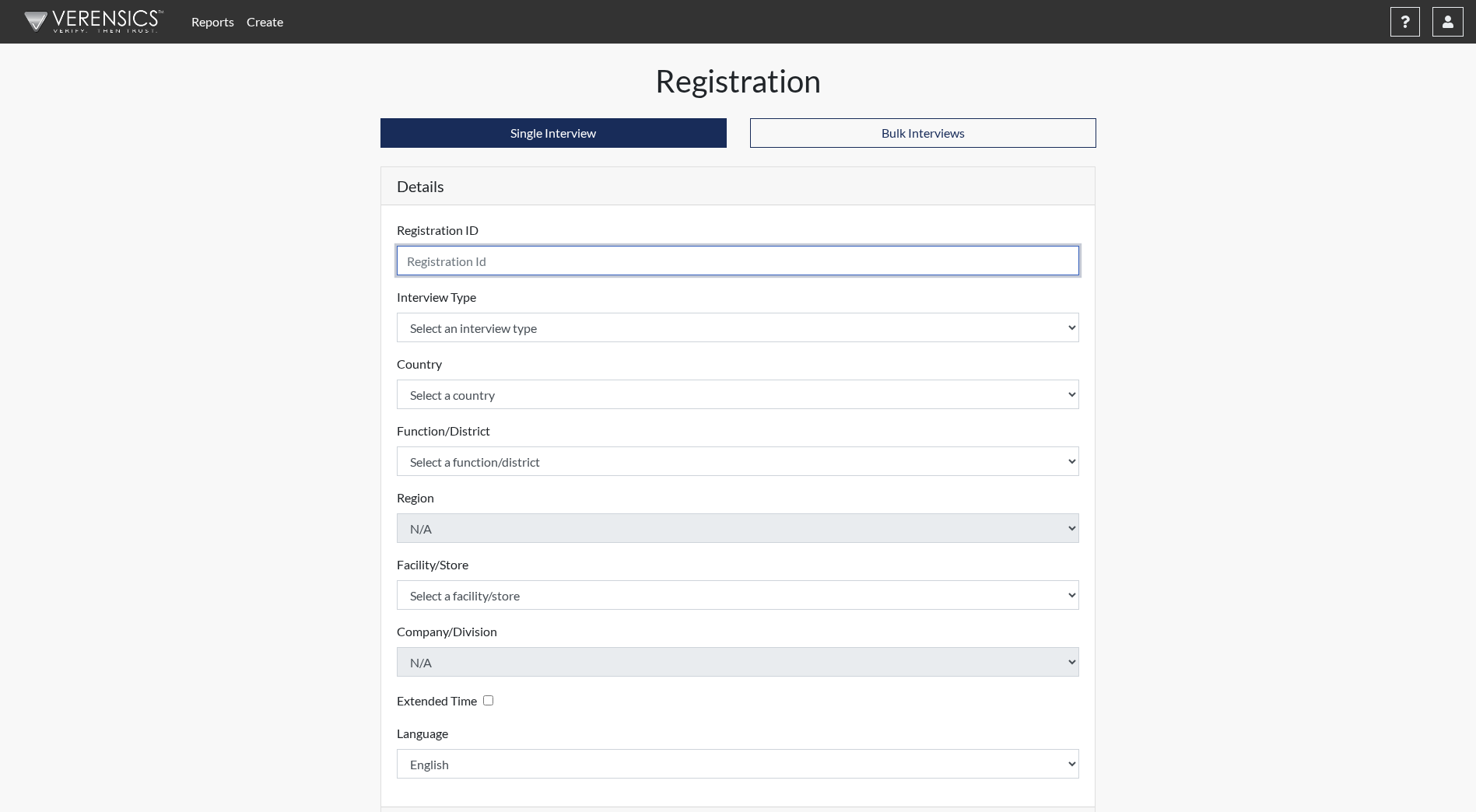
click at [480, 259] on input "text" at bounding box center [738, 260] width 683 height 29
type input "ARuff8254"
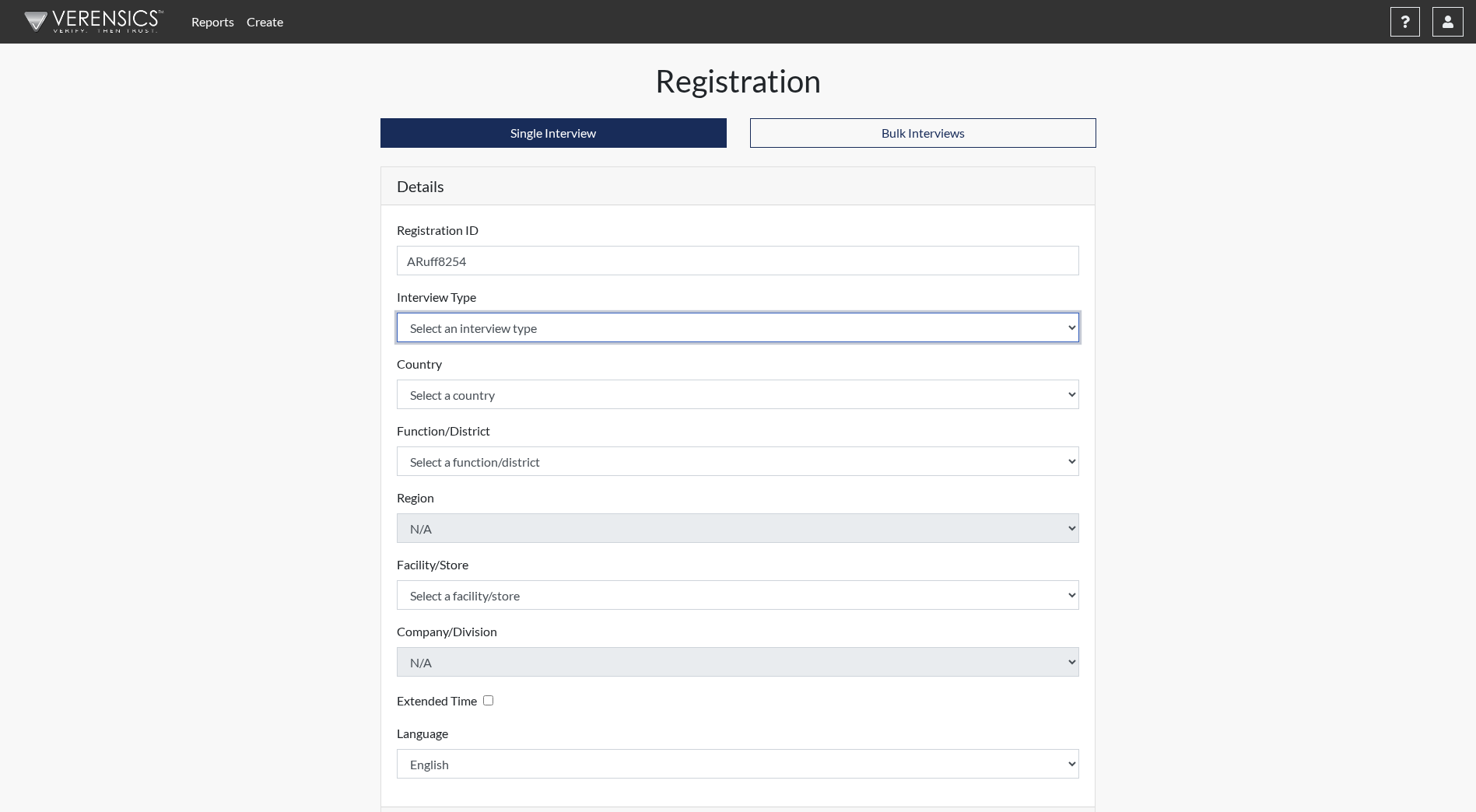
click at [550, 319] on select "Select an interview type Community Supervision Corrections Pre-Employment Pre-E…" at bounding box center [738, 327] width 683 height 29
select select "ff733e93-e1bf-11ea-9c9f-0eff0cf7eb8f"
click at [397, 313] on select "Select an interview type Community Supervision Corrections Pre-Employment Pre-E…" at bounding box center [738, 327] width 683 height 29
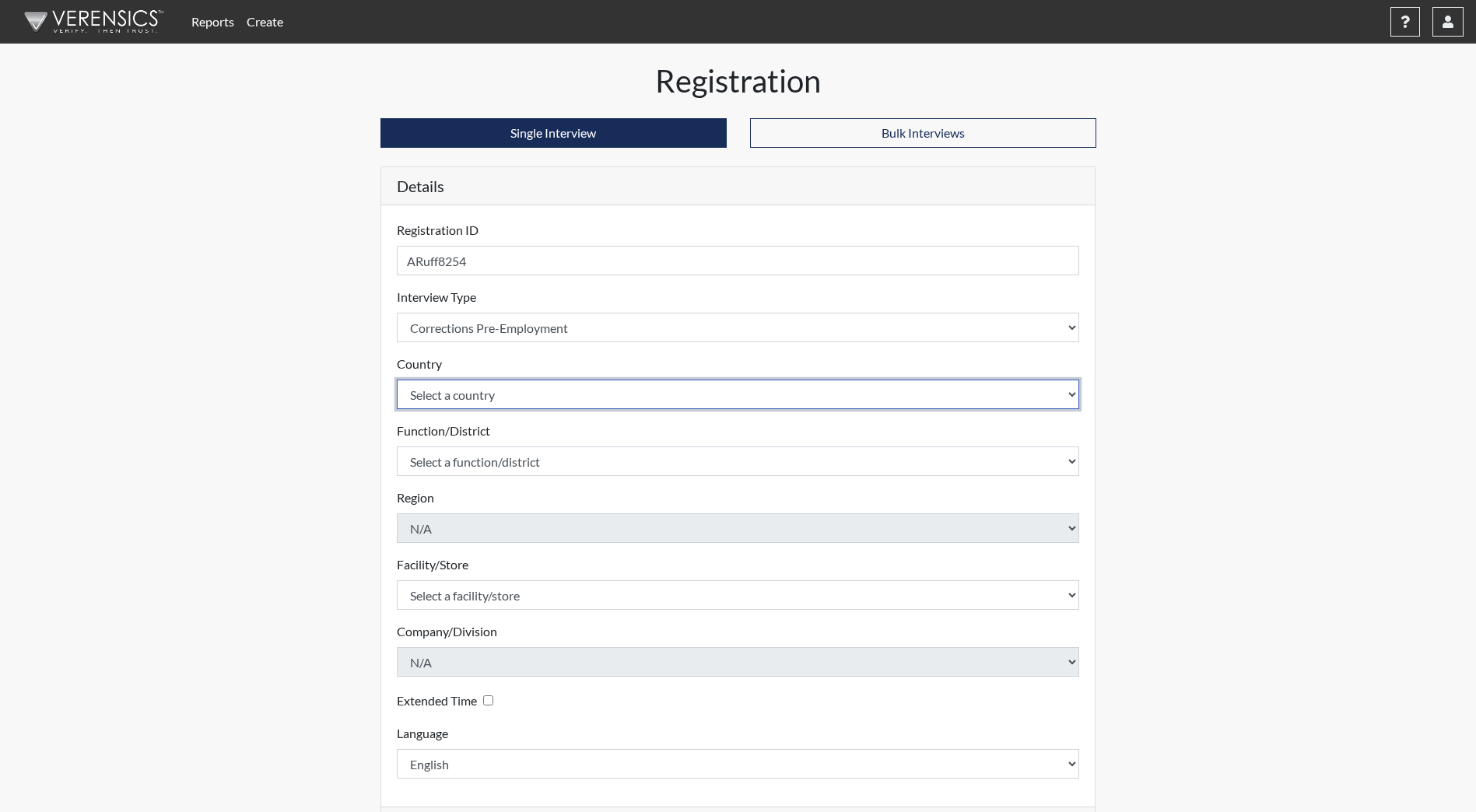
click at [504, 401] on select "Select a country [GEOGRAPHIC_DATA] [GEOGRAPHIC_DATA]" at bounding box center [738, 393] width 683 height 29
select select "united-states-of-[GEOGRAPHIC_DATA]"
click at [397, 379] on select "Select a country [GEOGRAPHIC_DATA] [GEOGRAPHIC_DATA]" at bounding box center [738, 393] width 683 height 29
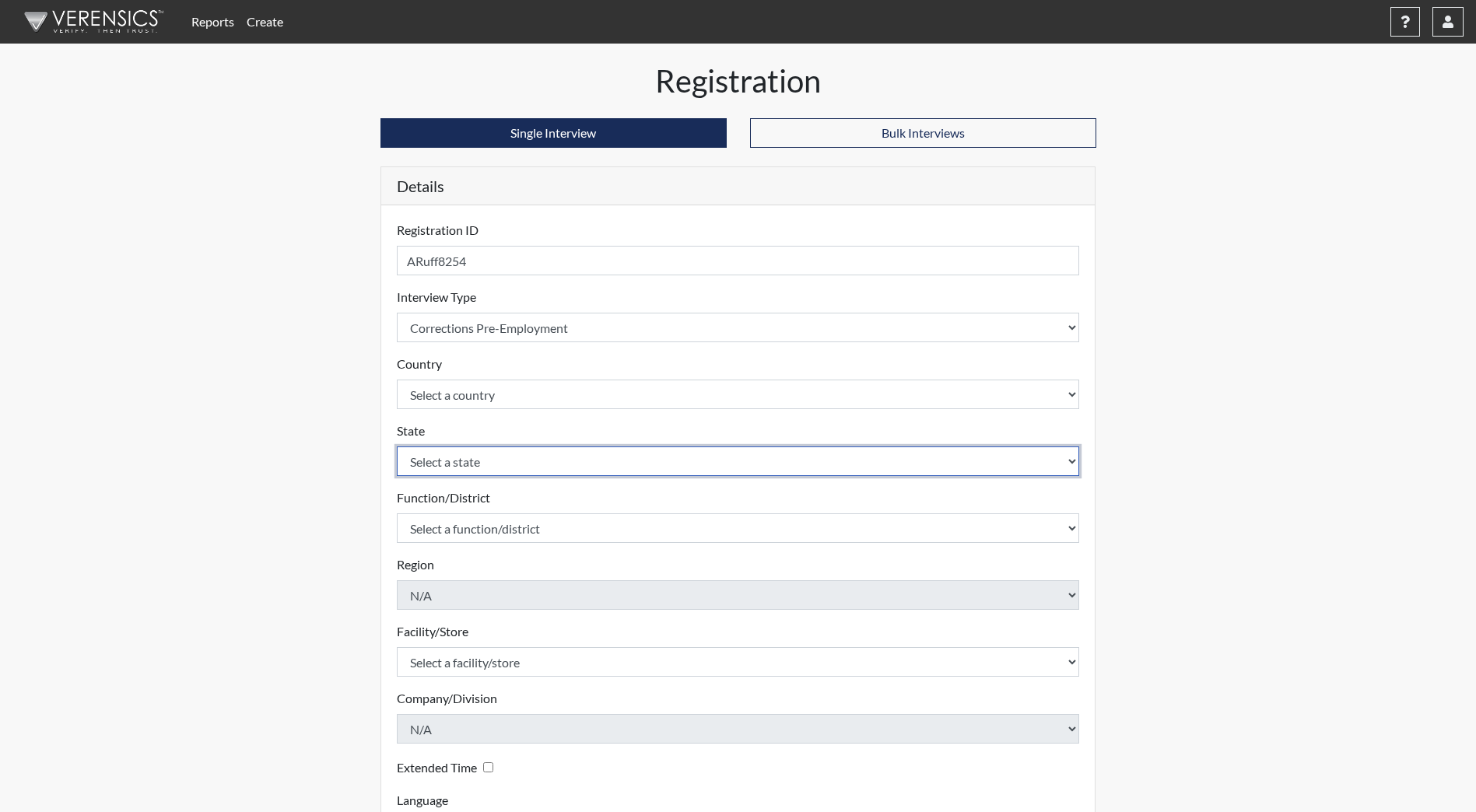
click at [501, 454] on select "Select a state [US_STATE] [US_STATE] [US_STATE] [US_STATE] [US_STATE] [US_STATE…" at bounding box center [738, 461] width 683 height 29
select select "ND"
click at [397, 447] on select "Select a state [US_STATE] [US_STATE] [US_STATE] [US_STATE] [US_STATE] [US_STATE…" at bounding box center [738, 461] width 683 height 29
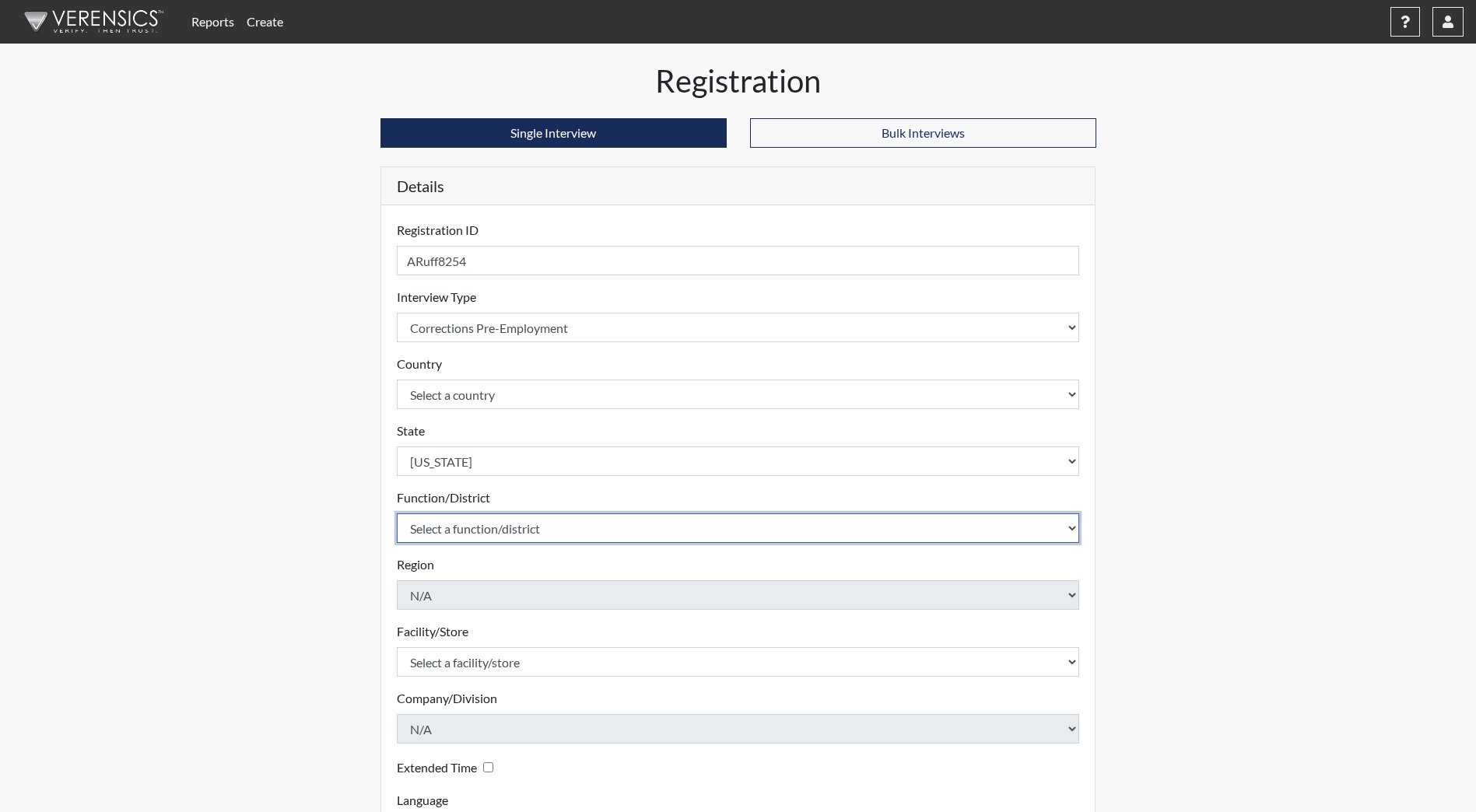
drag, startPoint x: 506, startPoint y: 529, endPoint x: 509, endPoint y: 544, distance: 15.3
click at [506, 529] on select "Select a function/district Central Office/530 DJS Community/224 HRCC/516 JRCC/5…" at bounding box center [738, 528] width 683 height 29
select select "e2afb5f8-f4eb-4dcf-80a4-ccc1b0dc4df0"
click at [397, 514] on select "Select a function/district Central Office/530 DJS Community/224 HRCC/516 JRCC/5…" at bounding box center [738, 528] width 683 height 29
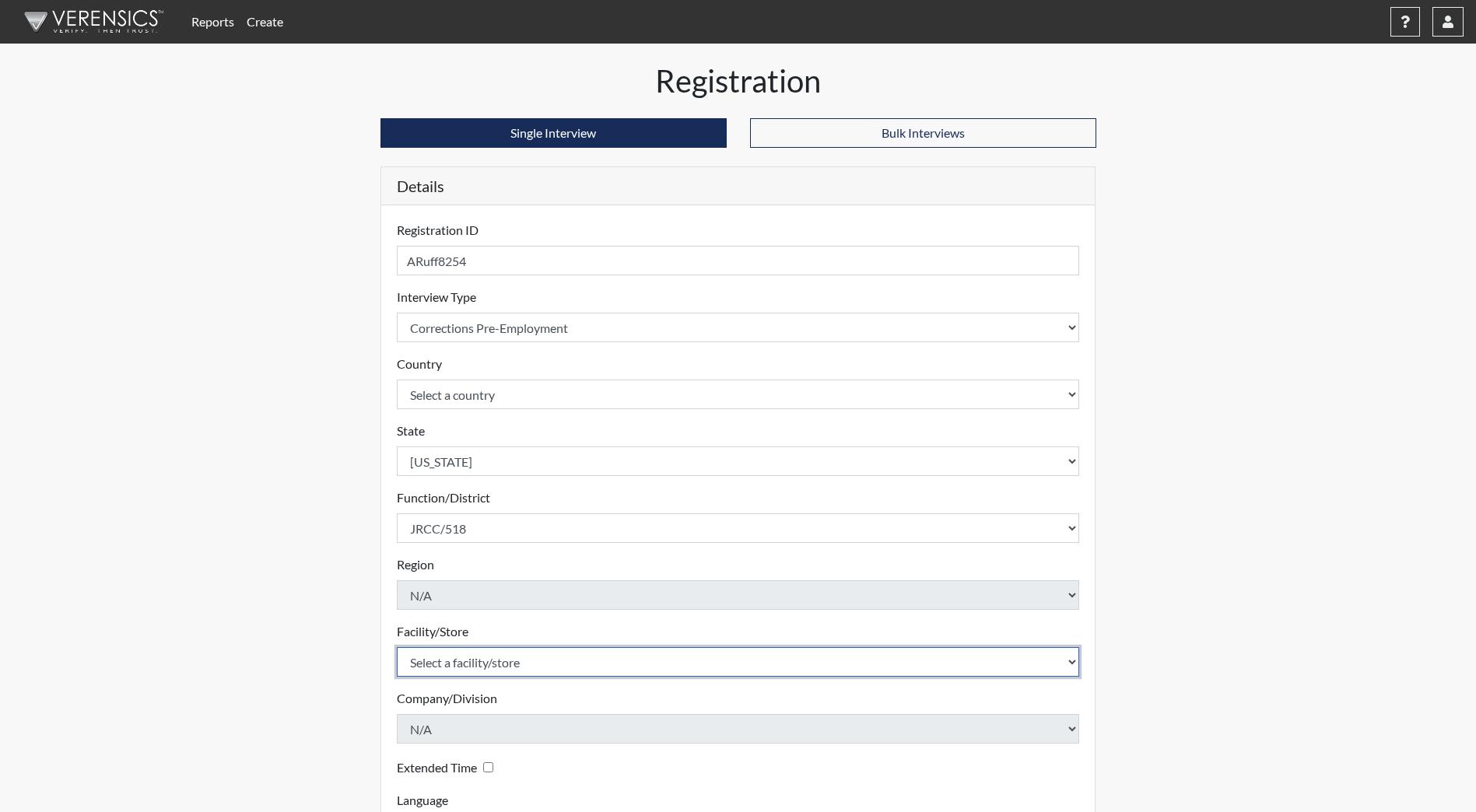
click at [479, 658] on select "Select a facility/store [GEOGRAPHIC_DATA] [PERSON_NAME][GEOGRAPHIC_DATA] [US_ST…" at bounding box center [738, 661] width 683 height 29
select select "98df86d5-ace5-42b8-a35c-ae8b77e46ca8"
click at [397, 647] on select "Select a facility/store [GEOGRAPHIC_DATA] [PERSON_NAME][GEOGRAPHIC_DATA] [US_ST…" at bounding box center [738, 661] width 683 height 29
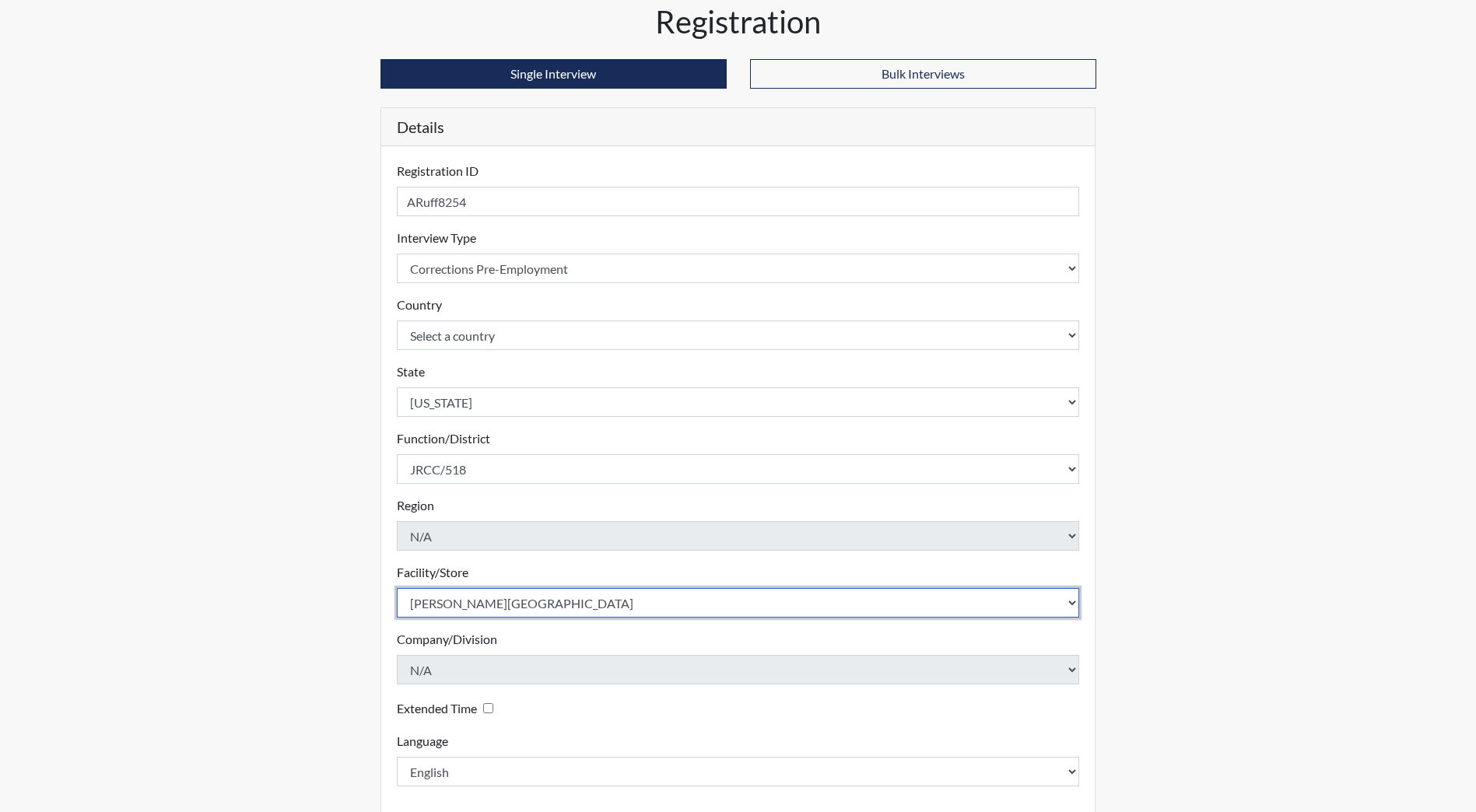
scroll to position [130, 0]
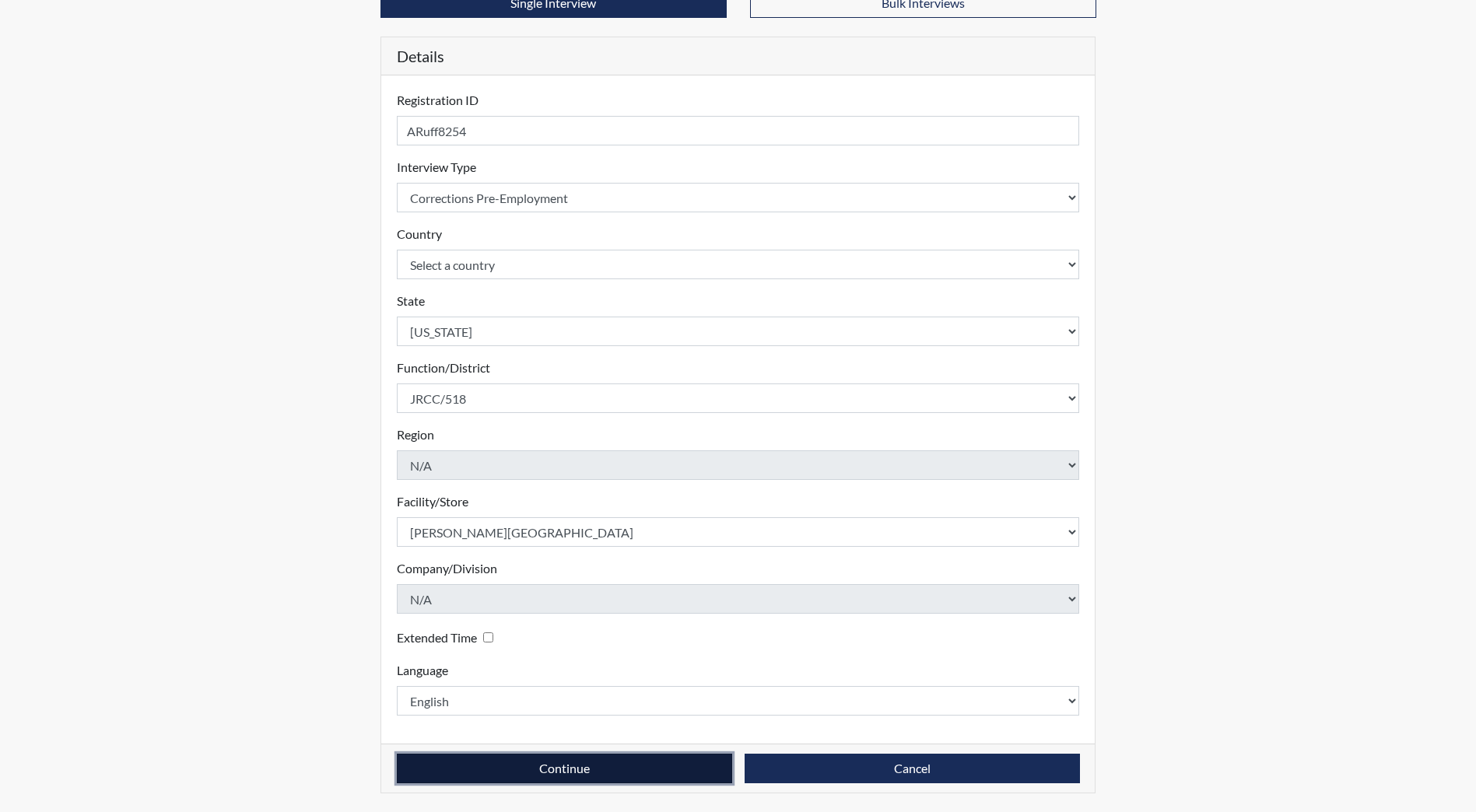
click at [516, 771] on button "Continue" at bounding box center [565, 768] width 335 height 29
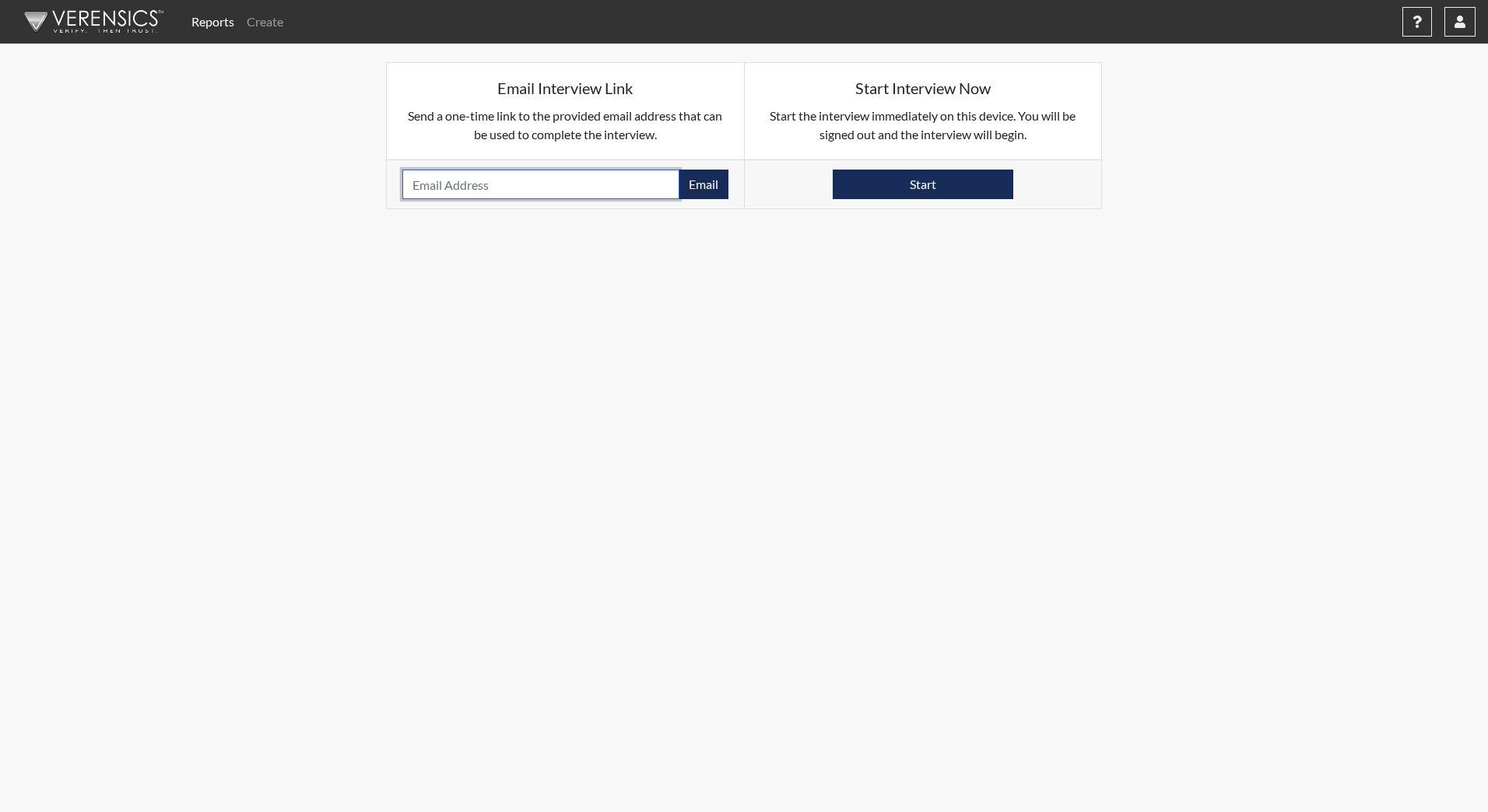
click at [505, 190] on input "email" at bounding box center [540, 183] width 277 height 29
type input "[PERSON_NAME][EMAIL_ADDRESS][PERSON_NAME][DOMAIN_NAME]"
click at [705, 175] on button "Email" at bounding box center [704, 183] width 50 height 29
